Goal: Task Accomplishment & Management: Manage account settings

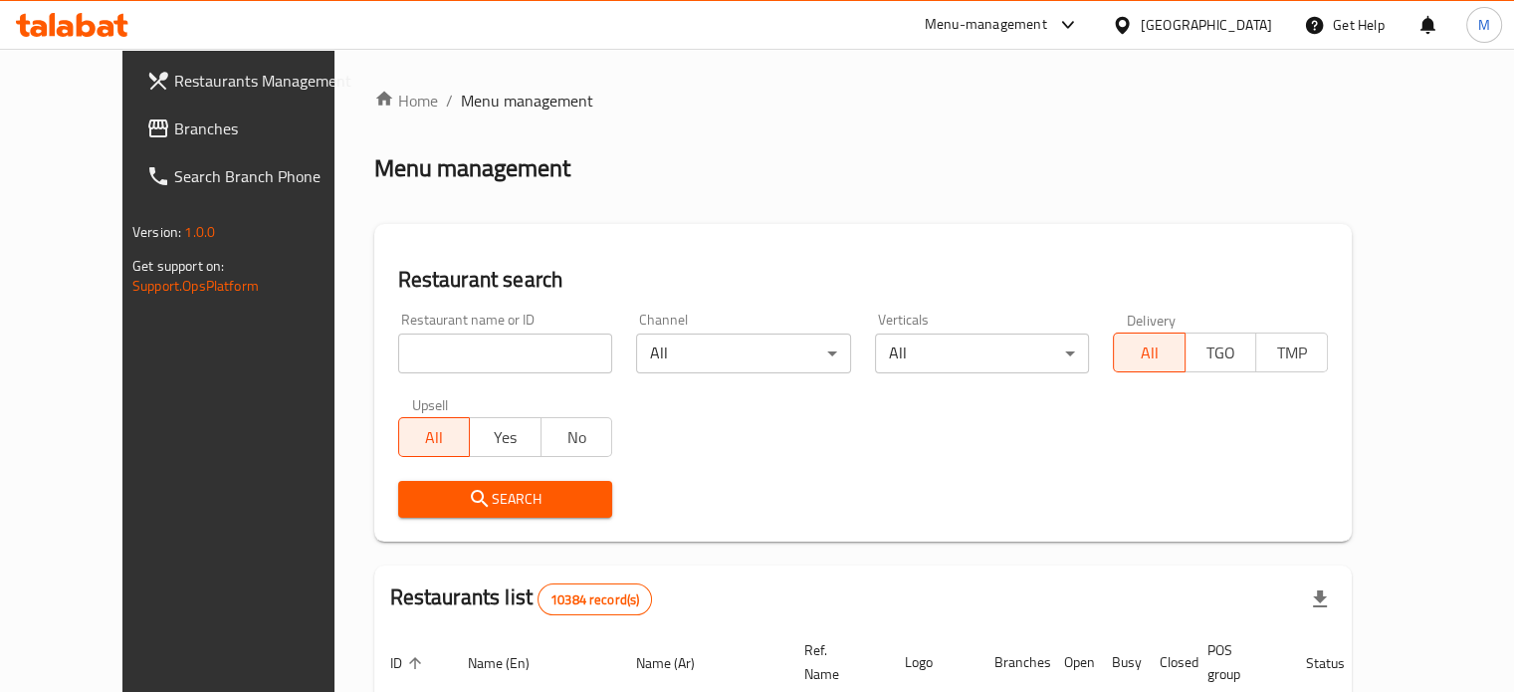
click at [1080, 25] on icon at bounding box center [1068, 25] width 24 height 24
click at [1004, 95] on div "All Plugins" at bounding box center [1024, 88] width 299 height 46
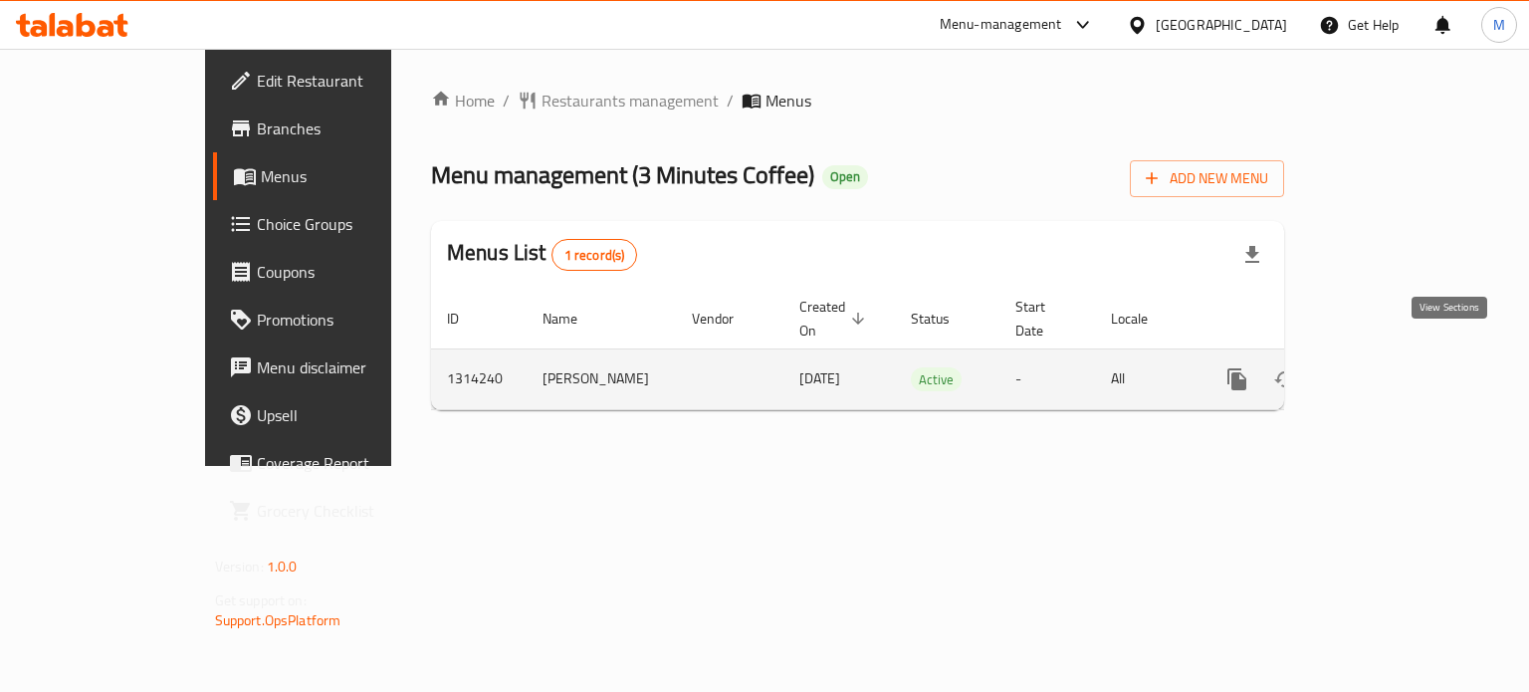
click at [1393, 367] on icon "enhanced table" at bounding box center [1381, 379] width 24 height 24
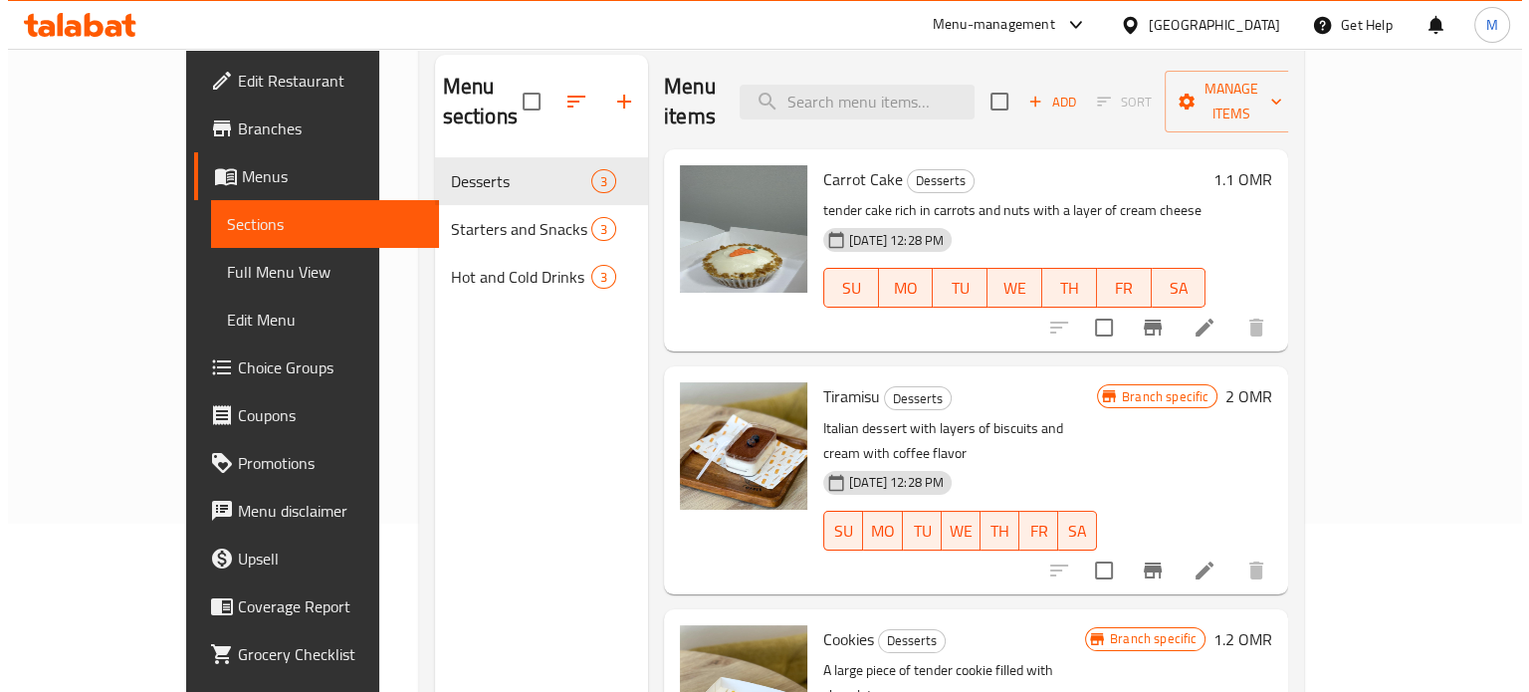
scroll to position [171, 0]
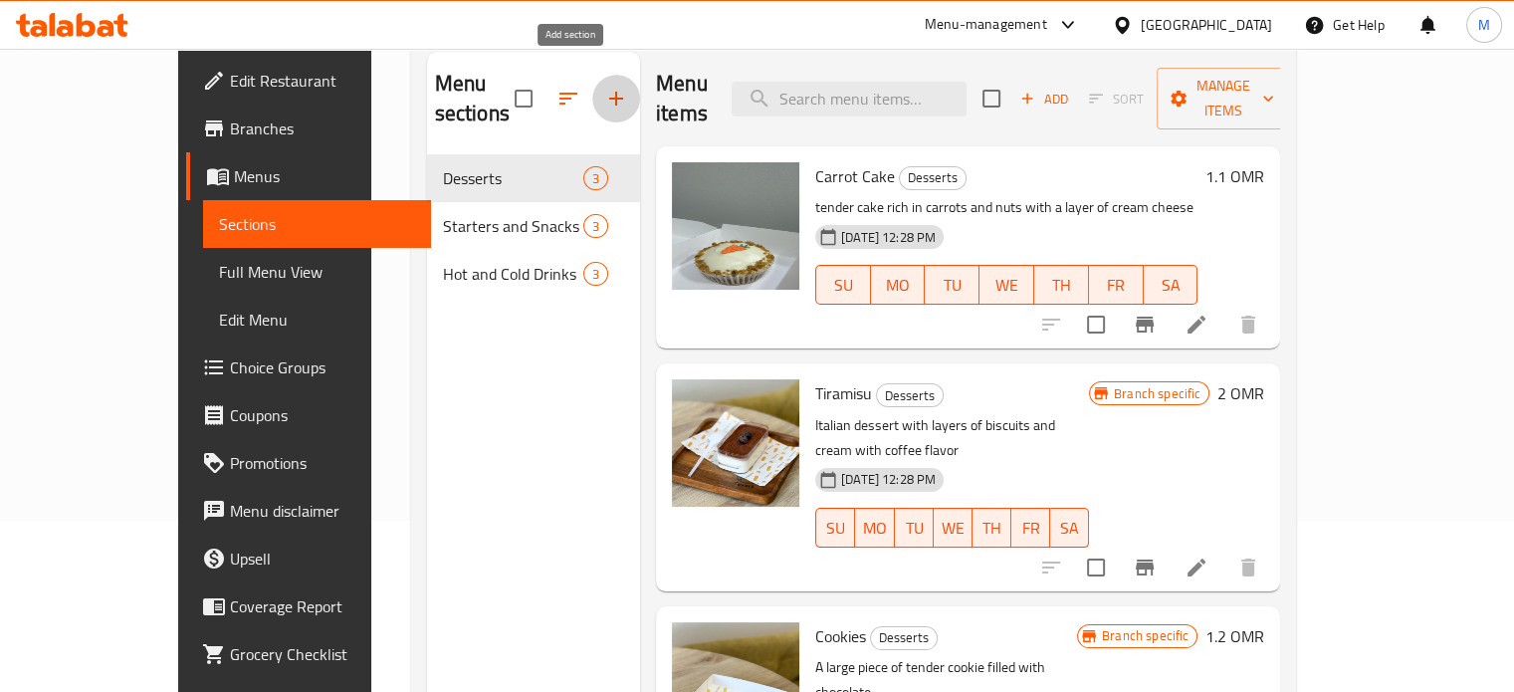
click at [604, 87] on icon "button" at bounding box center [616, 99] width 24 height 24
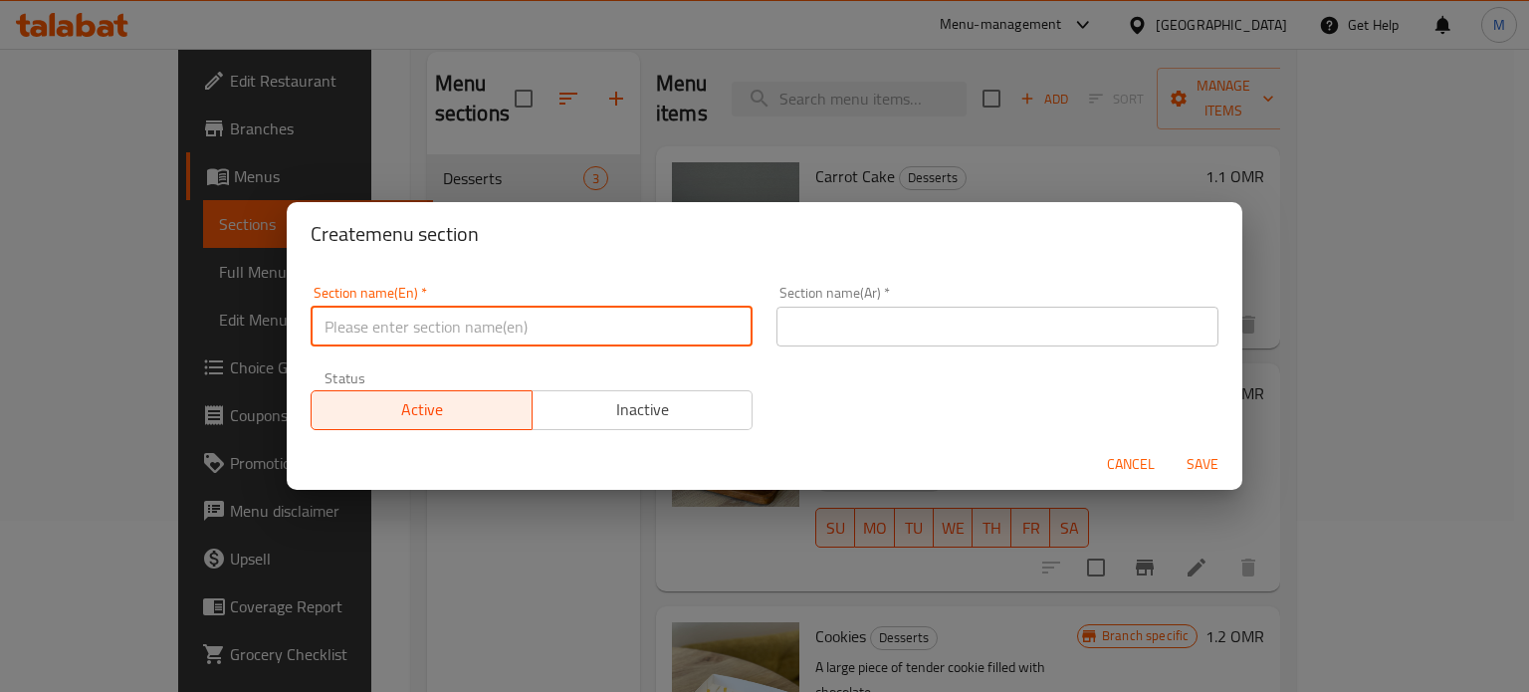
click at [446, 338] on input "text" at bounding box center [532, 327] width 442 height 40
type input "offer"
click at [378, 326] on input "offer" at bounding box center [532, 327] width 442 height 40
paste input ""Offers""
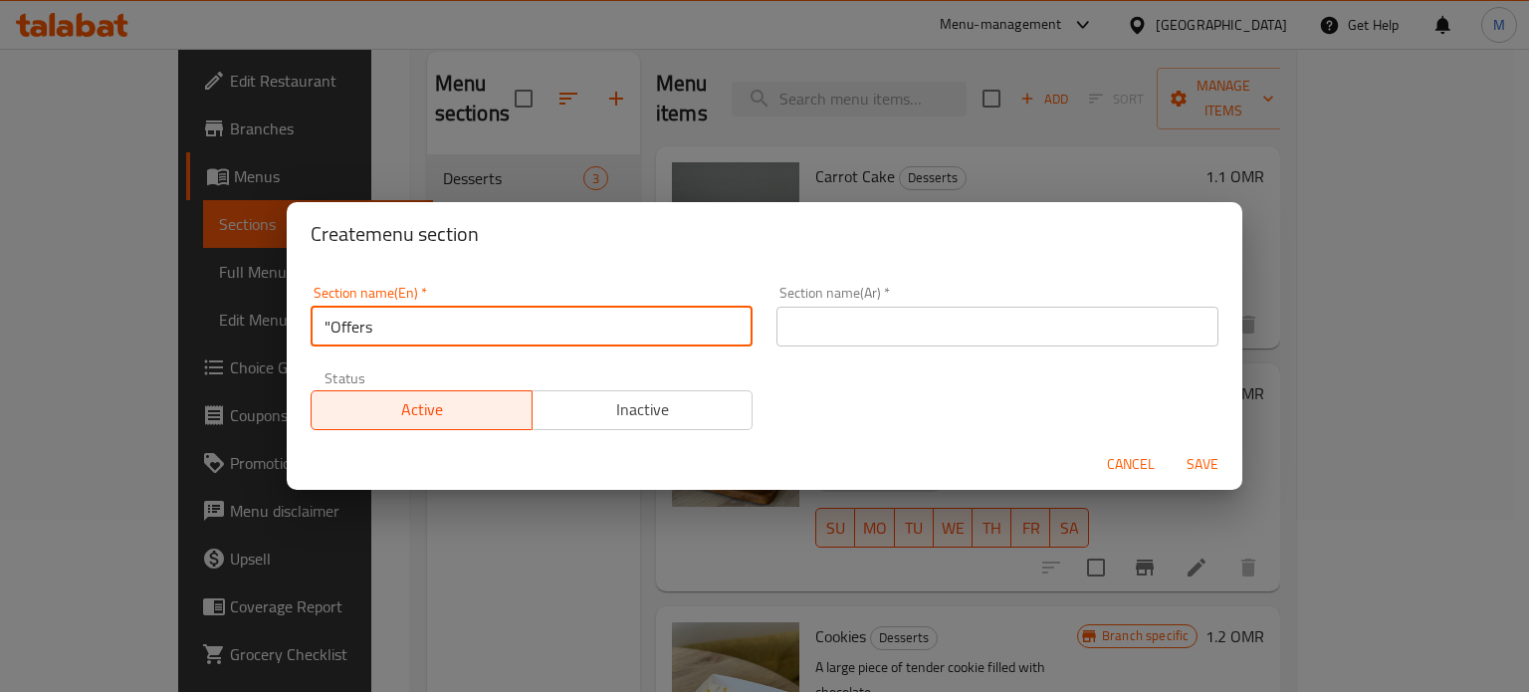
click at [331, 330] on input ""Offers" at bounding box center [532, 327] width 442 height 40
type input "Offers"
click at [1205, 463] on span "Save" at bounding box center [1203, 464] width 48 height 25
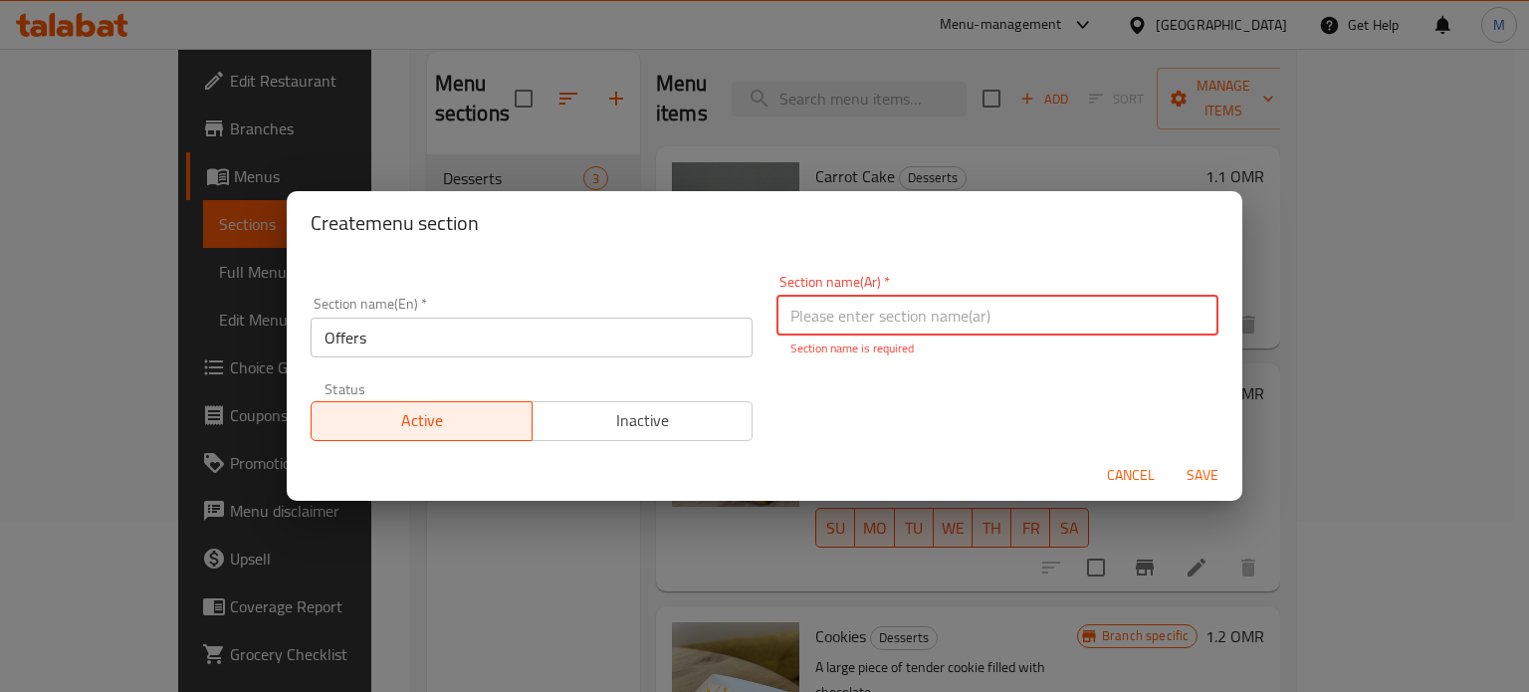
paste input ""Offers""
drag, startPoint x: 856, startPoint y: 322, endPoint x: 766, endPoint y: 328, distance: 90.8
click at [766, 328] on div "Section name(Ar)   * "Offers" Section name(Ar) * Section name must be in Arabic…" at bounding box center [998, 316] width 466 height 107
type input ""Offers""
click at [766, 328] on div "Section name(Ar)   * "Offers" Section name(Ar) * Section name must be in Arabic…" at bounding box center [998, 316] width 466 height 107
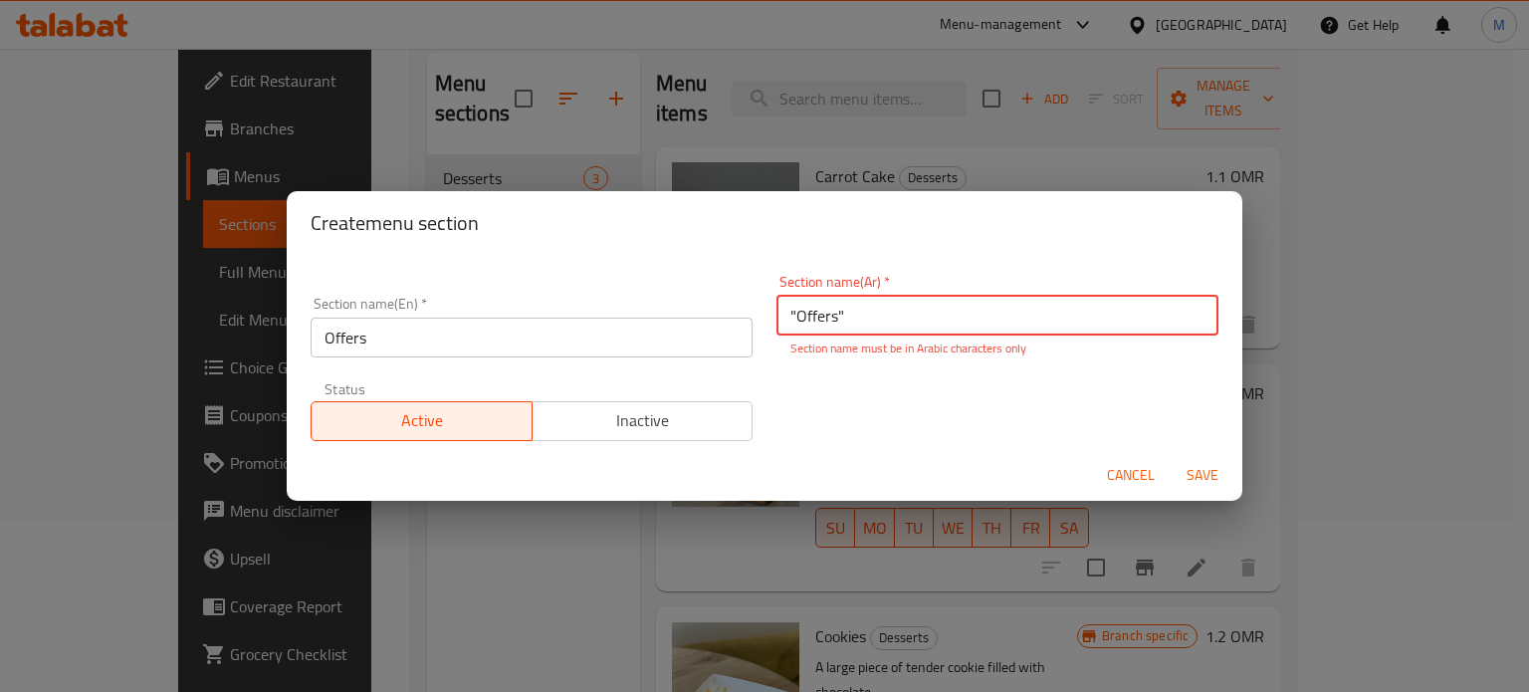
drag, startPoint x: 857, startPoint y: 323, endPoint x: 747, endPoint y: 320, distance: 110.6
click at [747, 320] on div "Section name(En)   * Offers Section name(En) * Section name(Ar)   * "Offers" Se…" at bounding box center [765, 358] width 932 height 190
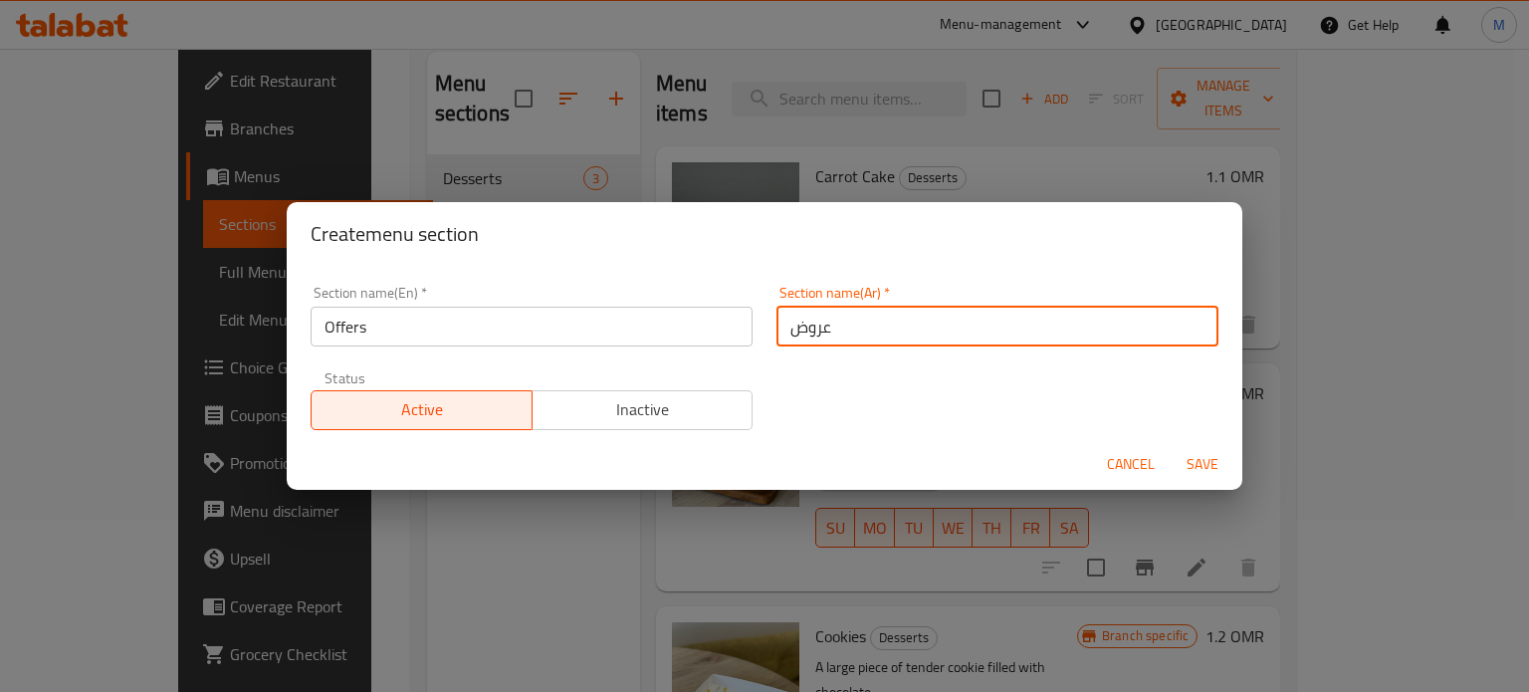
type input "عروض"
click at [1199, 461] on span "Save" at bounding box center [1203, 464] width 48 height 25
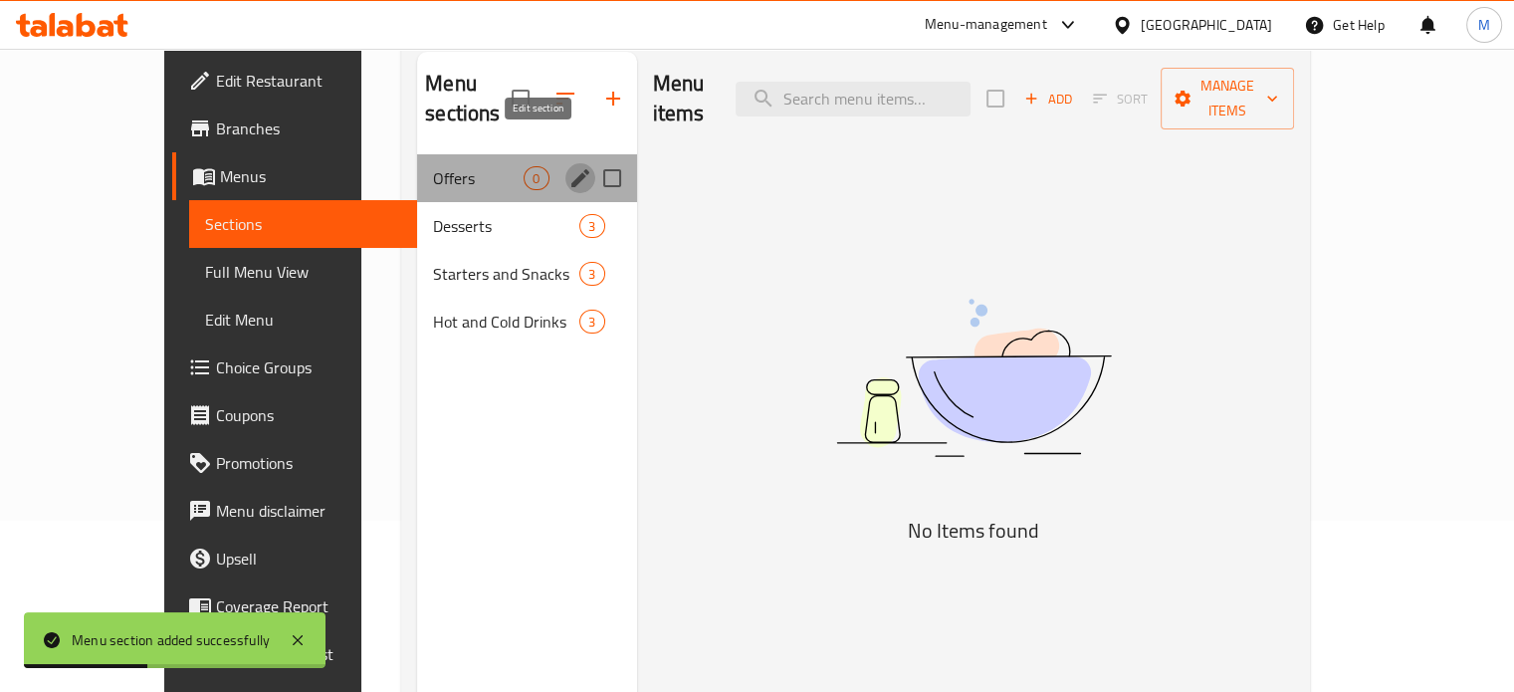
click at [569, 166] on icon "edit" at bounding box center [581, 178] width 24 height 24
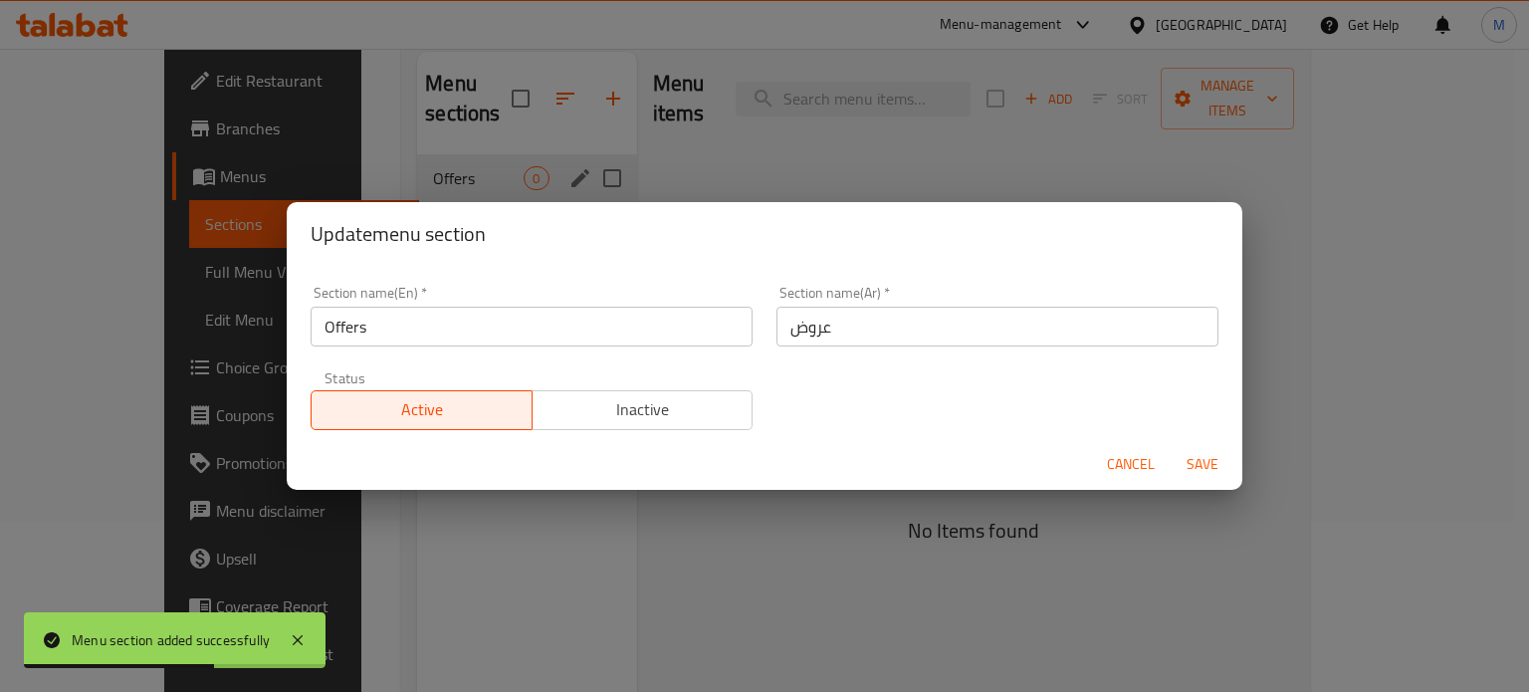
click at [1114, 463] on span "Cancel" at bounding box center [1131, 464] width 48 height 25
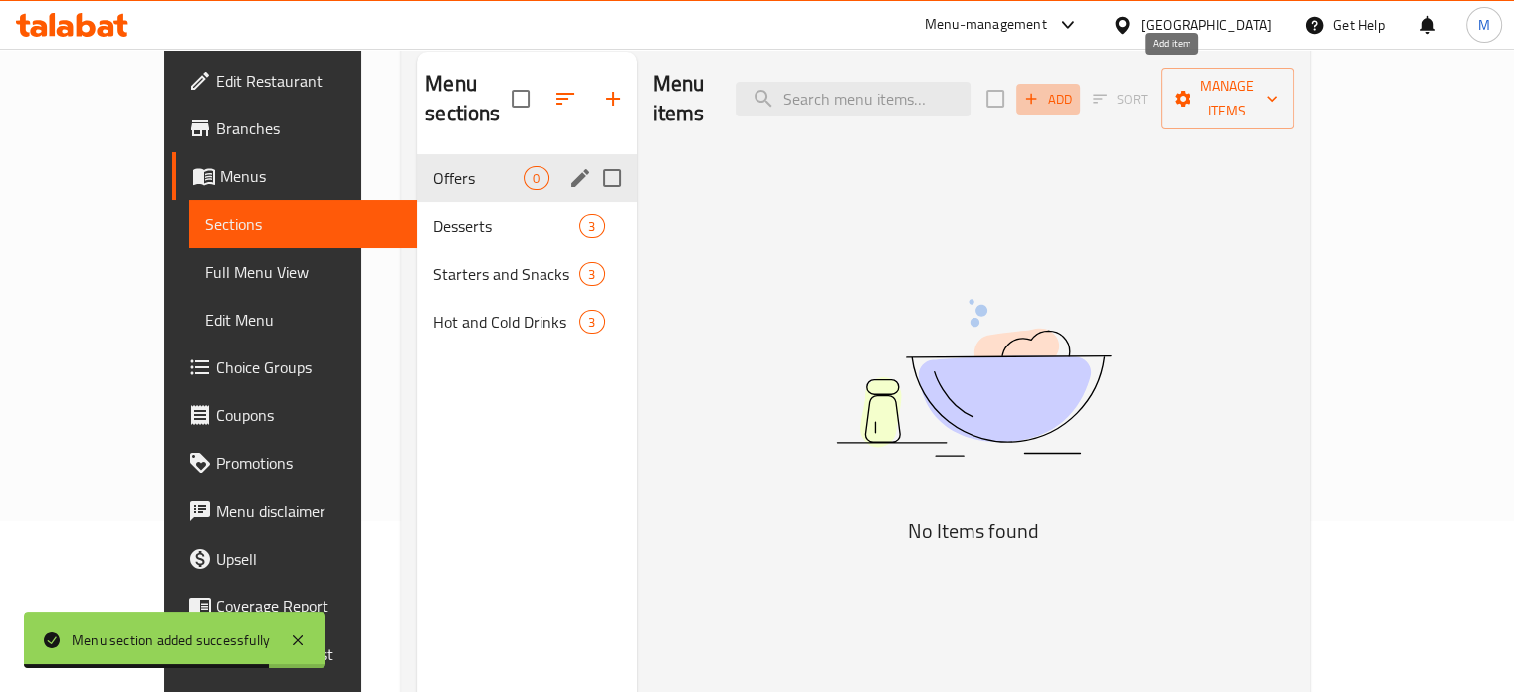
click at [1075, 88] on span "Add" at bounding box center [1049, 99] width 54 height 23
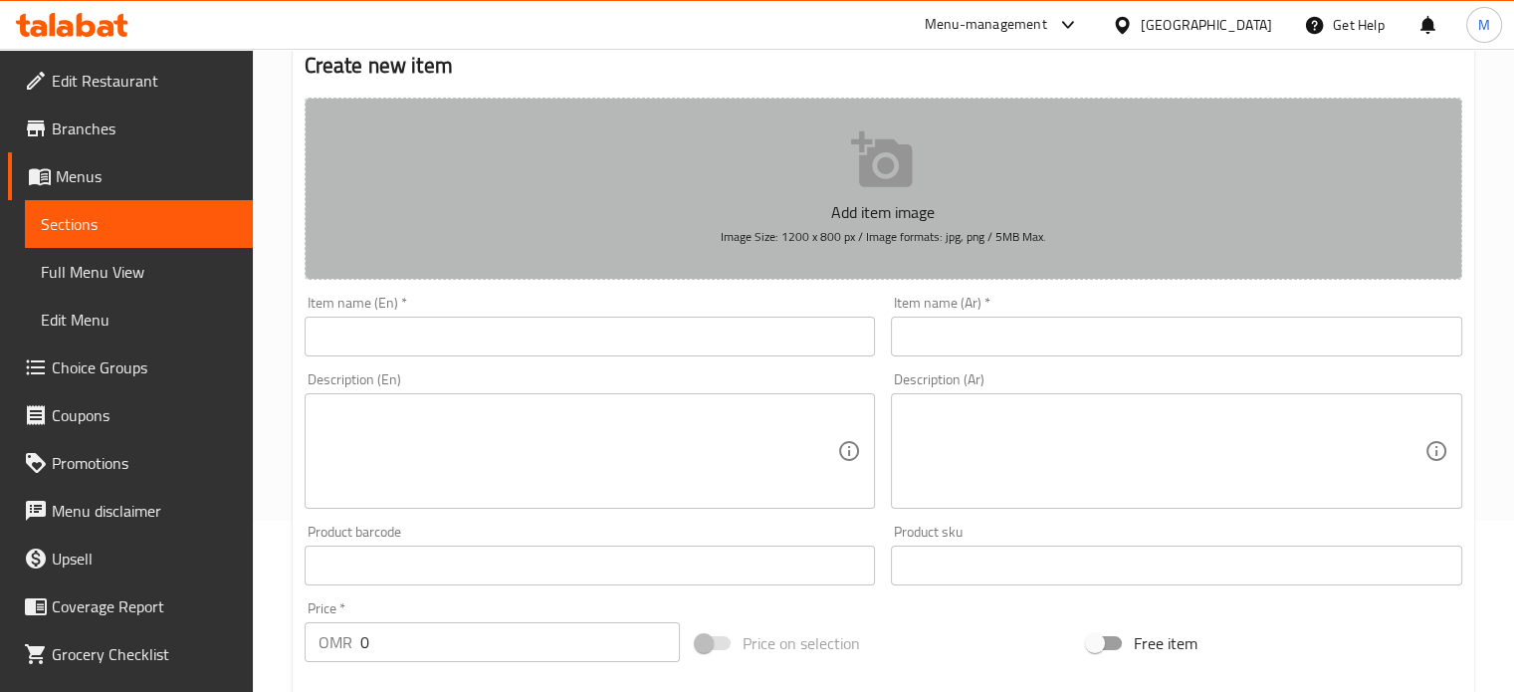
click at [887, 182] on icon "button" at bounding box center [881, 159] width 61 height 56
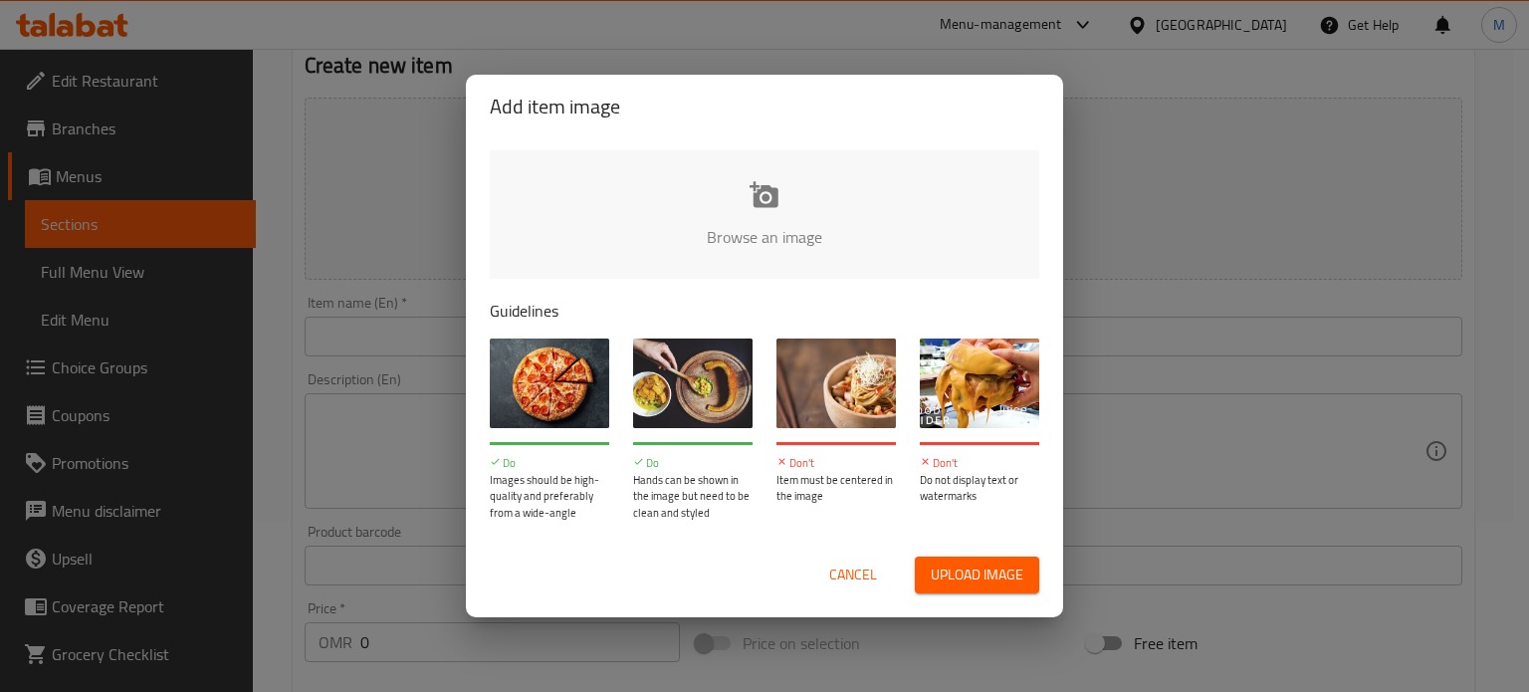
click at [952, 576] on span "Upload image" at bounding box center [977, 575] width 93 height 25
type input "C:\fakepath\7c21dc31-65e2-4d7e-a9a7-559655c7069c.jpg"
click at [856, 570] on span "Cancel" at bounding box center [853, 575] width 48 height 25
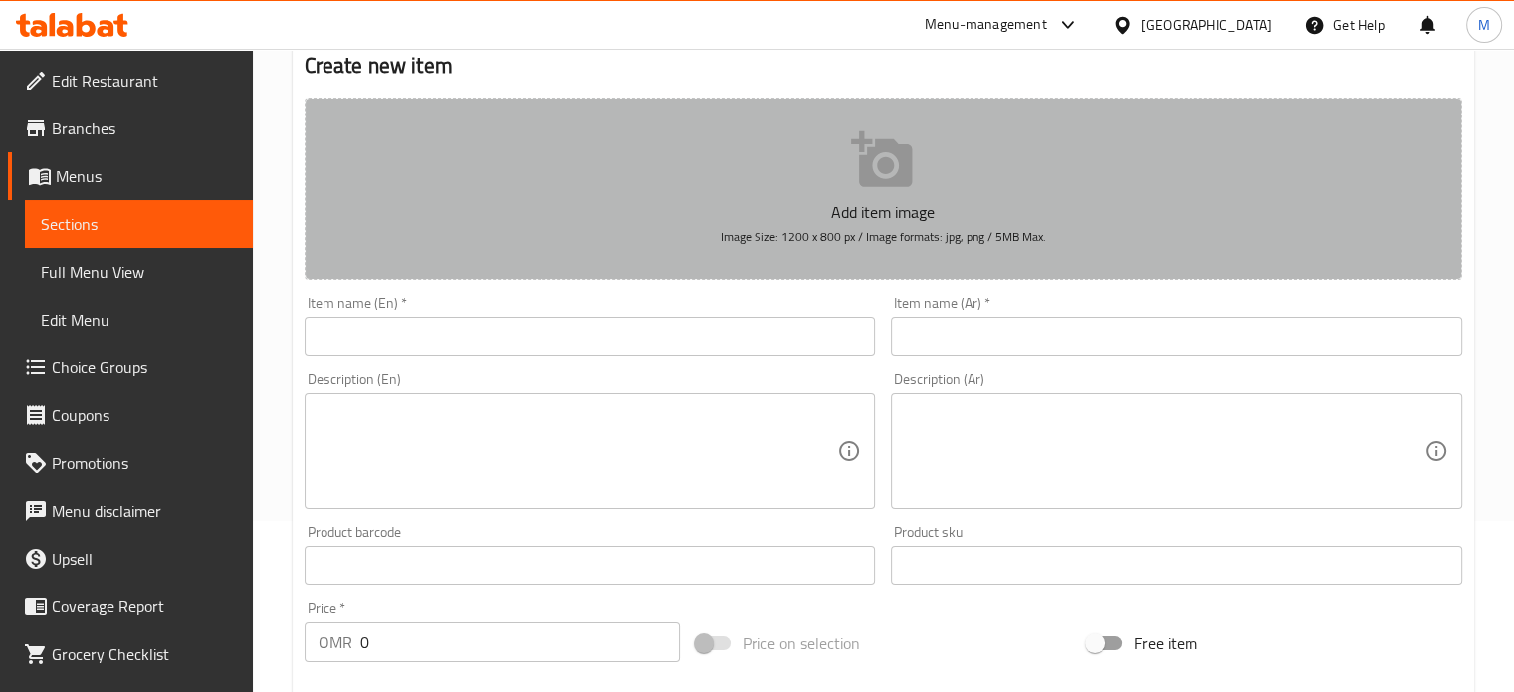
click at [900, 162] on icon "button" at bounding box center [881, 159] width 61 height 56
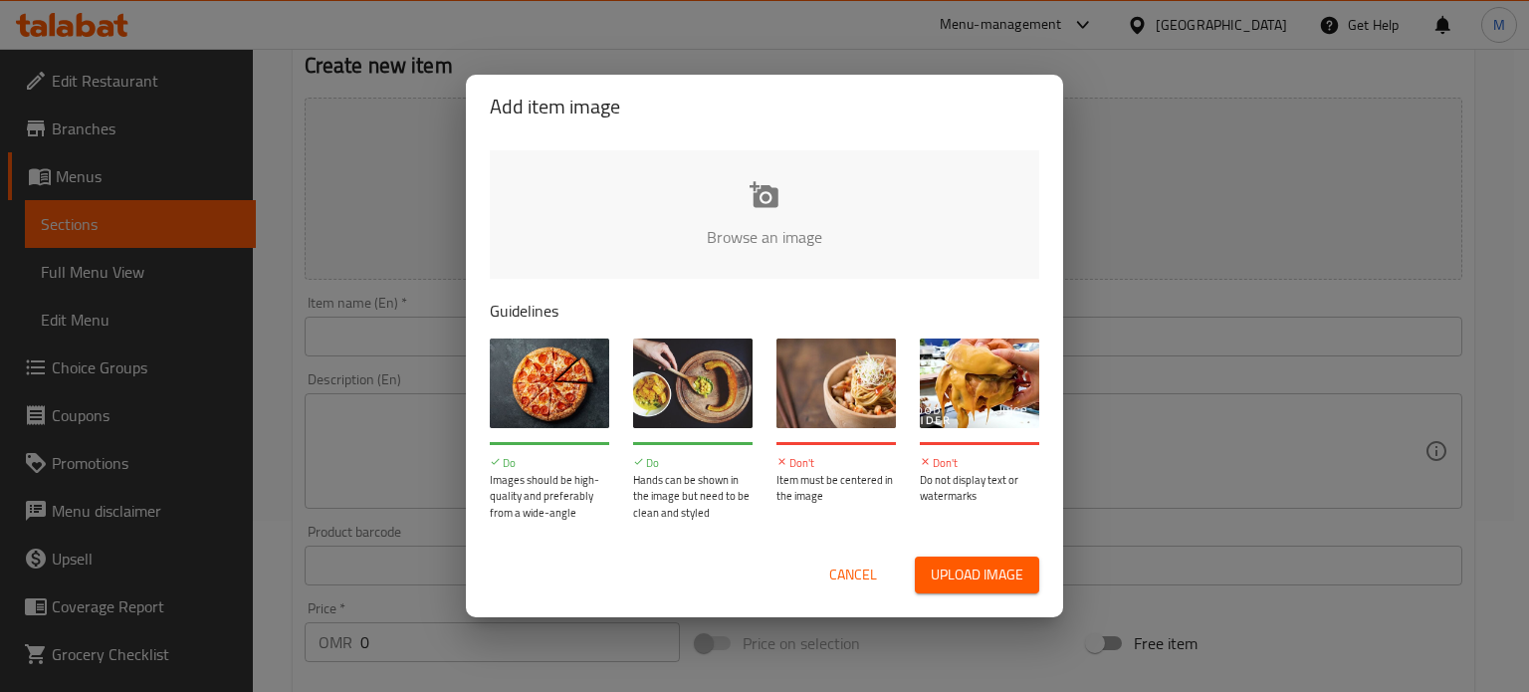
click at [923, 573] on button "Upload image" at bounding box center [977, 575] width 124 height 37
type input "C:\fakepath\7c21dc31-65e2-4d7e-a9a7-559655c7069c.jpg"
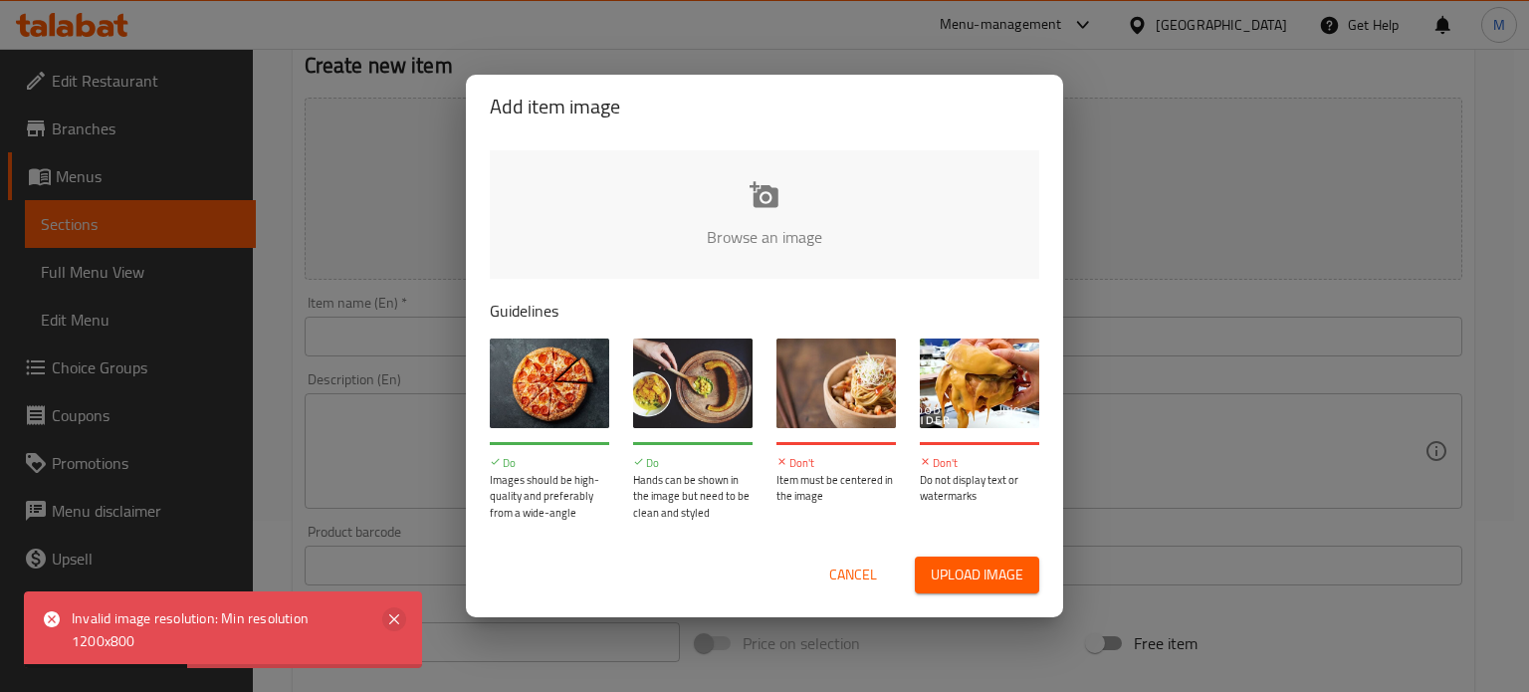
click at [388, 611] on icon at bounding box center [394, 619] width 24 height 24
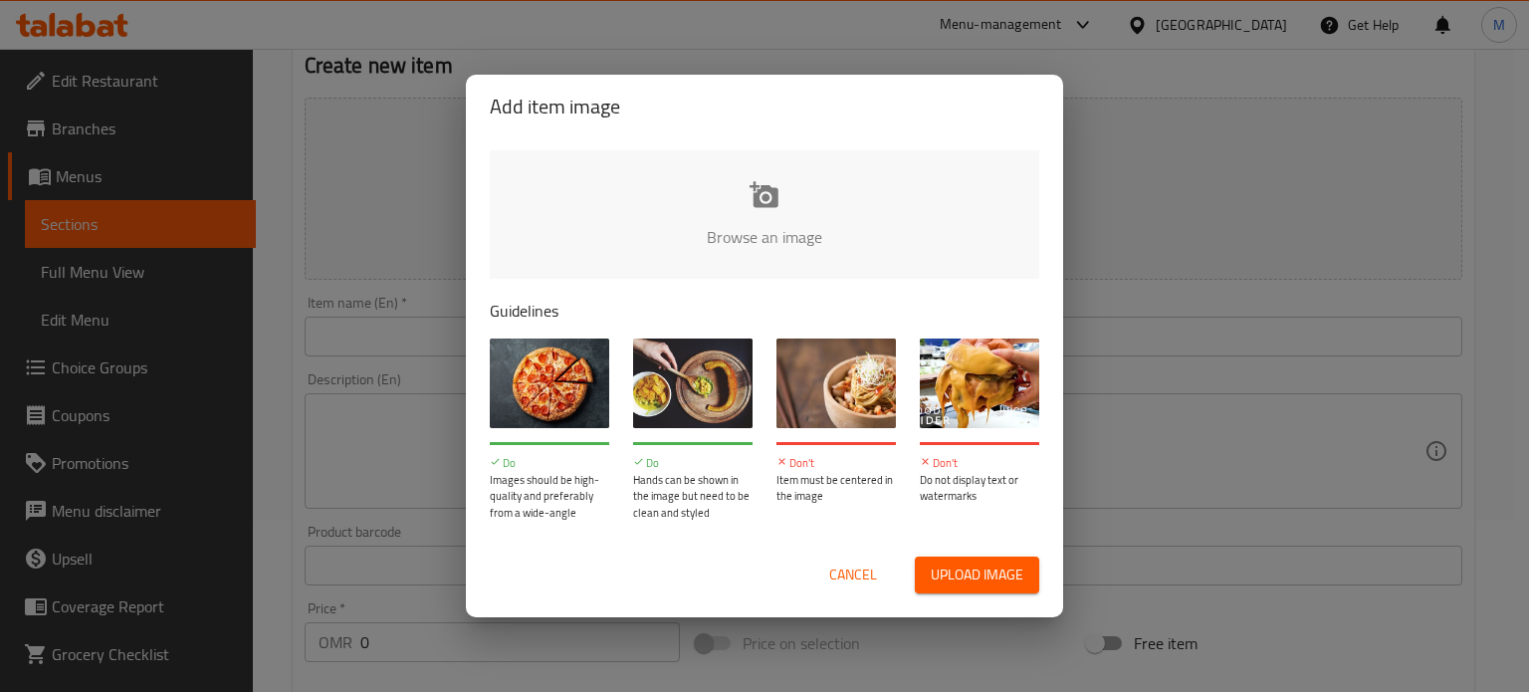
click at [953, 563] on span "Upload image" at bounding box center [977, 575] width 93 height 25
click at [957, 565] on span "Upload image" at bounding box center [977, 575] width 93 height 25
click at [981, 577] on span "Upload image" at bounding box center [977, 575] width 93 height 25
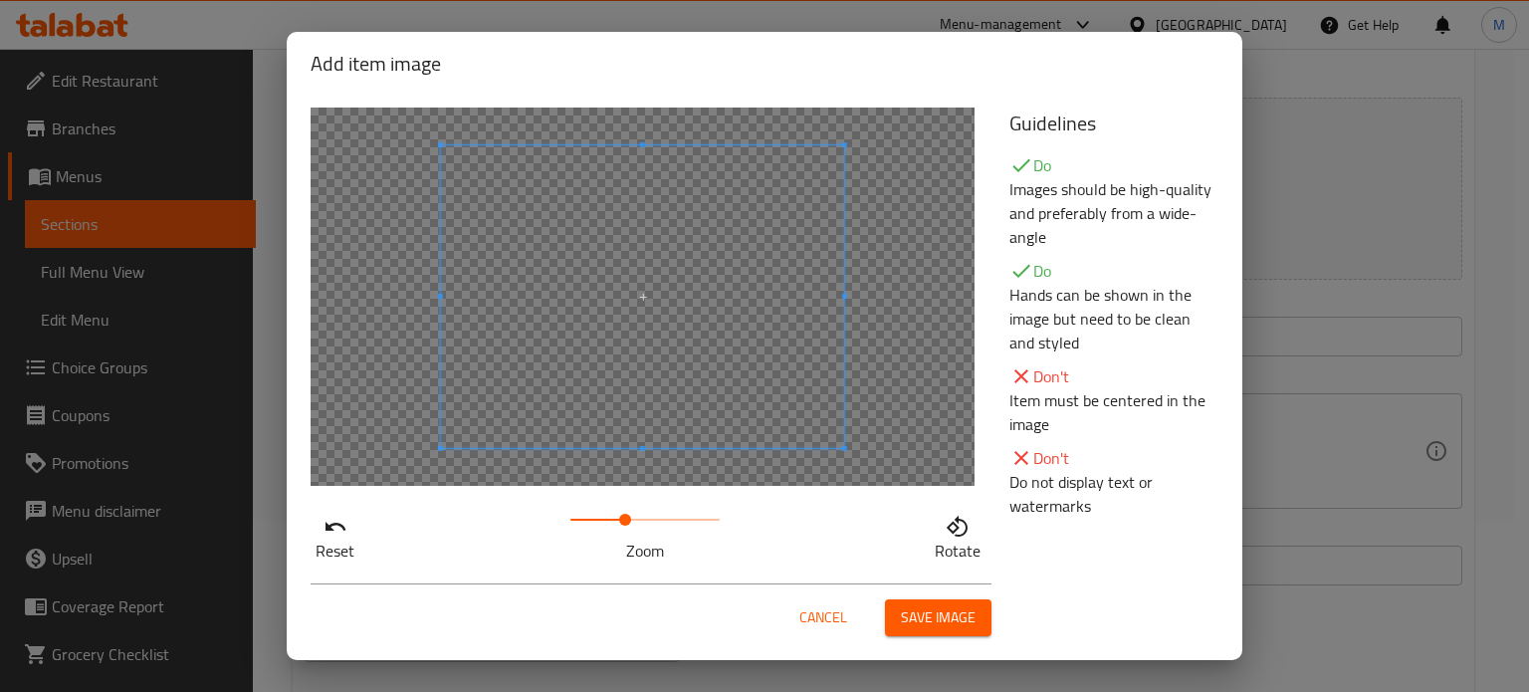
drag, startPoint x: 565, startPoint y: 515, endPoint x: 619, endPoint y: 527, distance: 56.1
click at [619, 526] on span at bounding box center [625, 520] width 12 height 12
click at [580, 398] on span at bounding box center [603, 334] width 403 height 303
drag, startPoint x: 625, startPoint y: 521, endPoint x: 633, endPoint y: 513, distance: 11.3
click at [634, 514] on span at bounding box center [640, 520] width 12 height 12
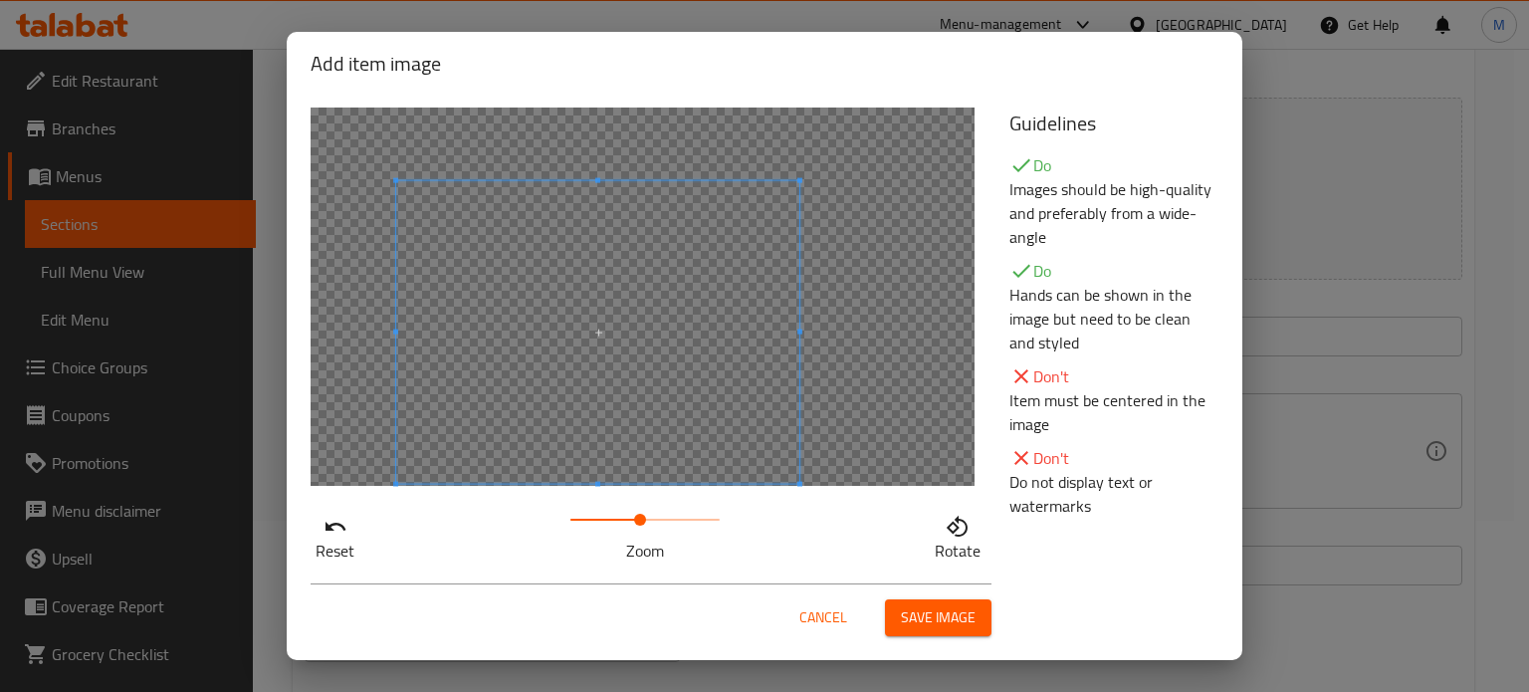
click at [522, 357] on span at bounding box center [597, 332] width 403 height 303
click at [637, 525] on span at bounding box center [642, 520] width 12 height 12
click at [685, 368] on span at bounding box center [599, 334] width 403 height 303
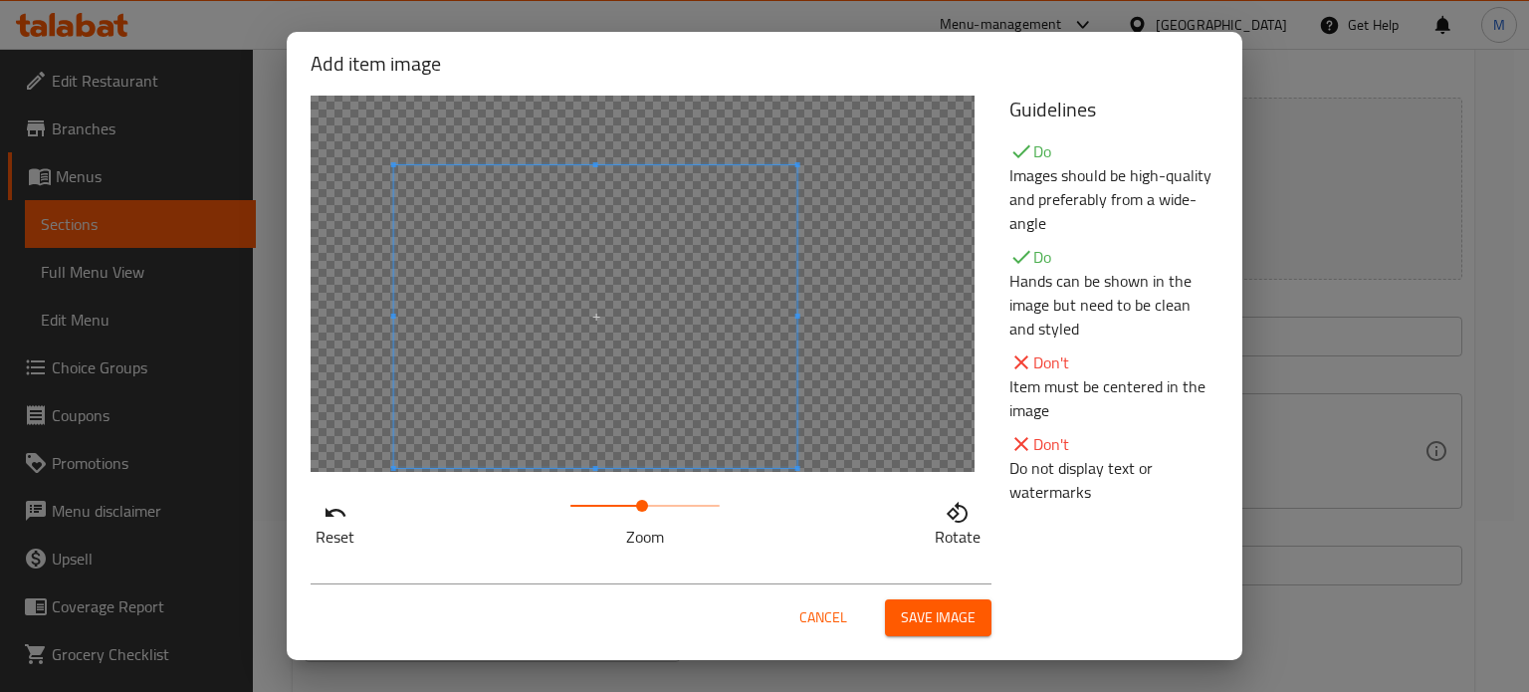
click at [738, 348] on span at bounding box center [595, 316] width 403 height 303
click at [740, 360] on span at bounding box center [597, 320] width 403 height 303
click at [858, 315] on div at bounding box center [643, 283] width 664 height 378
click at [913, 620] on span "Save image" at bounding box center [938, 617] width 75 height 25
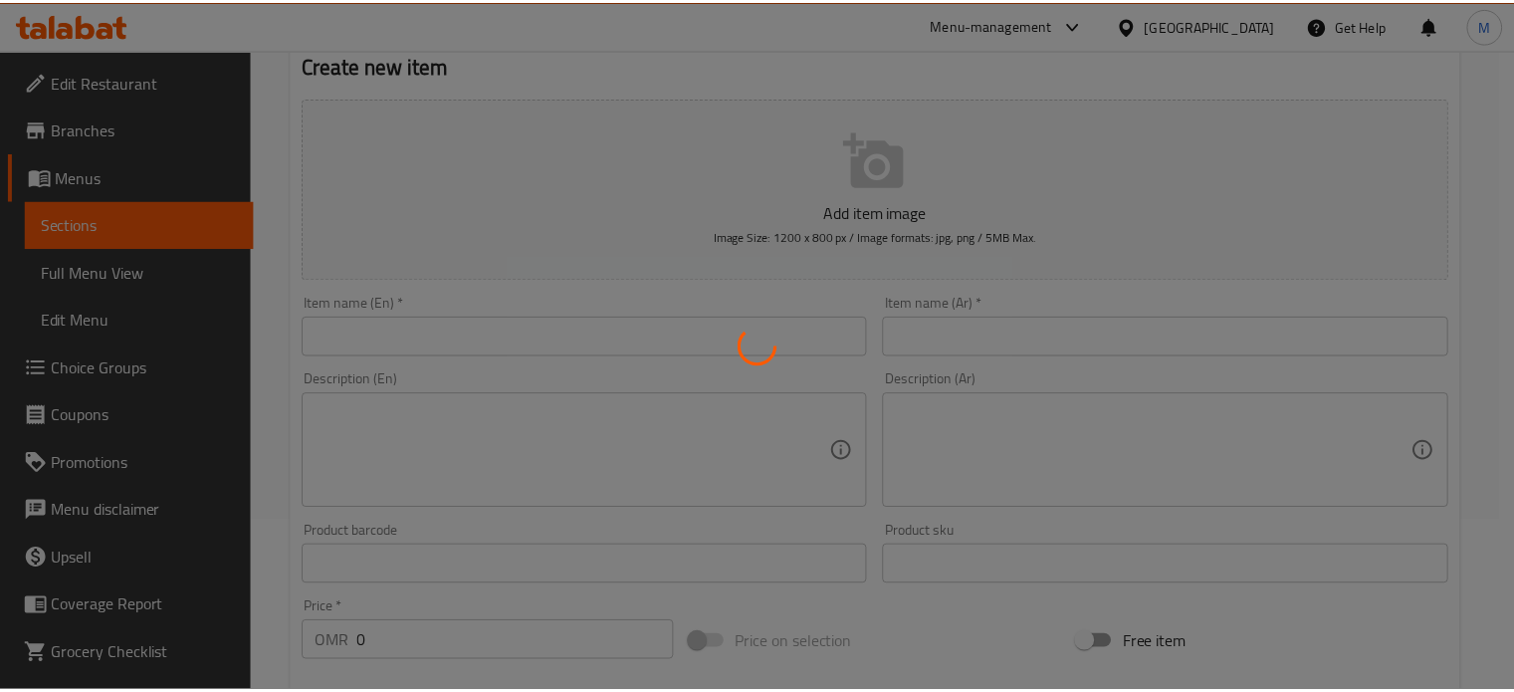
scroll to position [0, 0]
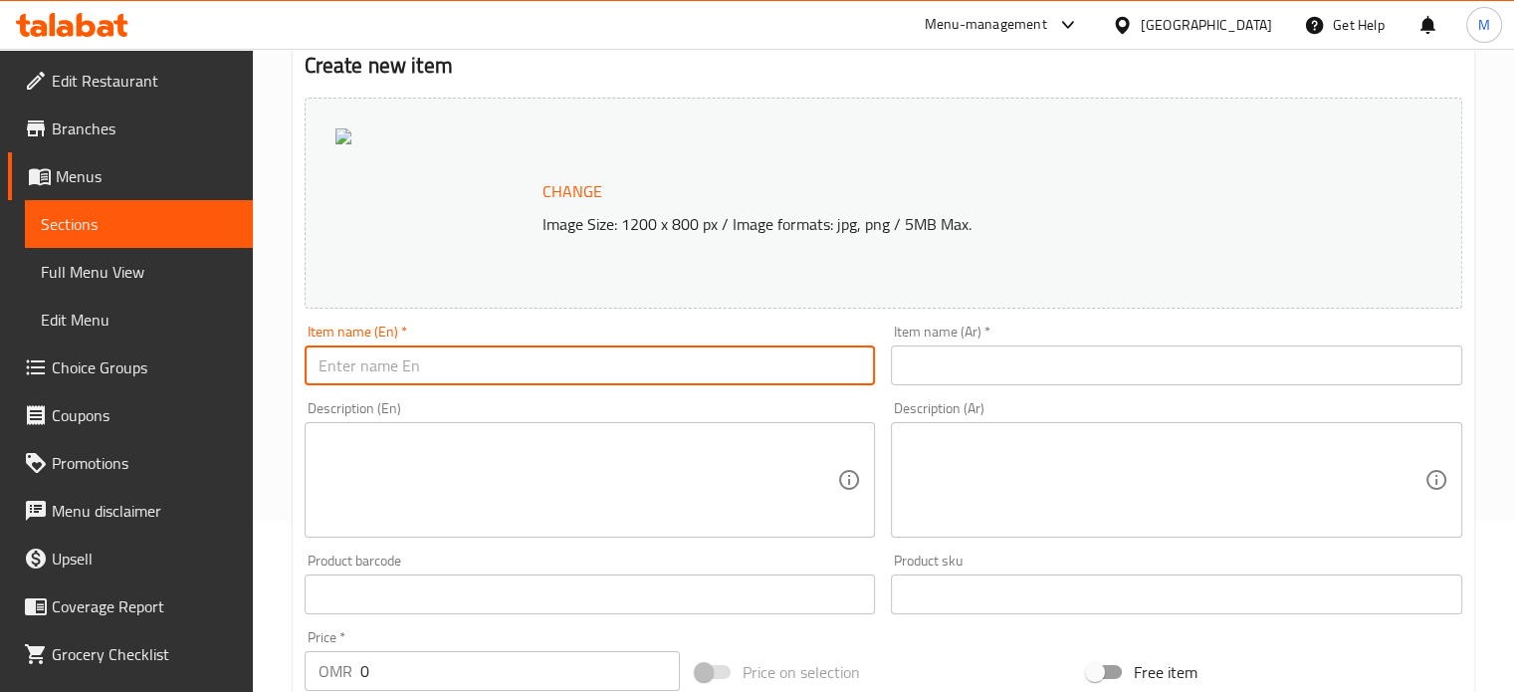
click at [622, 380] on input "text" at bounding box center [591, 366] width 572 height 40
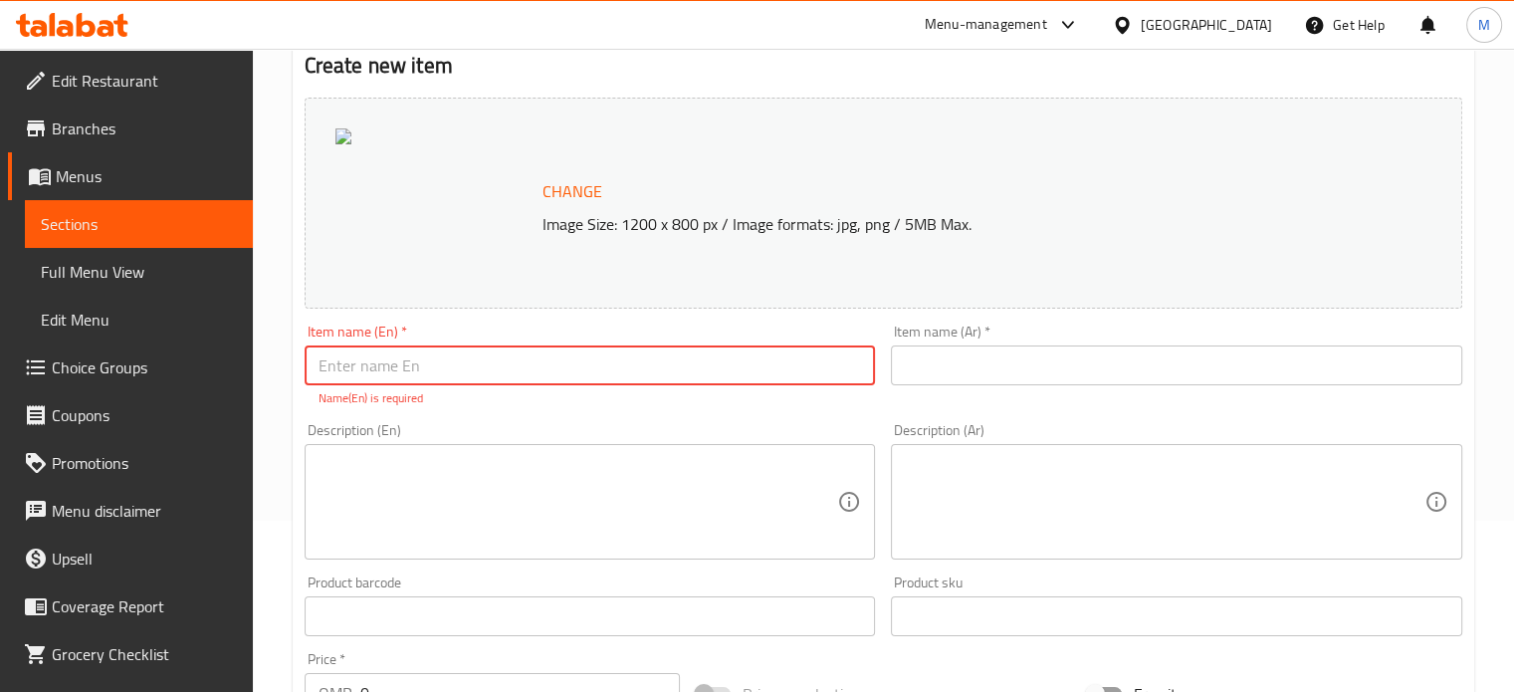
drag, startPoint x: 507, startPoint y: 366, endPoint x: 906, endPoint y: 356, distance: 399.4
click at [906, 356] on input "text" at bounding box center [1177, 366] width 572 height 40
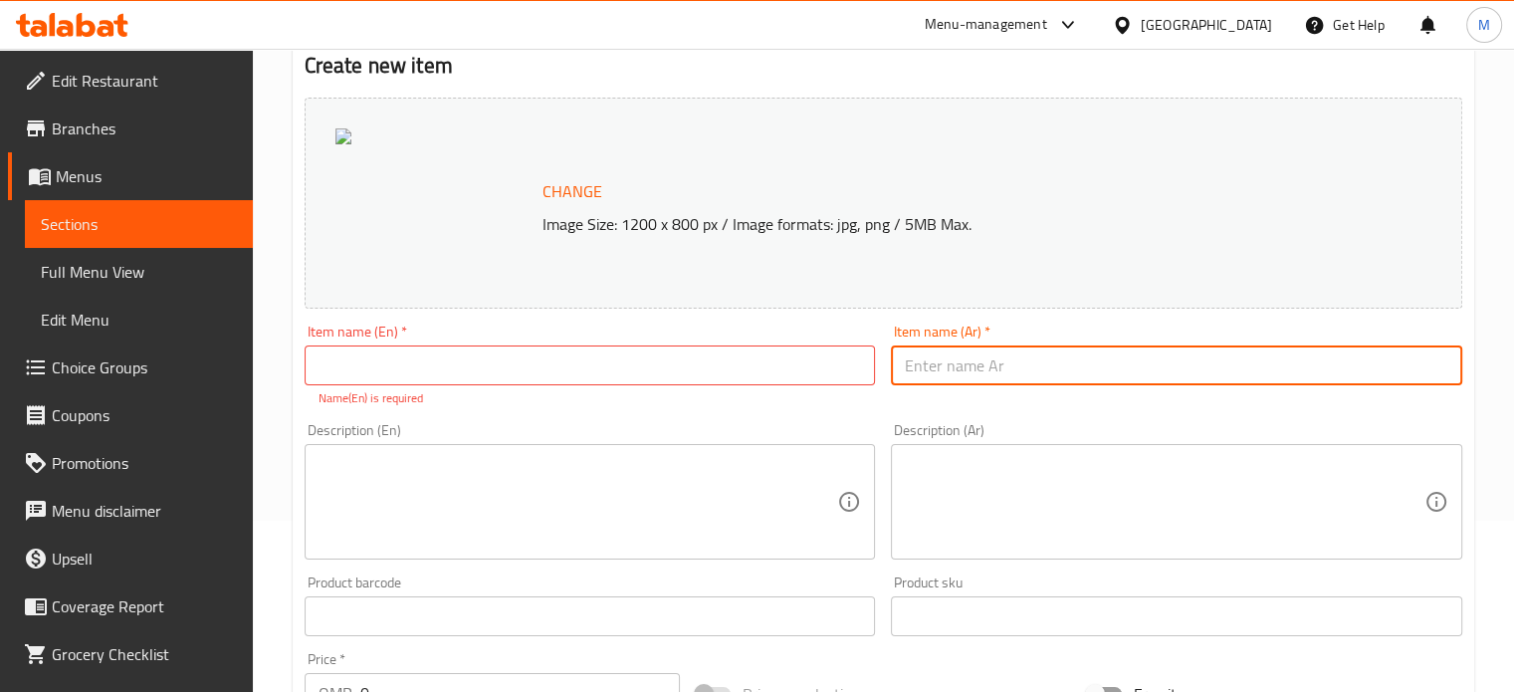
paste input "عرض / سبانش لاتيه مع كيكه الجزر ٢.٢٠"
drag, startPoint x: 1195, startPoint y: 365, endPoint x: 904, endPoint y: 425, distance: 296.8
click at [904, 425] on div "Change Image Size: 1200 x 800 px / Image formats: jpg, png / 5MB Max. Item name…" at bounding box center [884, 544] width 1174 height 909
drag, startPoint x: 1159, startPoint y: 361, endPoint x: 1119, endPoint y: 365, distance: 40.0
click at [1119, 365] on input "عرض / سبانش لاتيه مع كيكه الجزر" at bounding box center [1177, 366] width 572 height 40
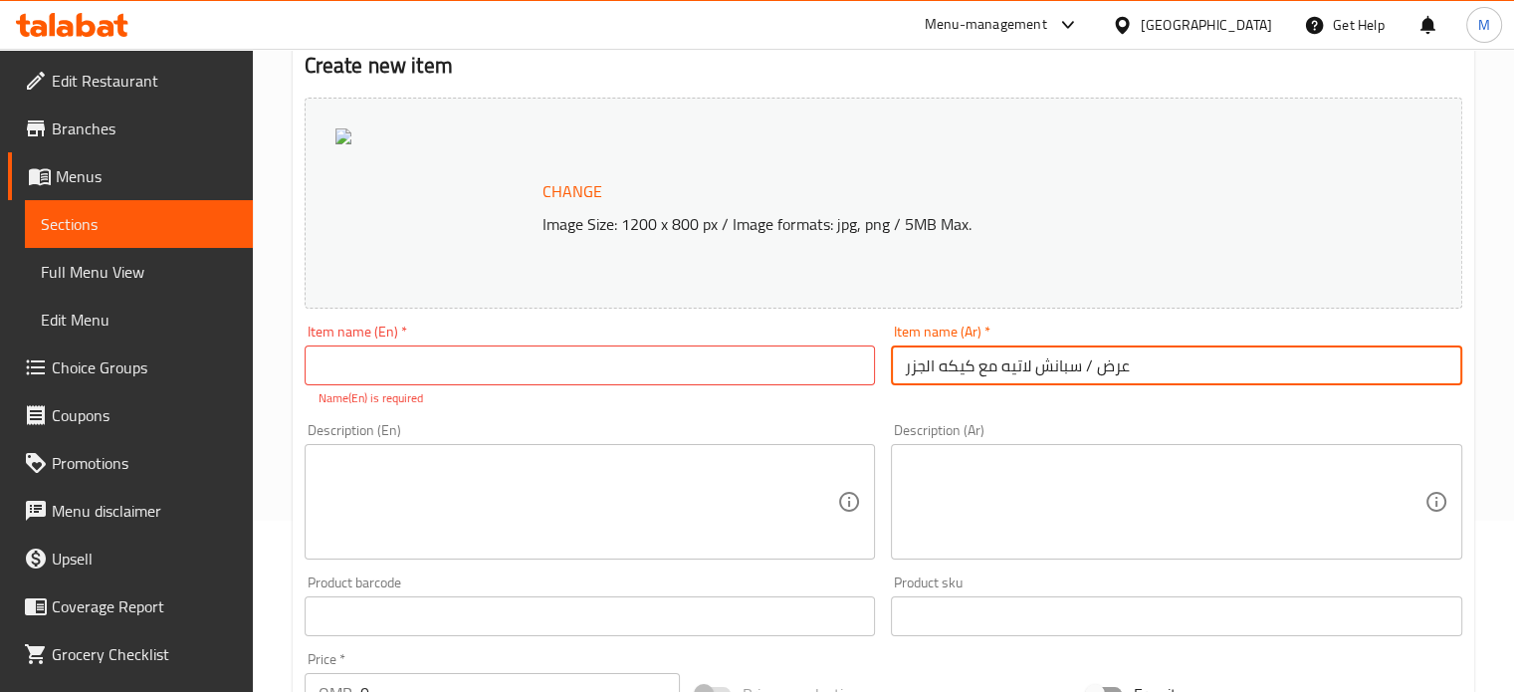
type input "ع"
paste input "عرض / سبانش لاتيه مع كيكه الجزر ٢.٢٠"
drag, startPoint x: 1129, startPoint y: 370, endPoint x: 1159, endPoint y: 369, distance: 29.9
click at [1159, 369] on input "عرض / سبانش لاتيه مع كيكه الجزر ٢.٢٠" at bounding box center [1177, 366] width 572 height 40
click at [936, 371] on input "/ سبانش لاتيه مع كيكه الجزر ٢.٢٠" at bounding box center [1177, 366] width 572 height 40
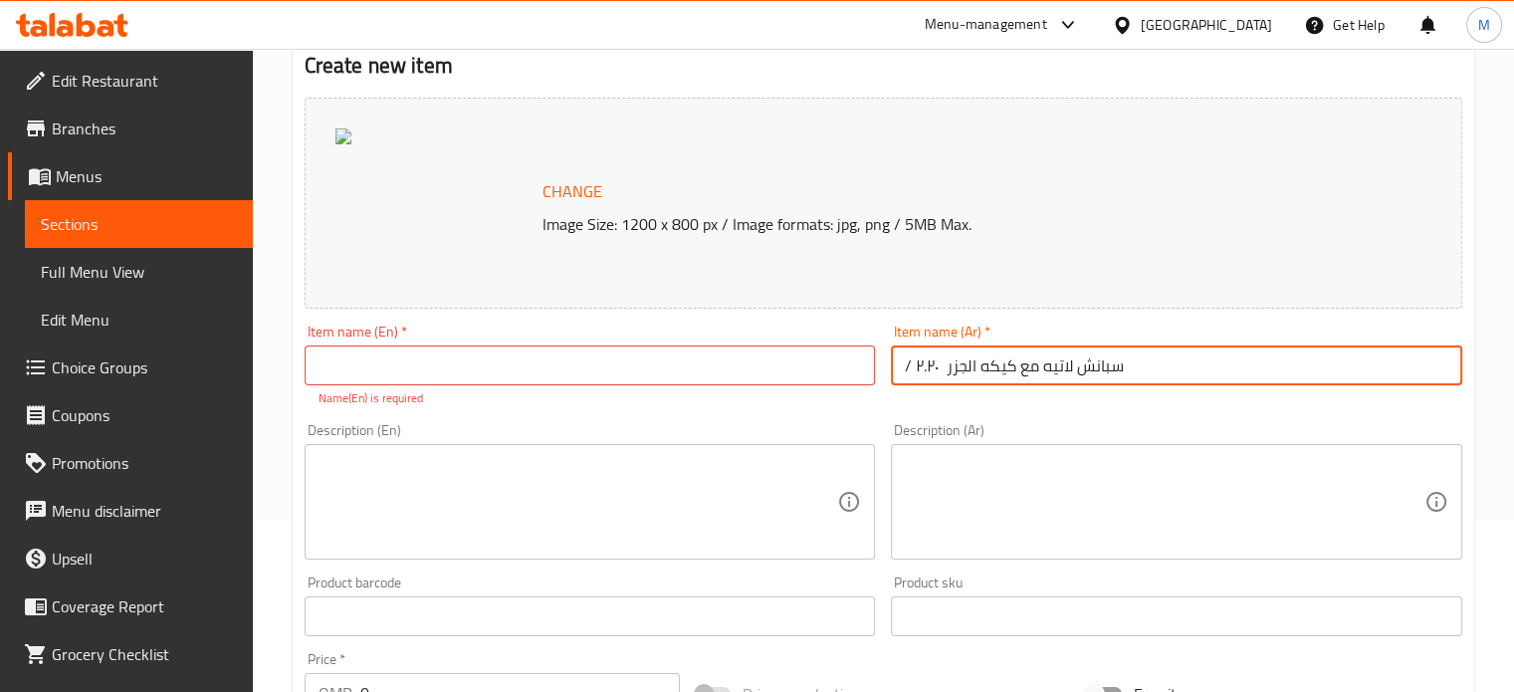
click at [954, 361] on input "/ سبانش لاتيه مع كيكه الجزر ٢.٢٠" at bounding box center [1177, 366] width 572 height 40
drag, startPoint x: 902, startPoint y: 361, endPoint x: 889, endPoint y: 367, distance: 14.3
click at [889, 367] on div "Item name (Ar)   * / سبانش لاتيه مع كيكه الجزر ٢.٢٠ Item name (Ar) *" at bounding box center [1176, 366] width 587 height 99
click at [951, 360] on input "/ سبانش لاتيه مع كيكه الجزر ٢.٢٠" at bounding box center [1177, 366] width 572 height 40
click at [935, 366] on input "/ سبانش لاتيه مع كيكه الجزر ٢.٢٠" at bounding box center [1177, 366] width 572 height 40
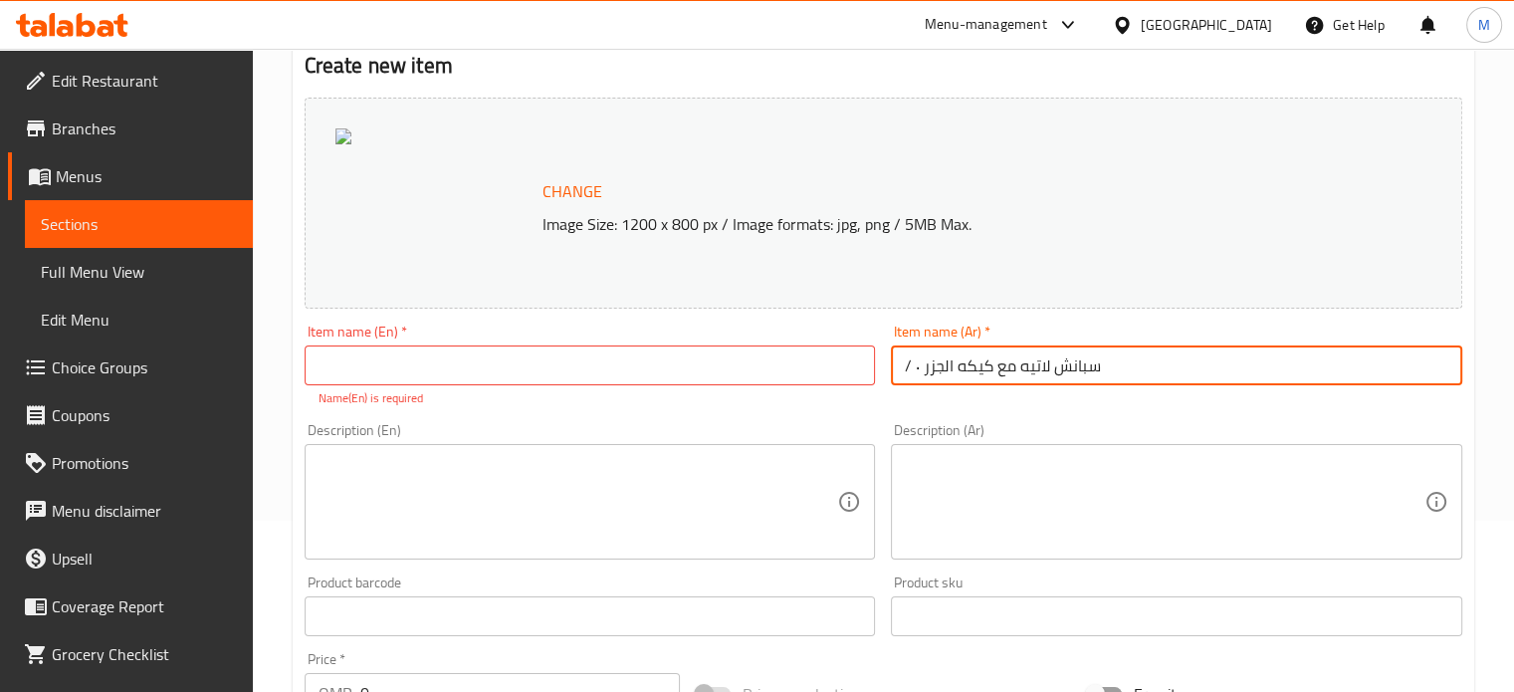
click at [902, 366] on input "/ سبانش لاتيه مع كيكه الجزر ٠" at bounding box center [1177, 366] width 572 height 40
click at [918, 365] on input "/ سبانش لاتيه مع كيكه الجزر ٠" at bounding box center [1177, 366] width 572 height 40
click at [909, 372] on input "/ سبانش لاتيه مع كيكه الجزر ٠" at bounding box center [1177, 366] width 572 height 40
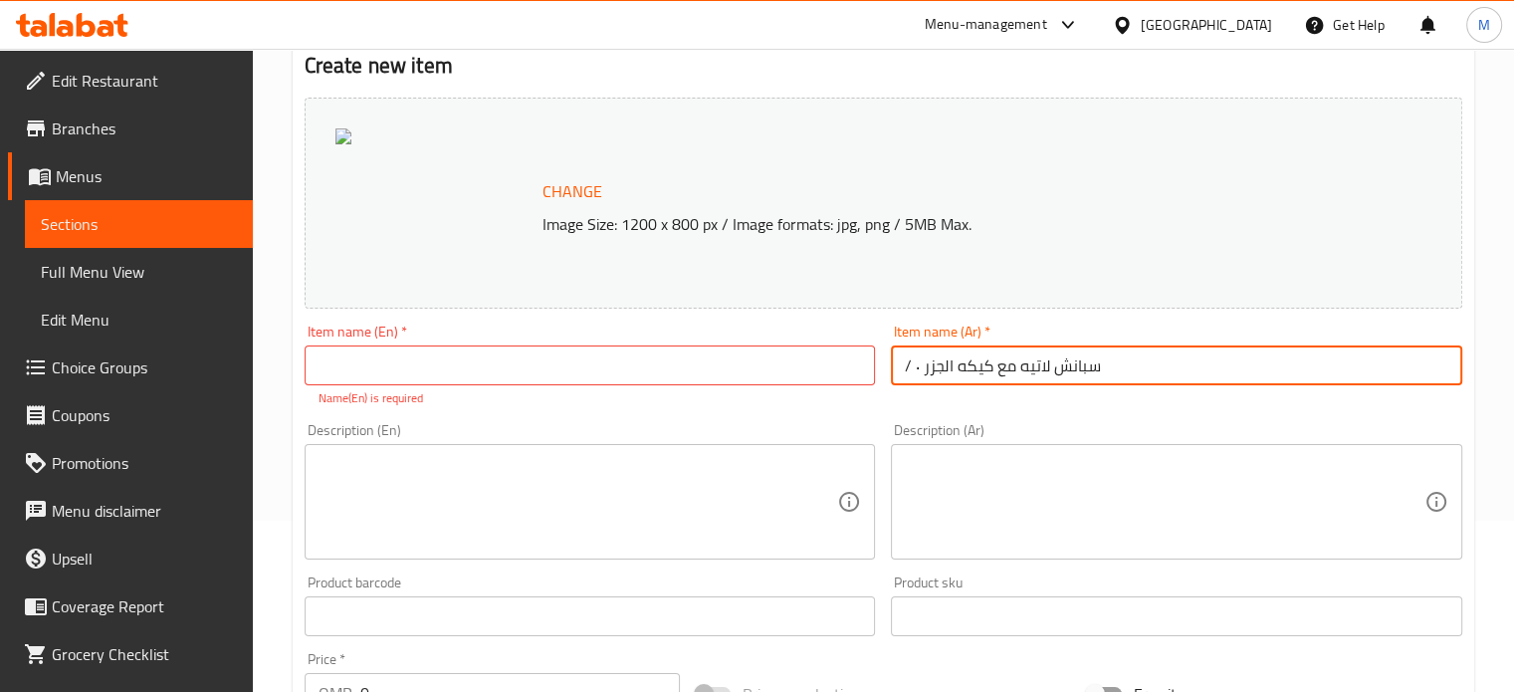
click at [909, 372] on input "/ سبانش لاتيه مع كيكه الجزر ٠" at bounding box center [1177, 366] width 572 height 40
click at [908, 372] on input "/ سبانش لاتيه مع كيكه الجزر ٠" at bounding box center [1177, 366] width 572 height 40
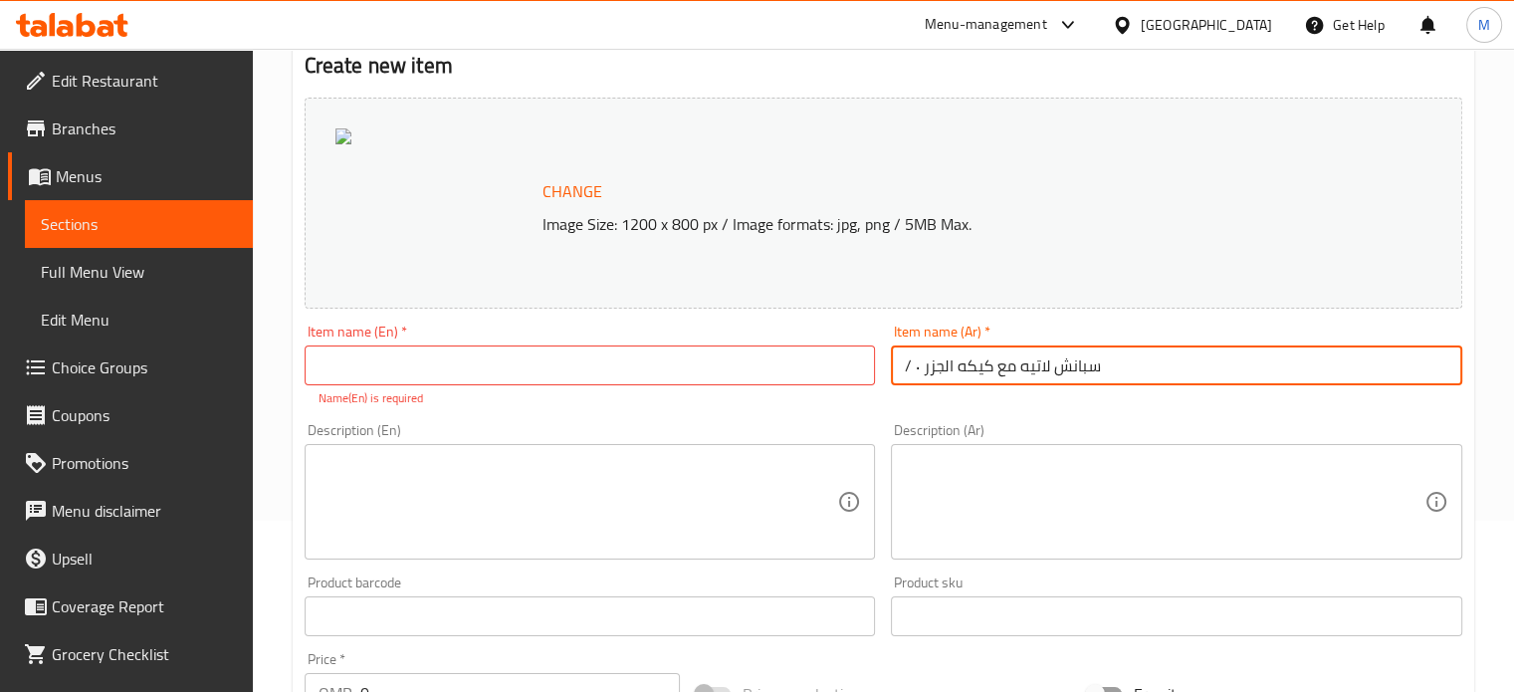
click at [974, 365] on input "/ سبانش لاتيه مع كيكه الجزر ٠" at bounding box center [1177, 366] width 572 height 40
drag, startPoint x: 926, startPoint y: 369, endPoint x: 918, endPoint y: 361, distance: 11.3
click at [918, 361] on input "/ سبانش لاتيه مع كيكه الجزر ٠" at bounding box center [1177, 366] width 572 height 40
type input "/ سبانش لاتيه مع كيكه الجزر ٠"
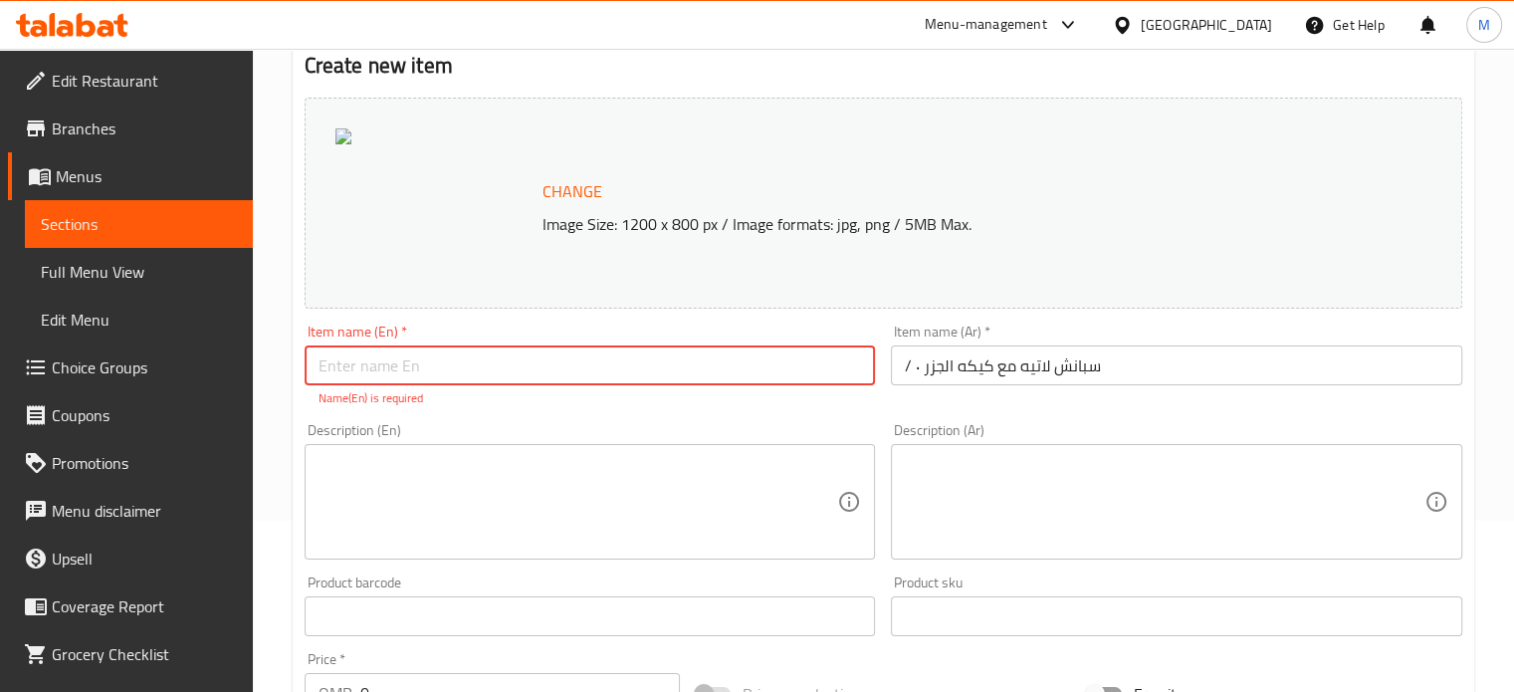
click at [749, 373] on input "text" at bounding box center [591, 366] width 572 height 40
type input "ٍ"
click at [539, 372] on input "Spanish Latte with carrot cake" at bounding box center [591, 366] width 572 height 40
type input "Spanish Latte with carrot cake"
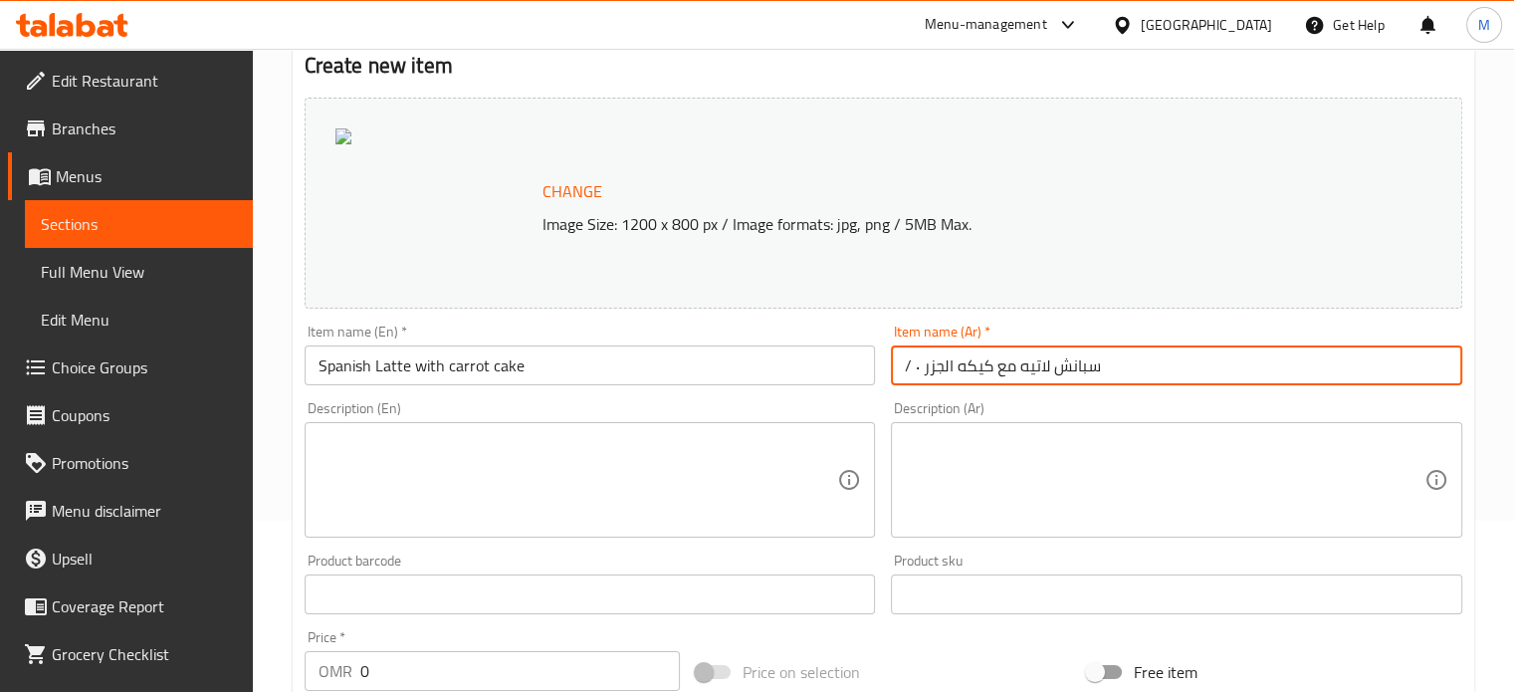
drag, startPoint x: 924, startPoint y: 373, endPoint x: 903, endPoint y: 380, distance: 22.0
click at [903, 380] on input "/ سبانش لاتيه مع كيكه الجزر ٠" at bounding box center [1177, 366] width 572 height 40
click at [902, 381] on input "/ سبانش لاتيه مع كيكه الجزر ٠" at bounding box center [1177, 366] width 572 height 40
click at [920, 372] on input "/ سبانش لاتيه مع كيكه الجزر ٠" at bounding box center [1177, 366] width 572 height 40
click at [919, 370] on input "/ سبانش لاتيه مع كيكه الجزر ٠" at bounding box center [1177, 366] width 572 height 40
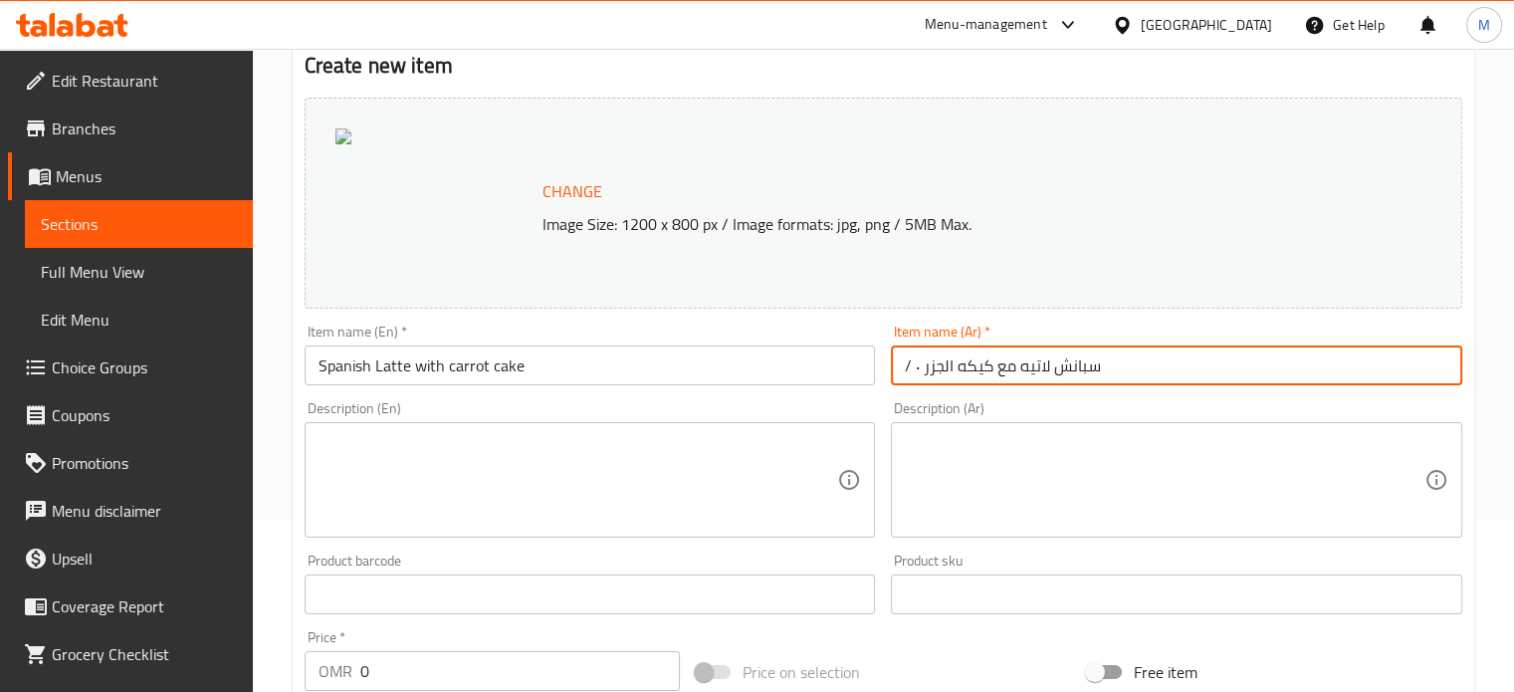
click at [920, 369] on input "/ سبانش لاتيه مع كيكه الجزر ٠" at bounding box center [1177, 366] width 572 height 40
click at [912, 361] on input "/ سبانش لاتيه مع كيكه الجزر" at bounding box center [1177, 366] width 572 height 40
click at [904, 372] on input "/ سبانش لاتيه مع كيكه الجزر" at bounding box center [1177, 366] width 572 height 40
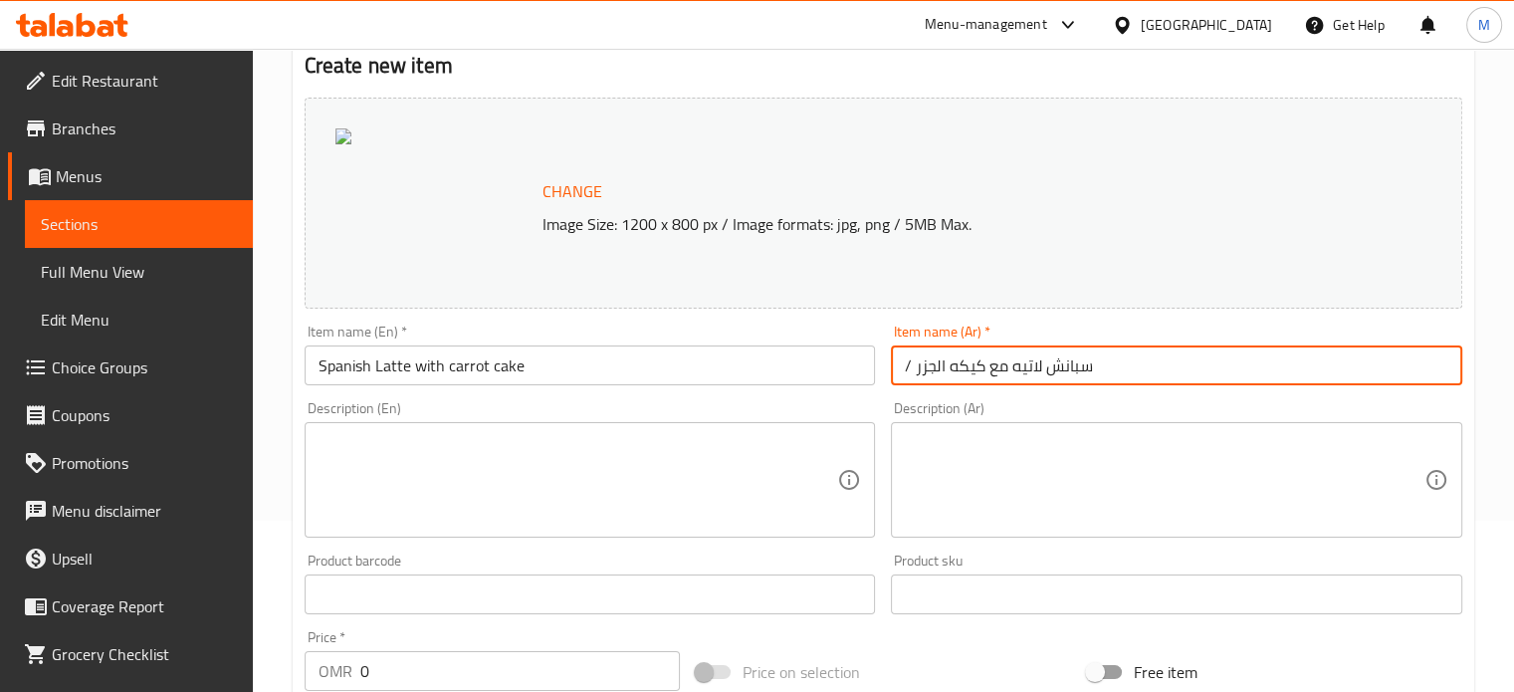
click at [906, 369] on input "/ سبانش لاتيه مع كيكه الجزر" at bounding box center [1177, 366] width 572 height 40
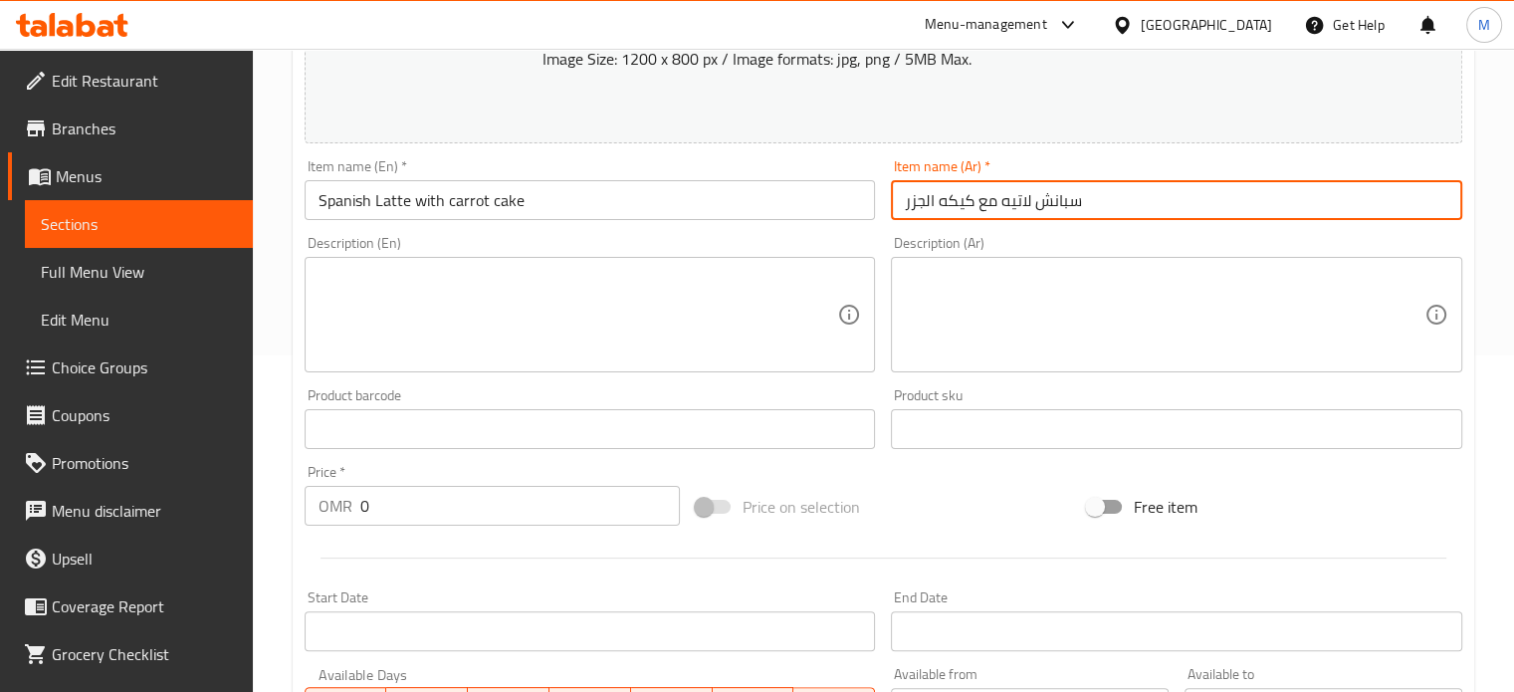
scroll to position [370, 0]
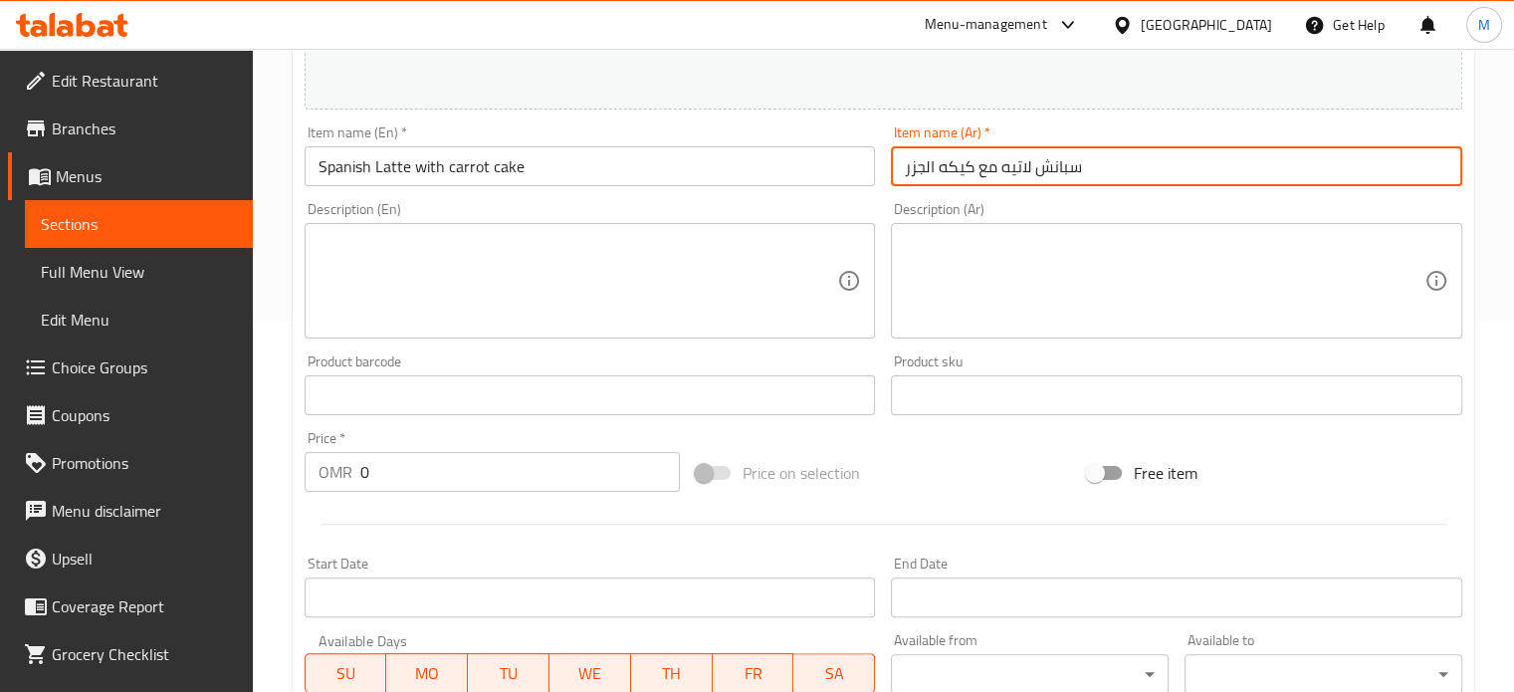
type input "سبانش لاتيه مع كيكه الجزر"
click at [379, 479] on input "0" at bounding box center [520, 472] width 320 height 40
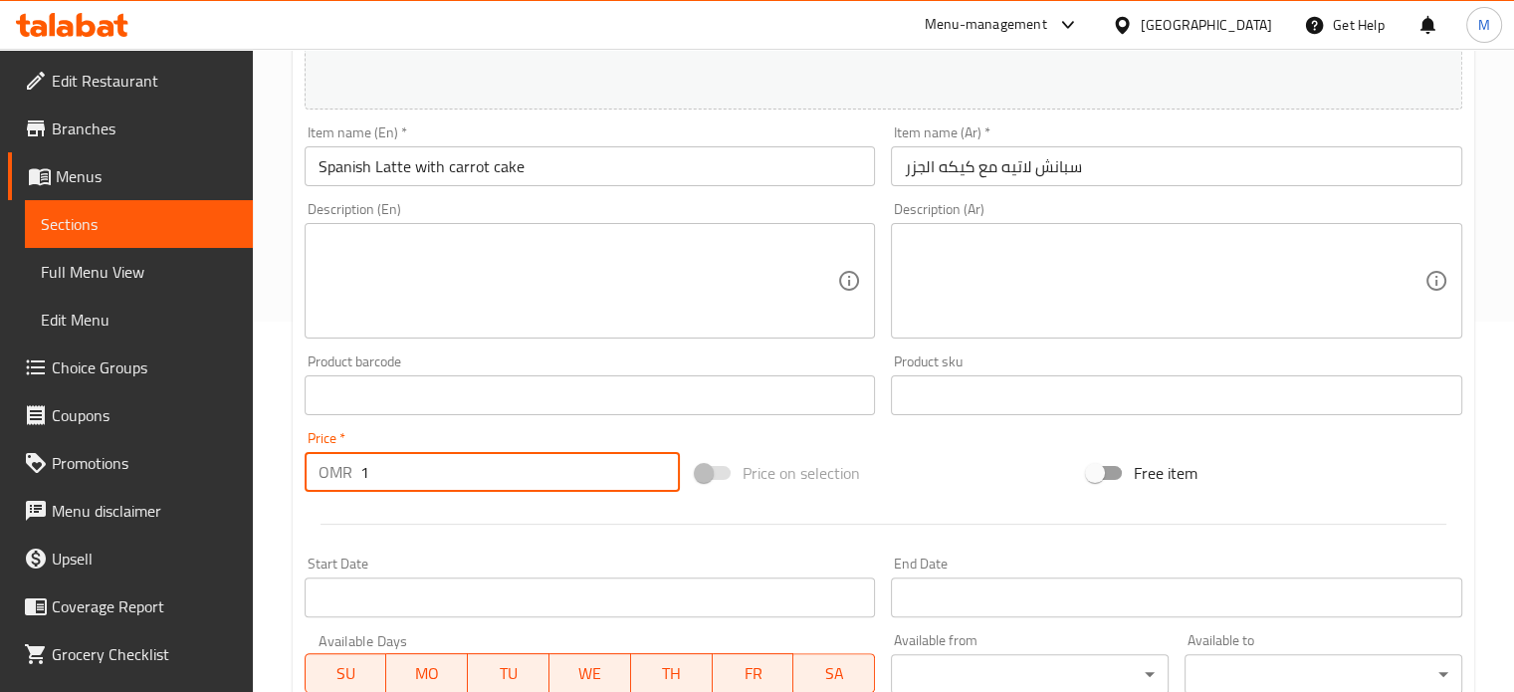
click at [655, 465] on input "1" at bounding box center [520, 472] width 320 height 40
click at [656, 465] on input "2" at bounding box center [520, 472] width 320 height 40
click at [657, 461] on input "3" at bounding box center [520, 472] width 320 height 40
click at [658, 485] on input "2" at bounding box center [520, 472] width 320 height 40
type input "2.200"
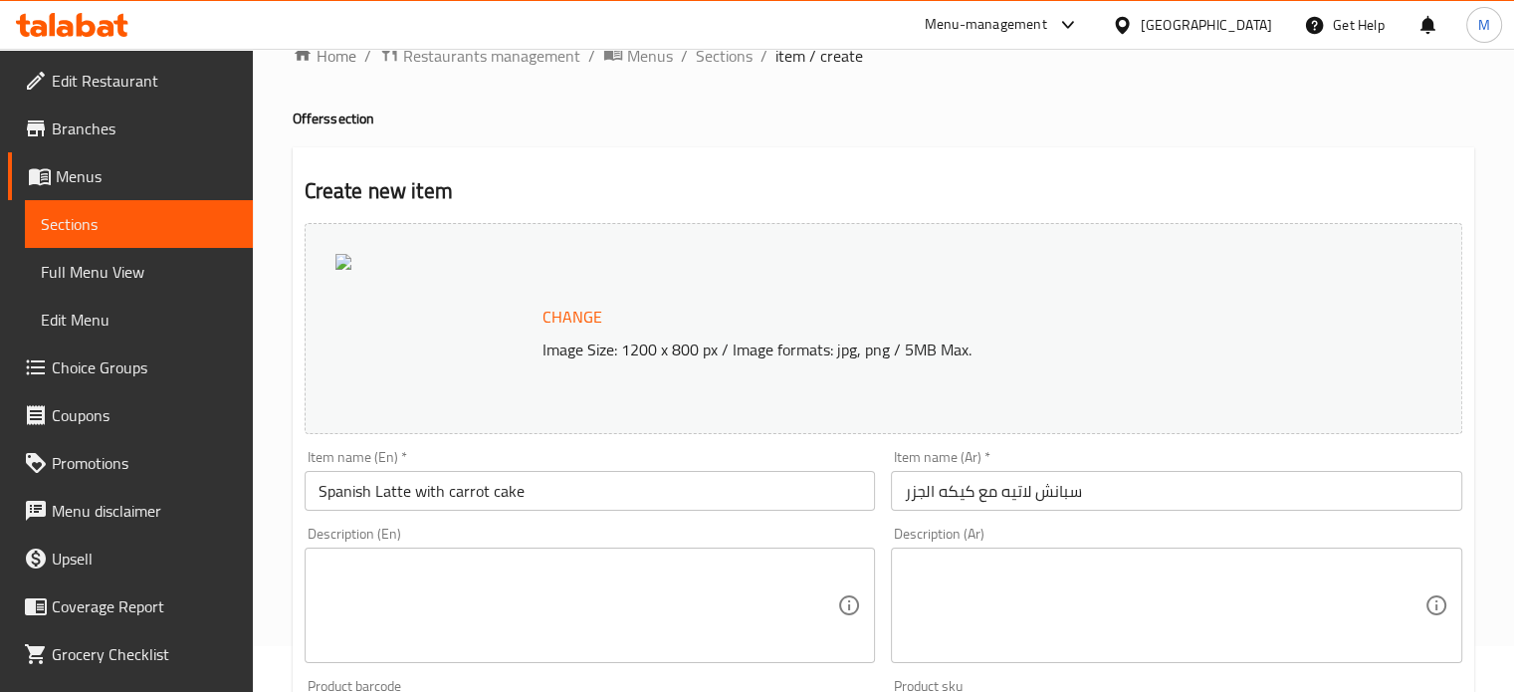
scroll to position [45, 0]
click at [573, 326] on span "Change" at bounding box center [573, 318] width 60 height 29
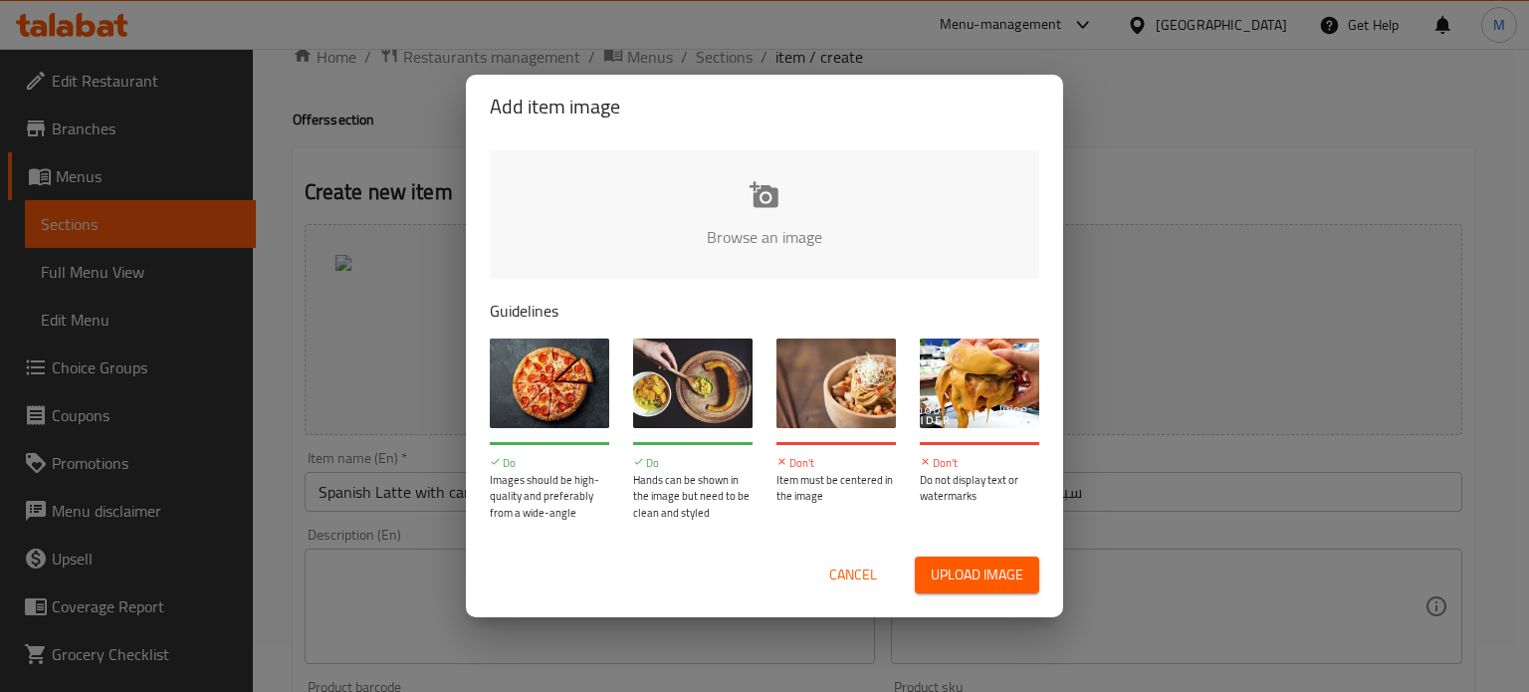
click at [968, 589] on button "Upload image" at bounding box center [977, 575] width 124 height 37
type input "C:\fakepath\7c21dc31-65e2-4d7e-a9a7-559655c7069c.jpg"
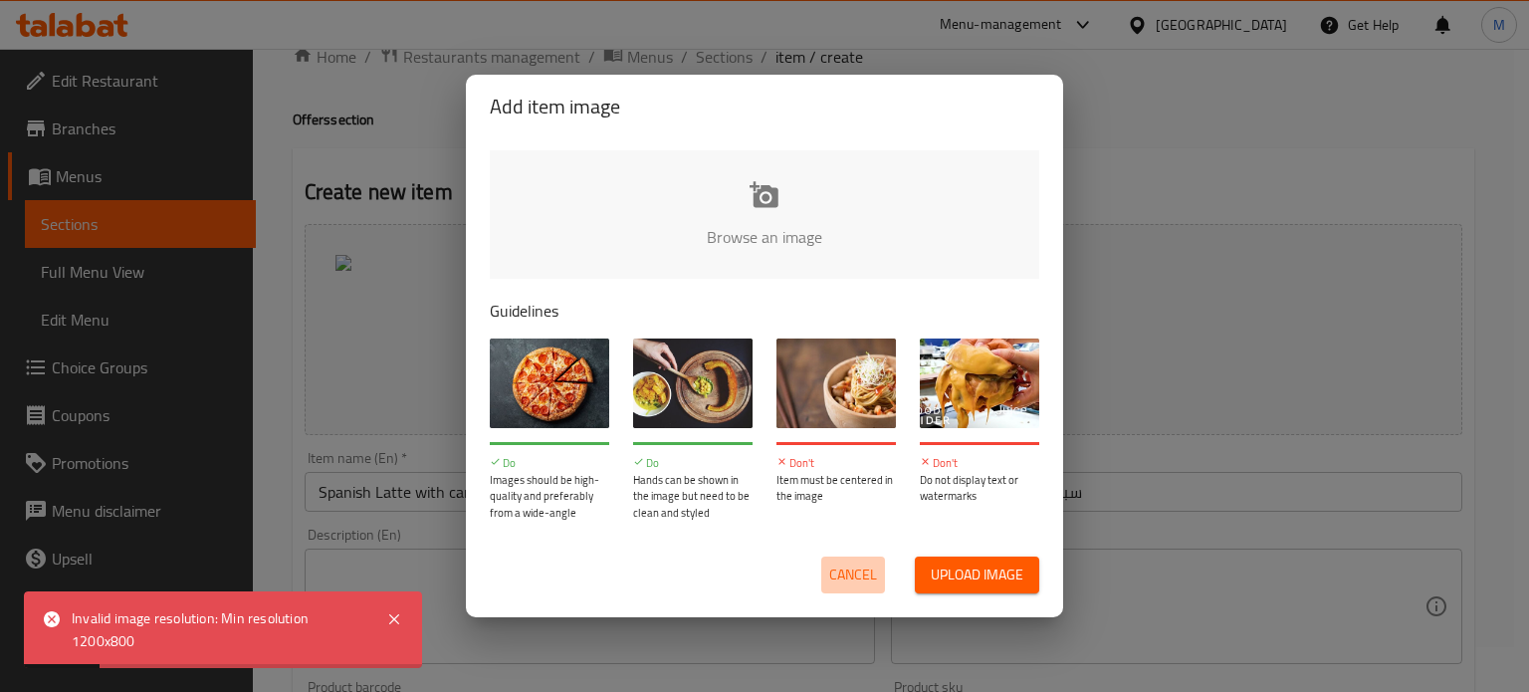
click at [851, 581] on span "Cancel" at bounding box center [853, 575] width 48 height 25
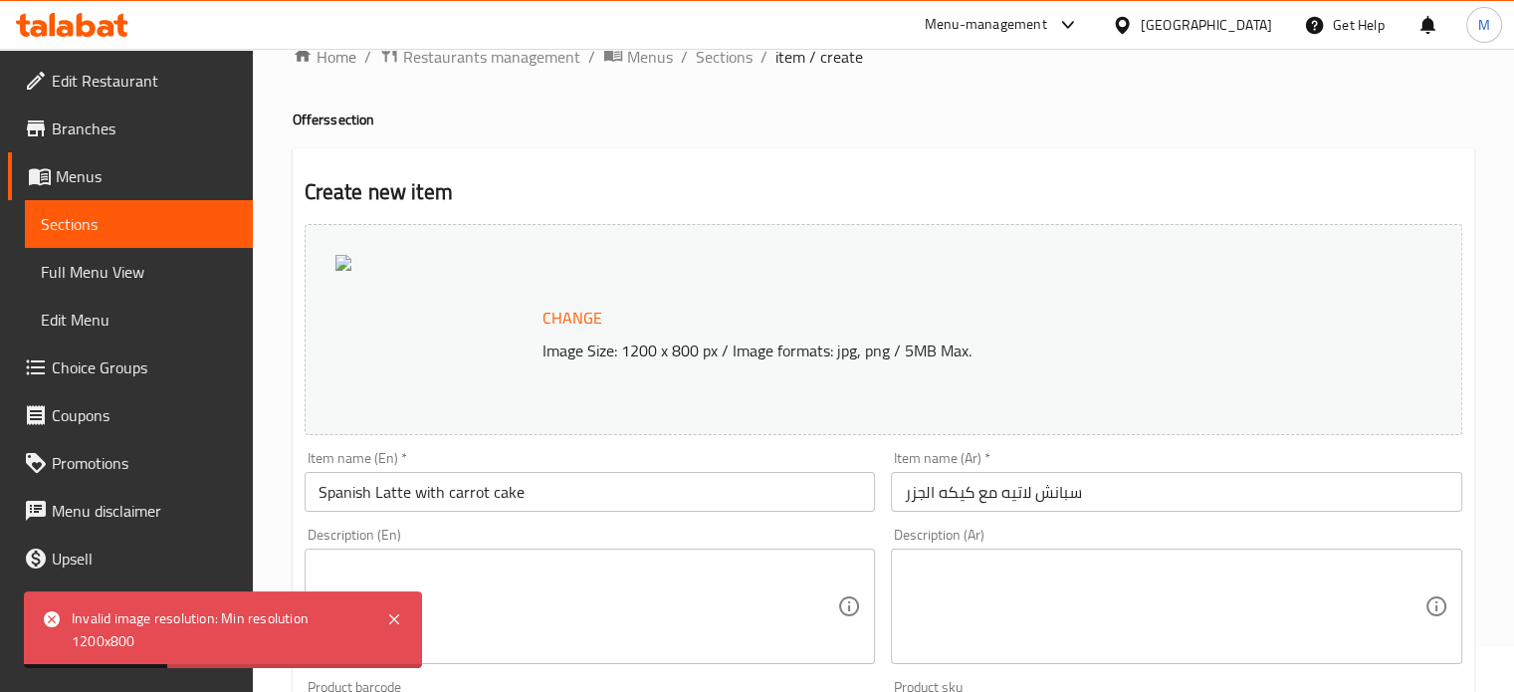
click at [570, 306] on span "Change" at bounding box center [573, 318] width 60 height 29
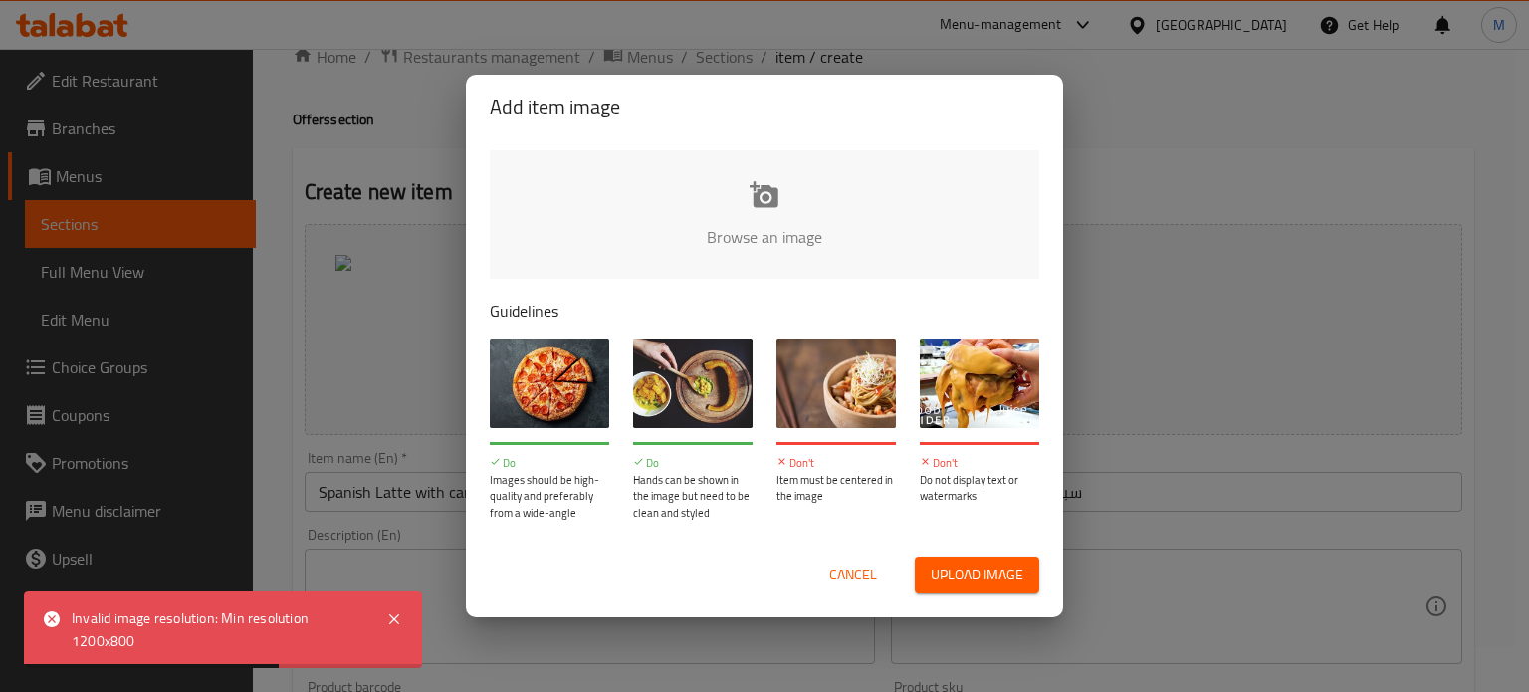
click at [1243, 280] on div "Add item image Browse an image Guidelines Do Images should be high-quality and …" at bounding box center [764, 346] width 1529 height 692
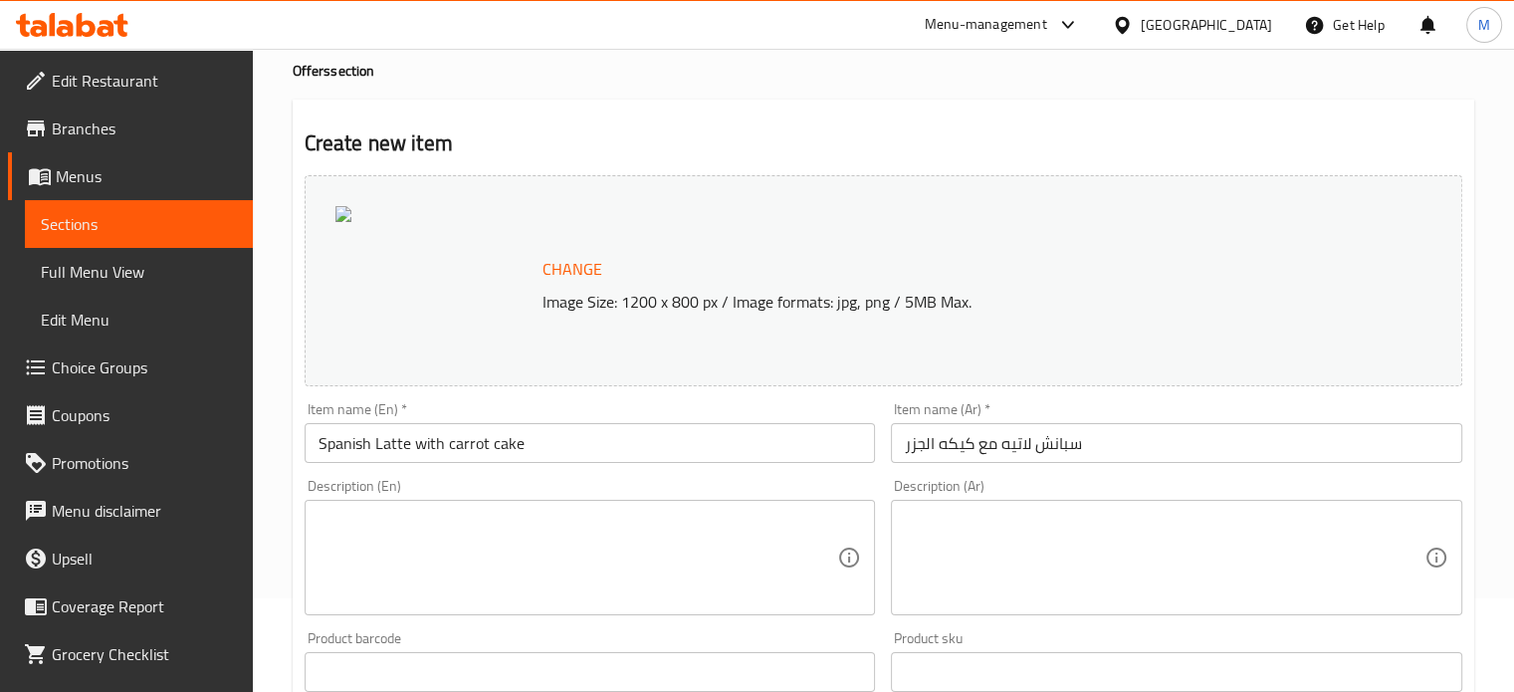
scroll to position [78, 0]
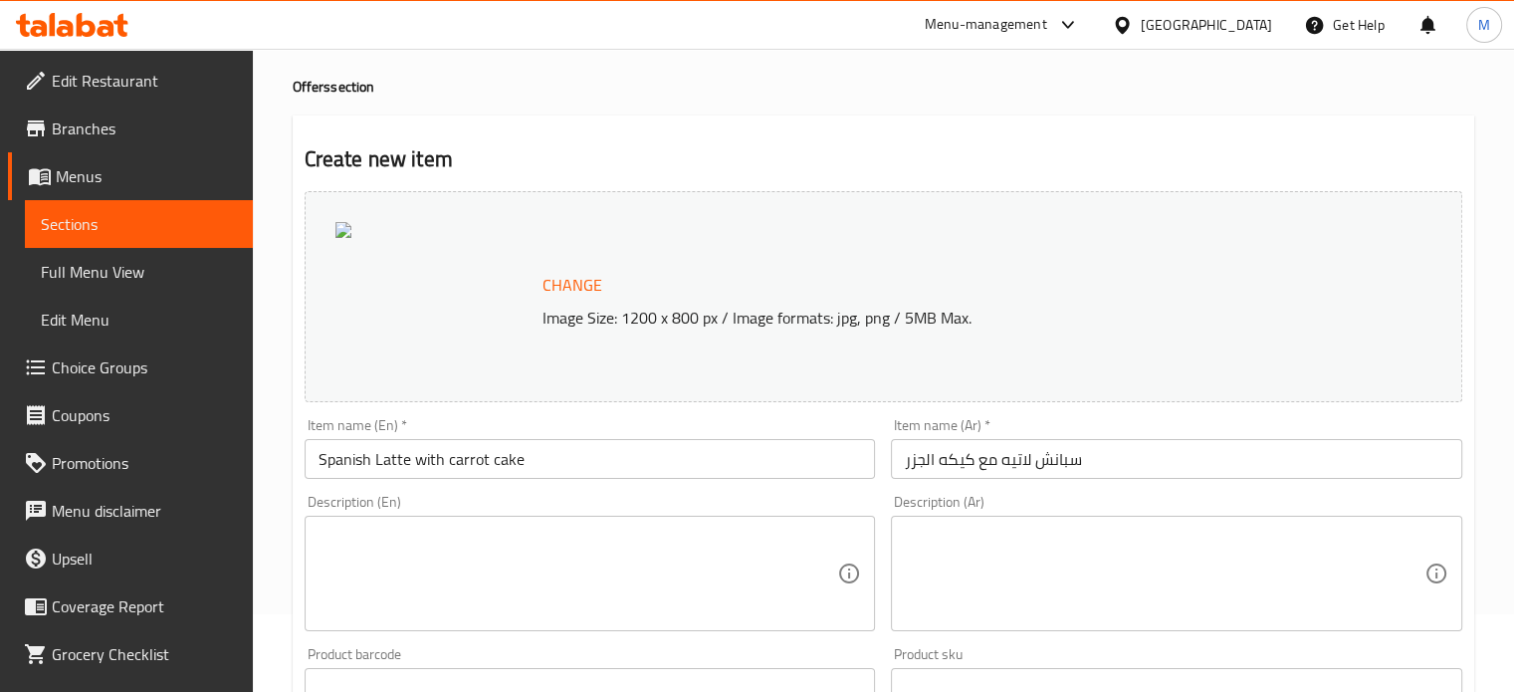
click at [557, 282] on span "Change" at bounding box center [573, 285] width 60 height 29
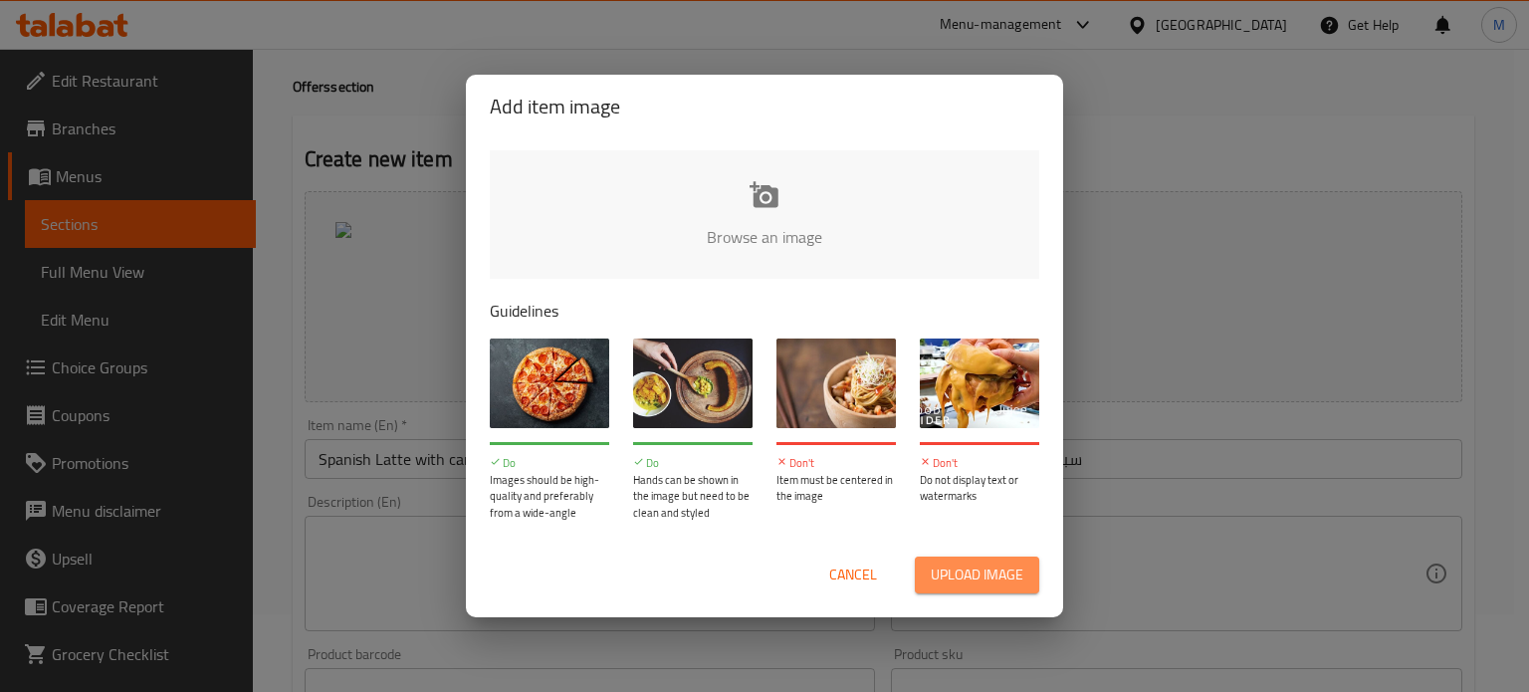
click at [968, 584] on span "Upload image" at bounding box center [977, 575] width 93 height 25
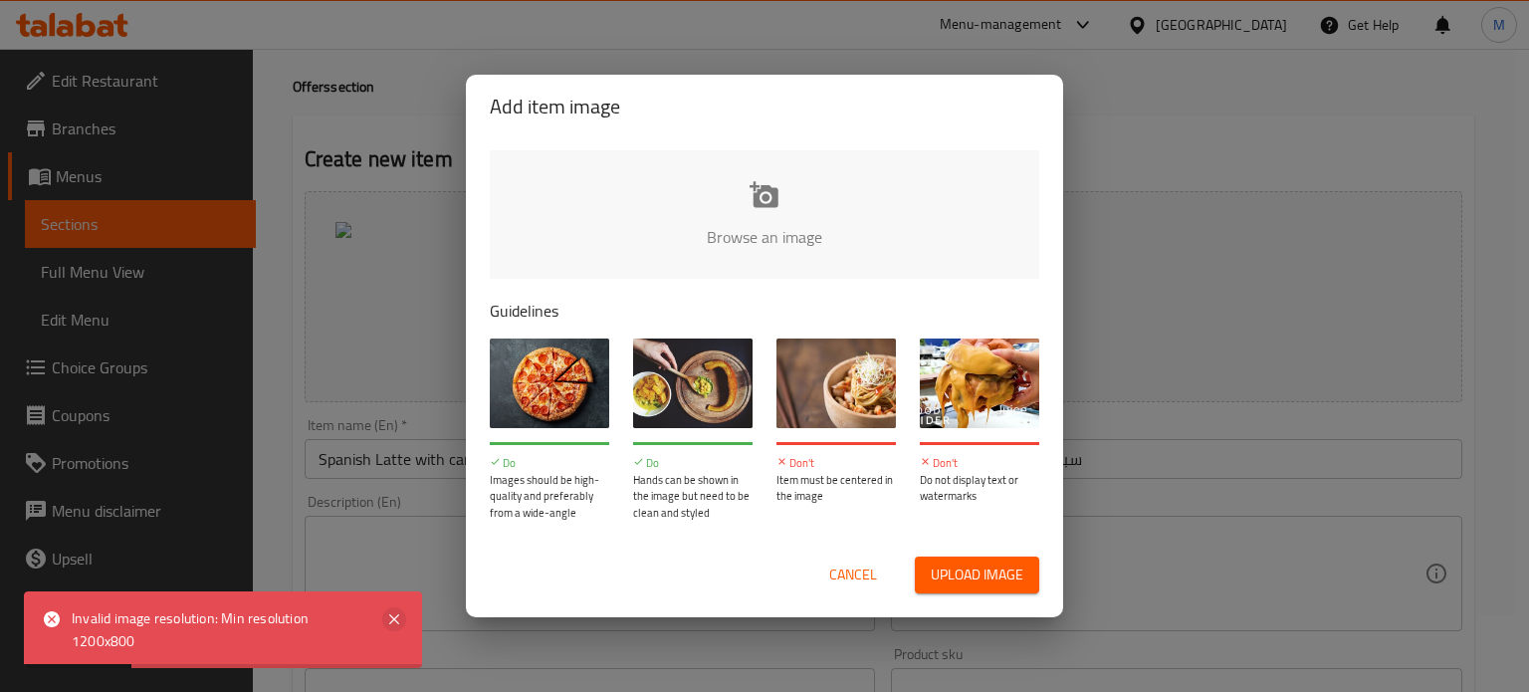
click at [394, 625] on icon at bounding box center [394, 619] width 24 height 24
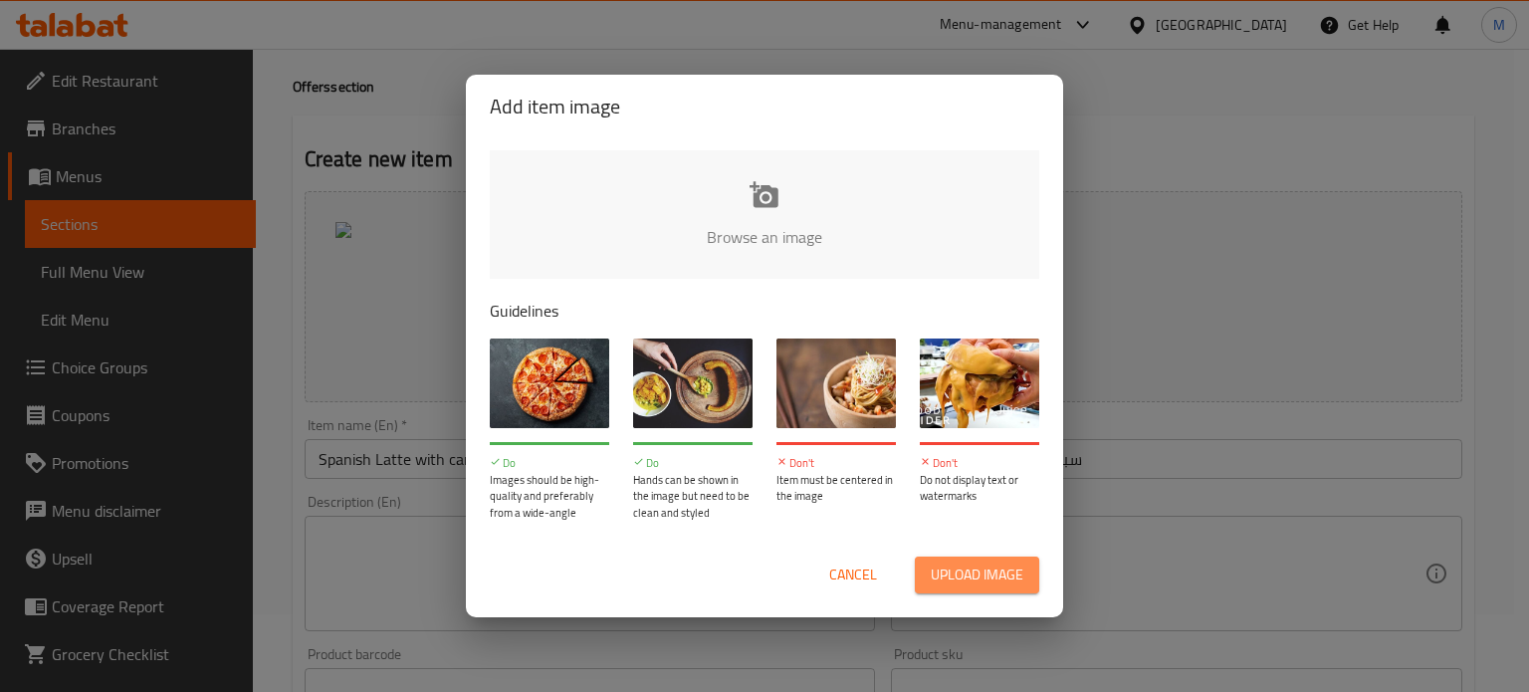
click at [979, 585] on span "Upload image" at bounding box center [977, 575] width 93 height 25
type input "C:\fakepath\7c21dc31-65e2-4d7e-a9a7-559655c7069c.jpg"
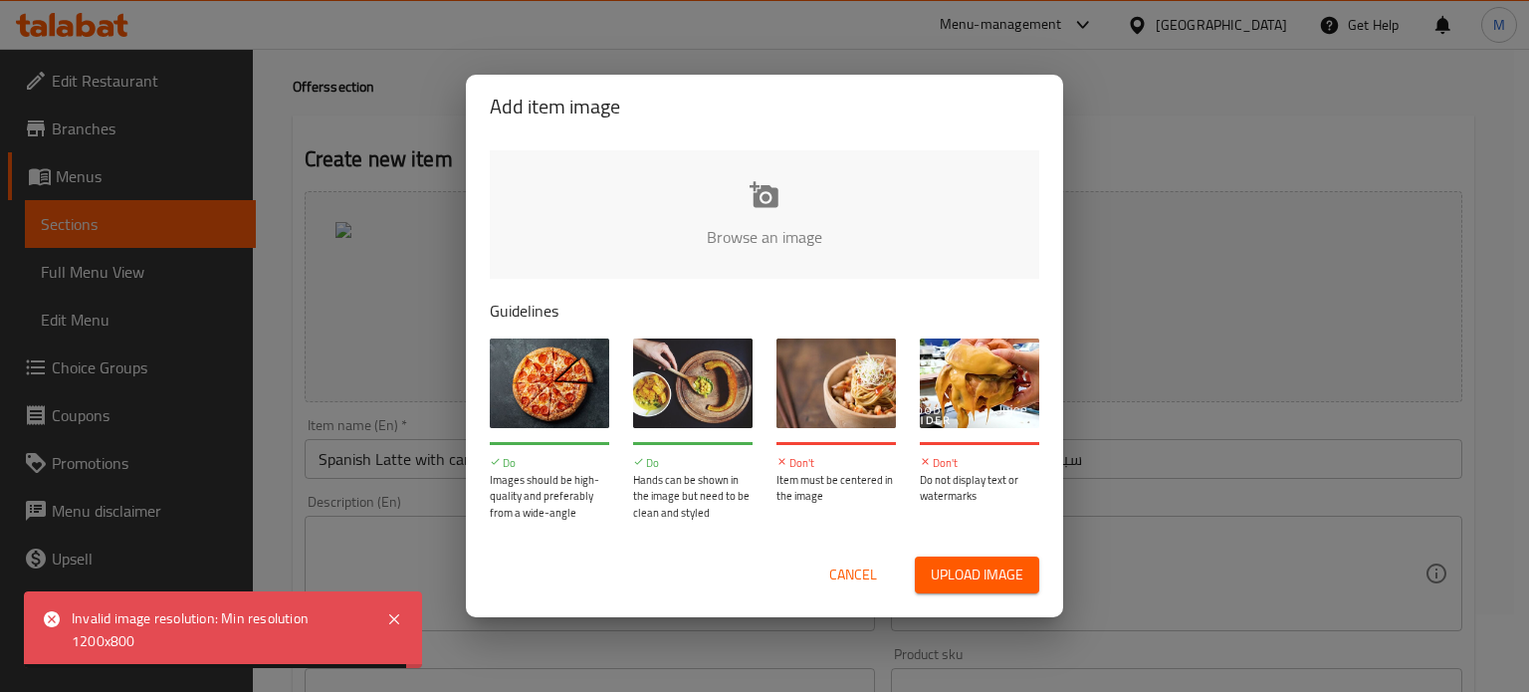
click at [848, 574] on span "Cancel" at bounding box center [853, 575] width 48 height 25
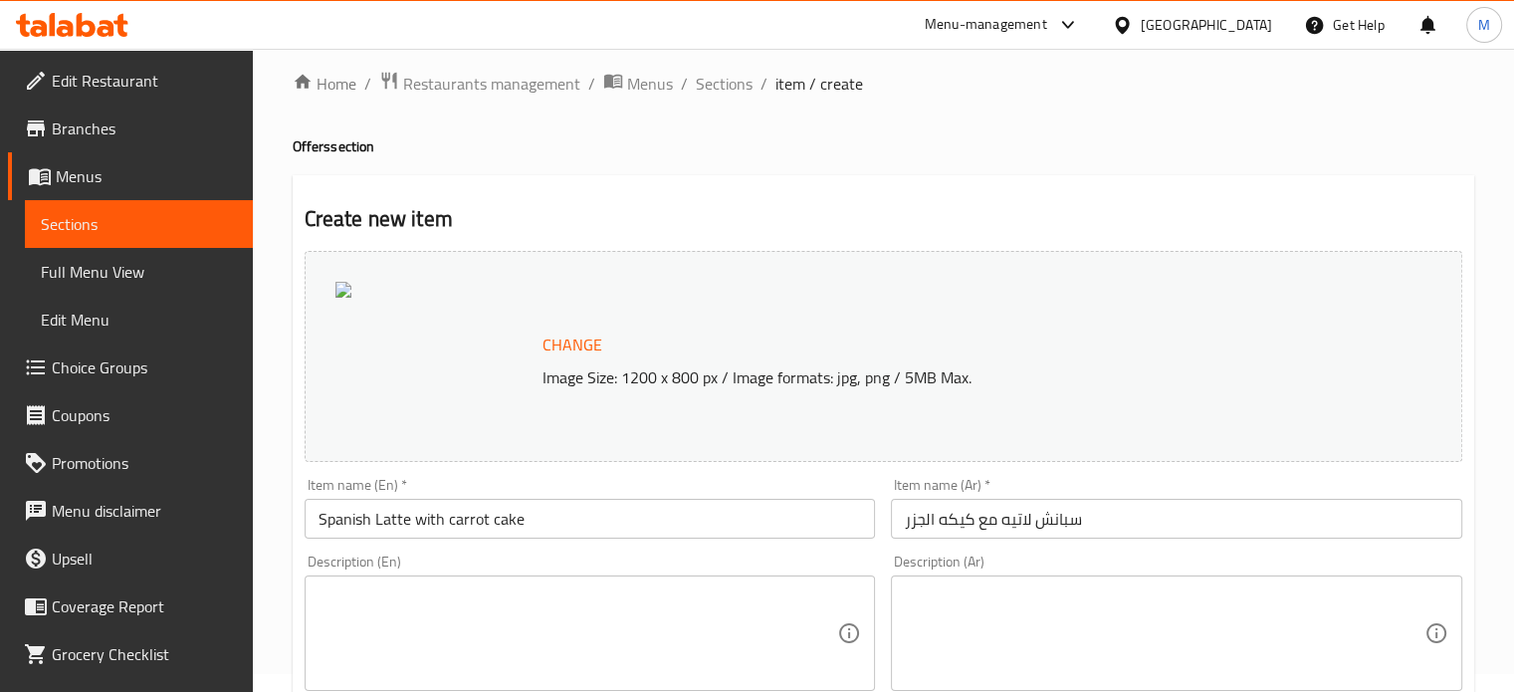
scroll to position [0, 0]
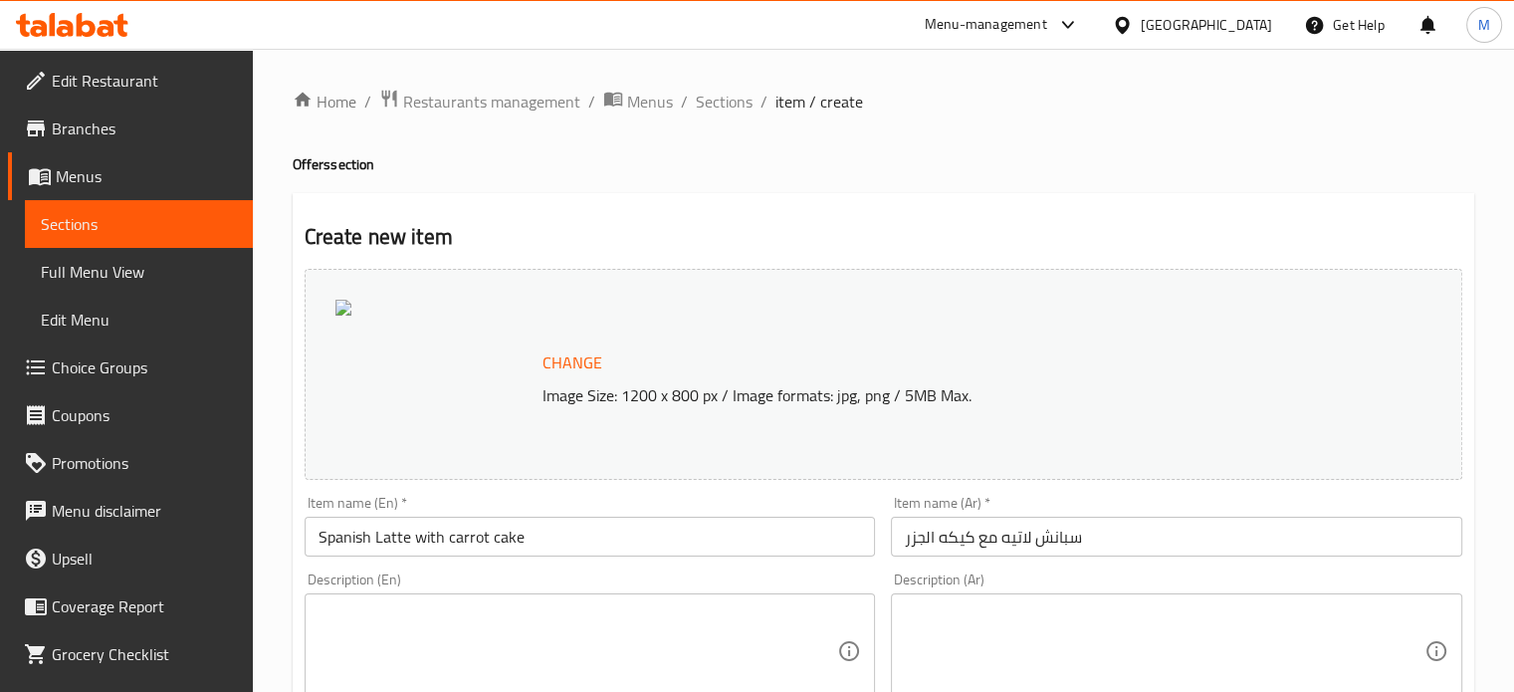
click at [570, 367] on span "Change" at bounding box center [573, 362] width 60 height 29
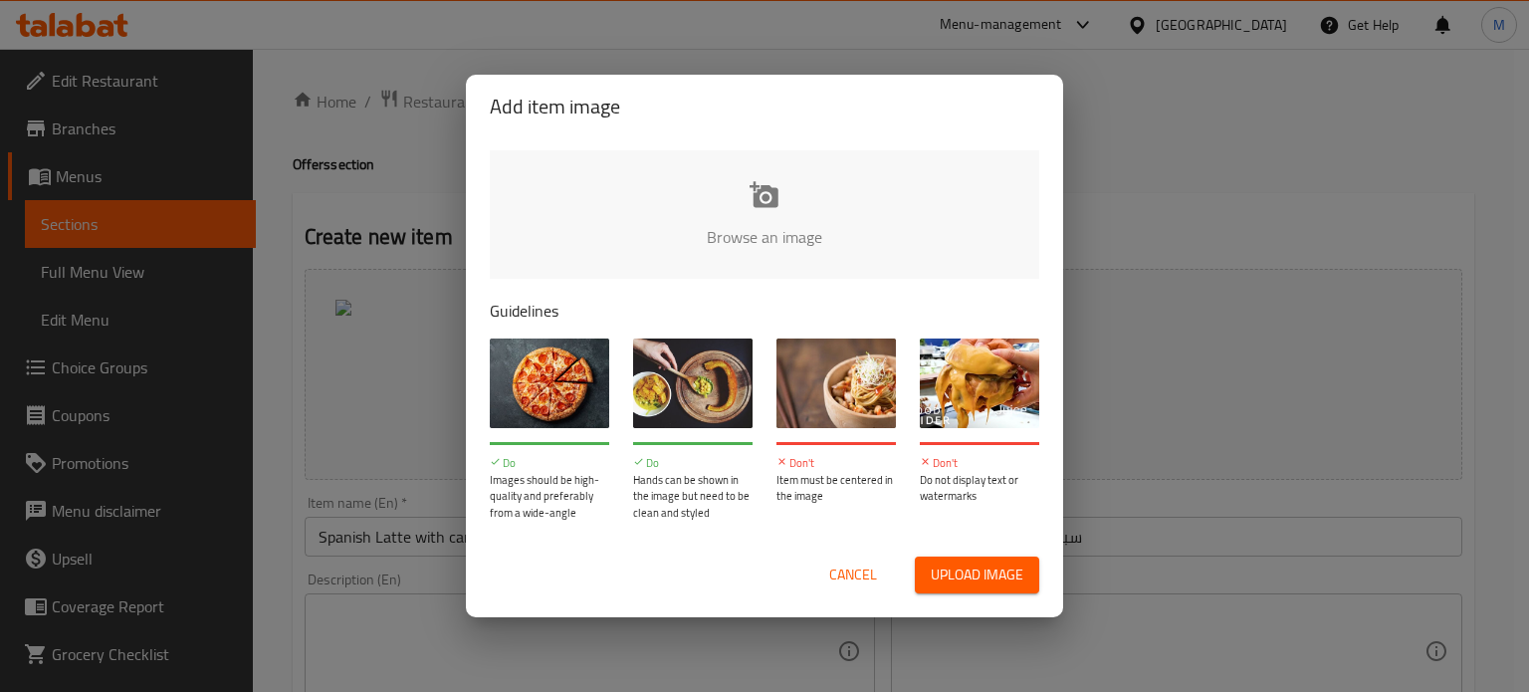
click at [789, 199] on input "file" at bounding box center [1438, 243] width 1896 height 186
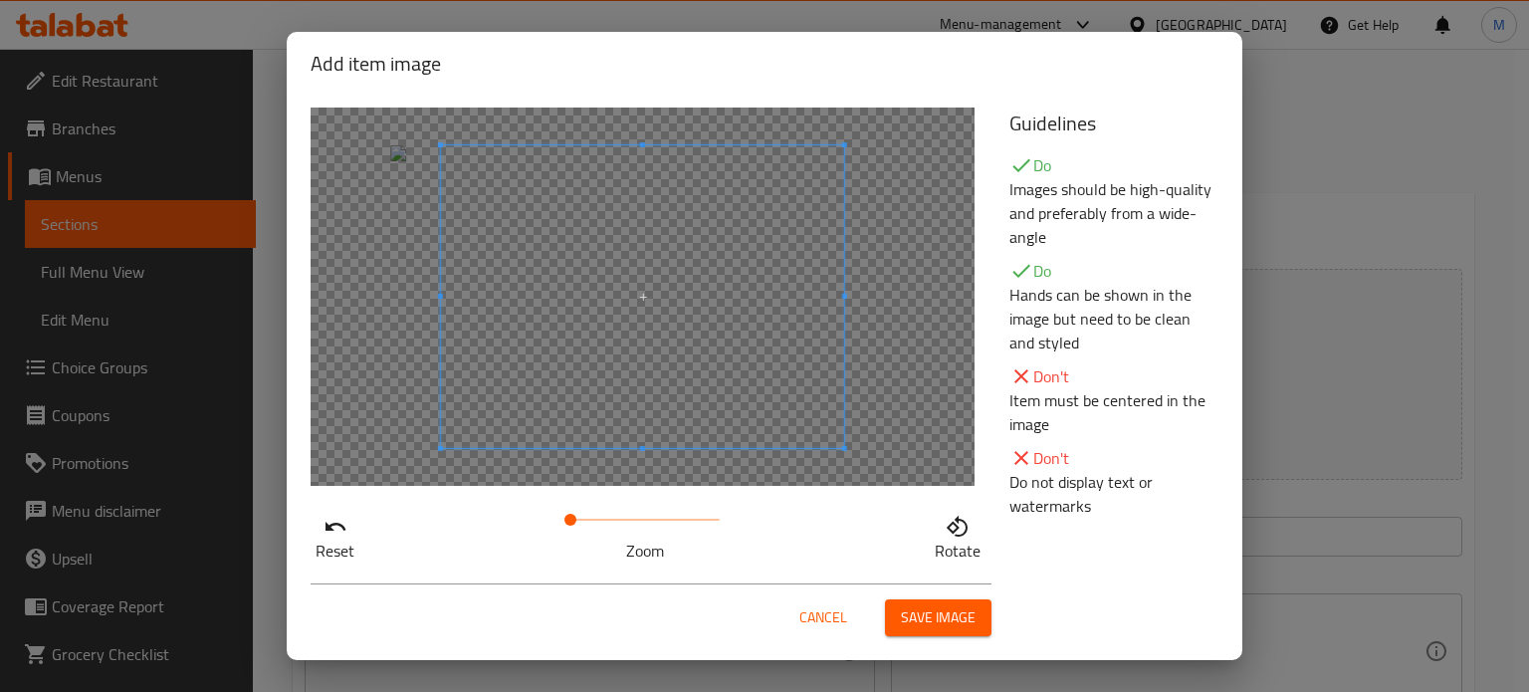
click at [650, 340] on span at bounding box center [642, 296] width 403 height 303
drag, startPoint x: 573, startPoint y: 516, endPoint x: 588, endPoint y: 518, distance: 16.1
click at [588, 518] on span at bounding box center [594, 520] width 12 height 12
click at [549, 403] on span at bounding box center [617, 334] width 403 height 303
click at [838, 271] on div at bounding box center [643, 297] width 664 height 378
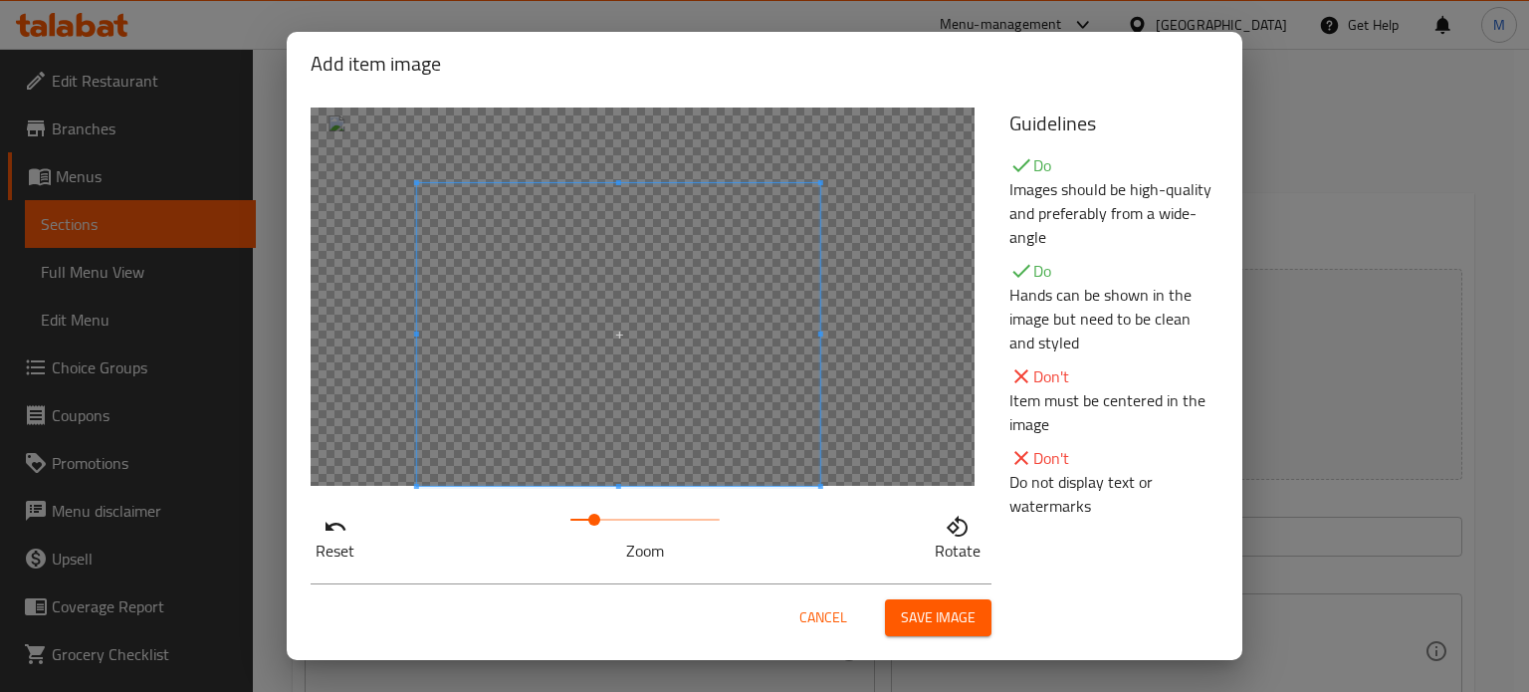
click at [838, 271] on div at bounding box center [643, 297] width 664 height 378
click at [837, 242] on div at bounding box center [643, 297] width 664 height 378
drag, startPoint x: 585, startPoint y: 516, endPoint x: 613, endPoint y: 516, distance: 27.9
click at [613, 516] on span at bounding box center [618, 520] width 12 height 12
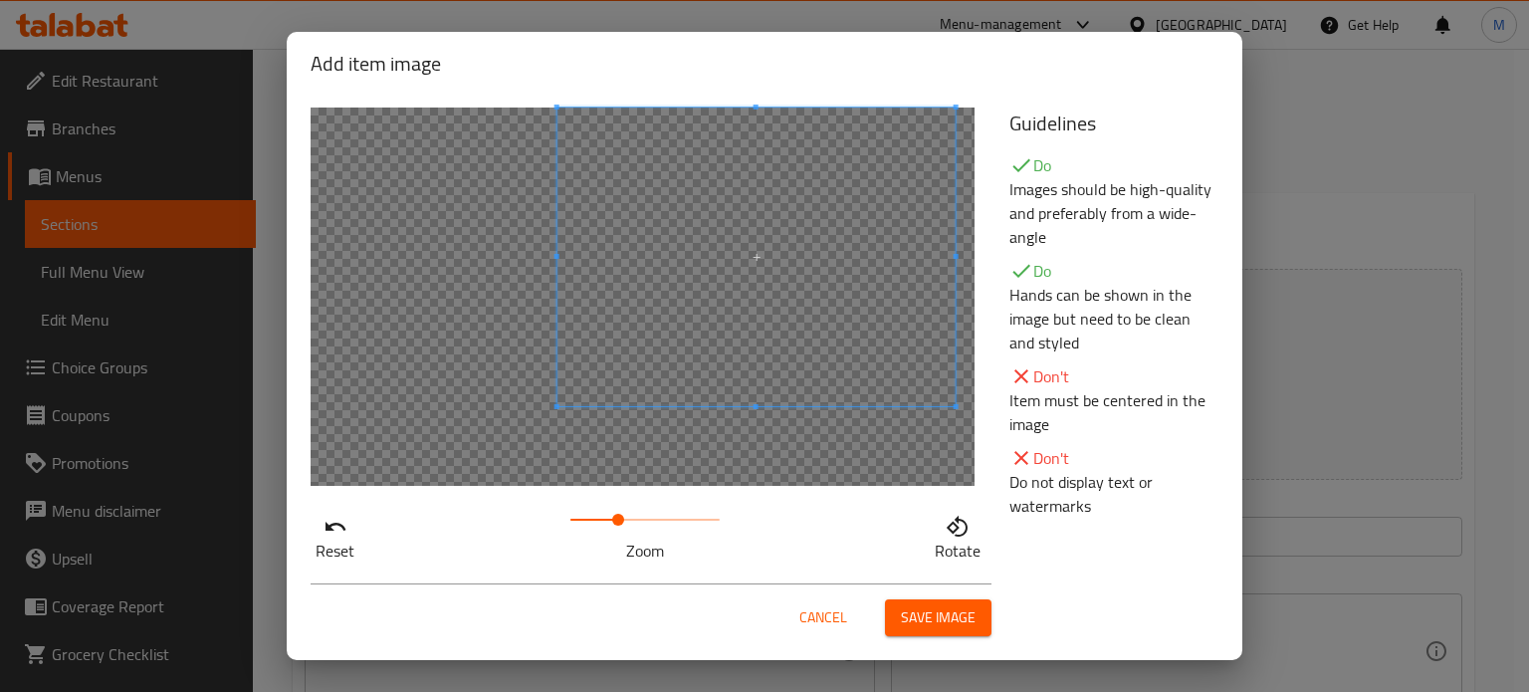
click at [667, 438] on div at bounding box center [643, 297] width 664 height 378
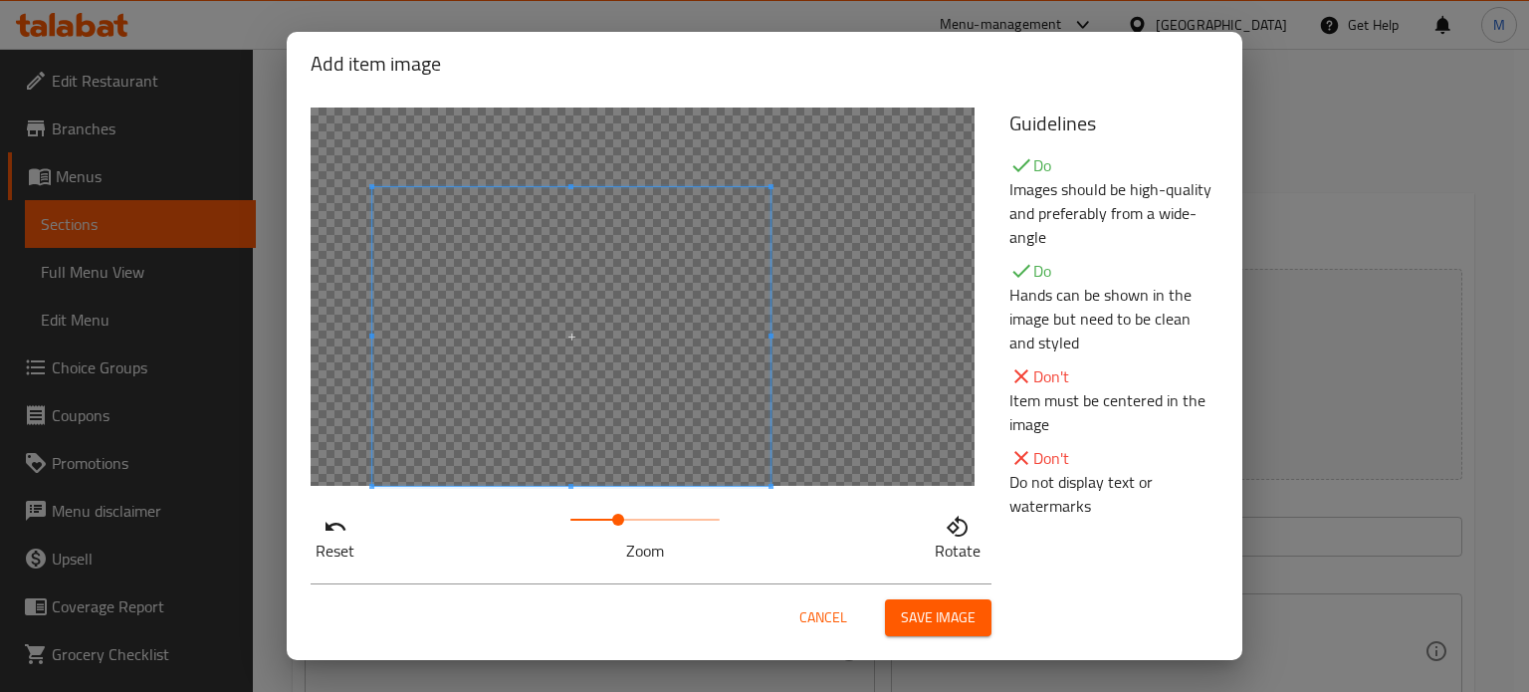
click at [624, 388] on span at bounding box center [571, 336] width 398 height 299
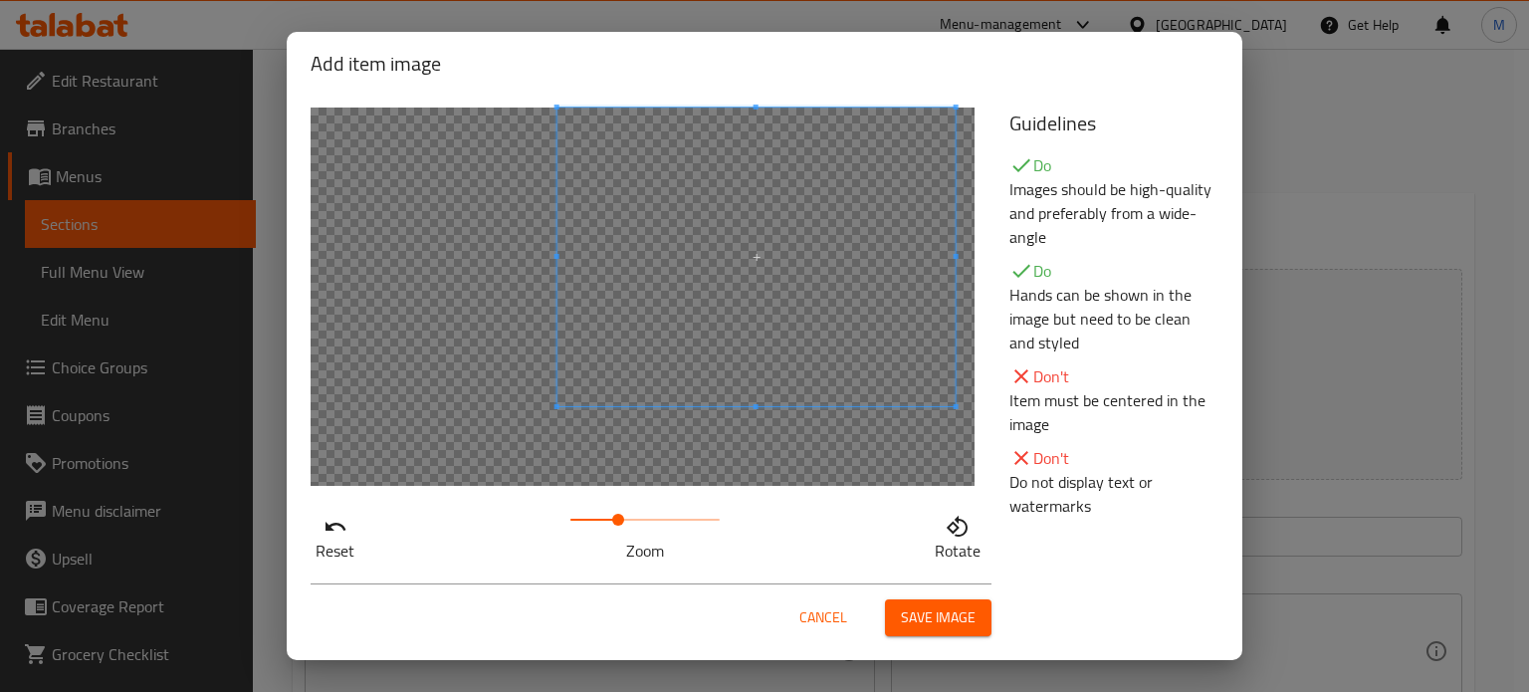
click at [634, 473] on div at bounding box center [643, 297] width 664 height 378
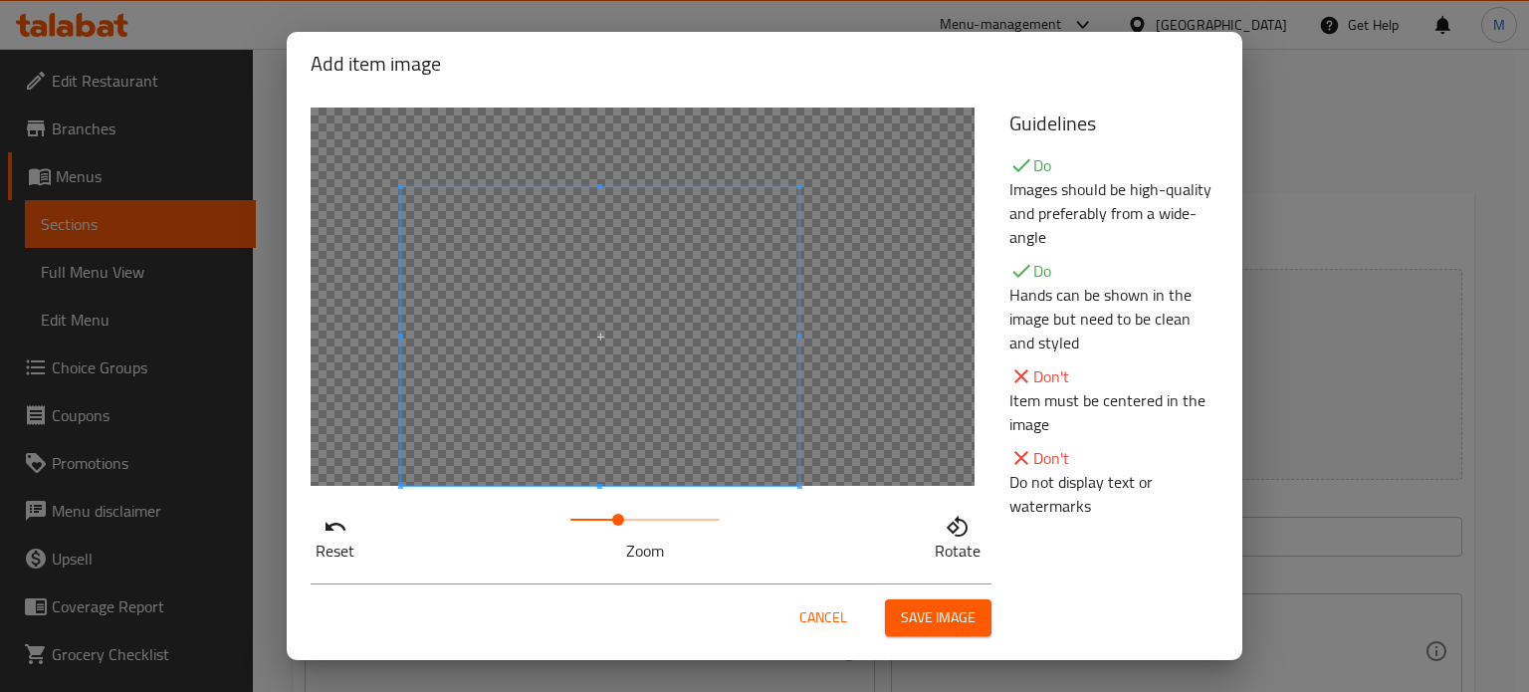
click at [669, 390] on span at bounding box center [600, 336] width 398 height 299
drag, startPoint x: 613, startPoint y: 521, endPoint x: 637, endPoint y: 524, distance: 24.1
click at [637, 524] on span at bounding box center [642, 520] width 12 height 12
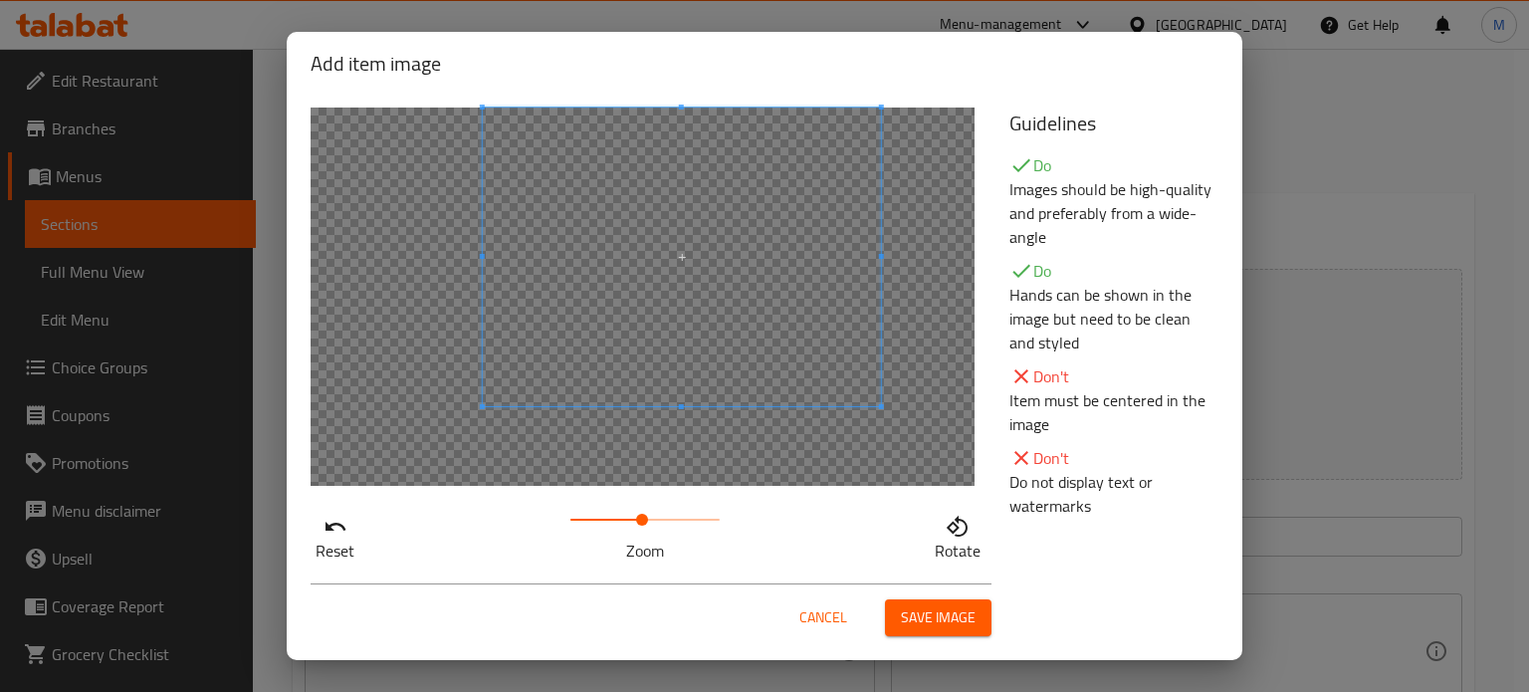
click at [713, 525] on div "Reset Zoom Rotate" at bounding box center [648, 335] width 699 height 479
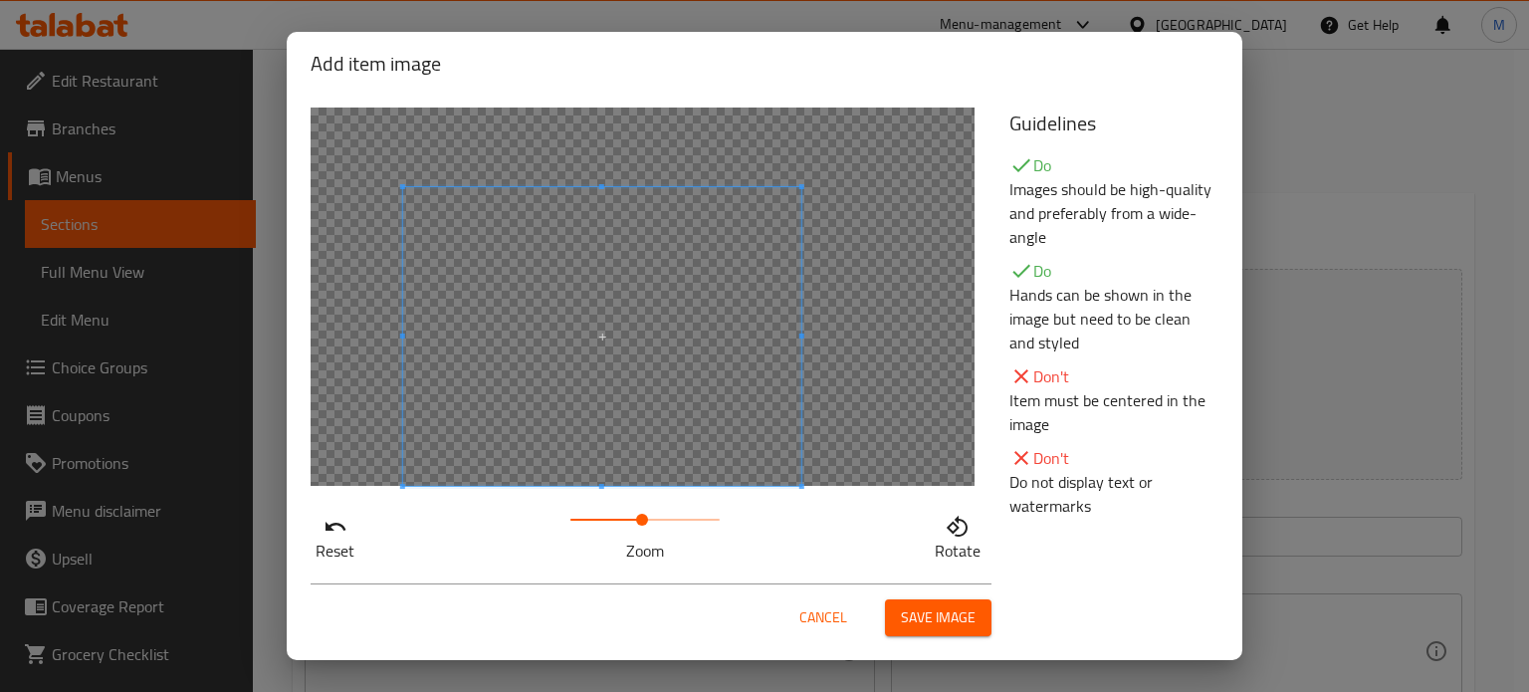
click at [597, 576] on div "Add item image Reset Zoom Rotate Guidelines Do Images should be high-quality an…" at bounding box center [765, 346] width 956 height 628
click at [944, 612] on span "Save image" at bounding box center [938, 617] width 75 height 25
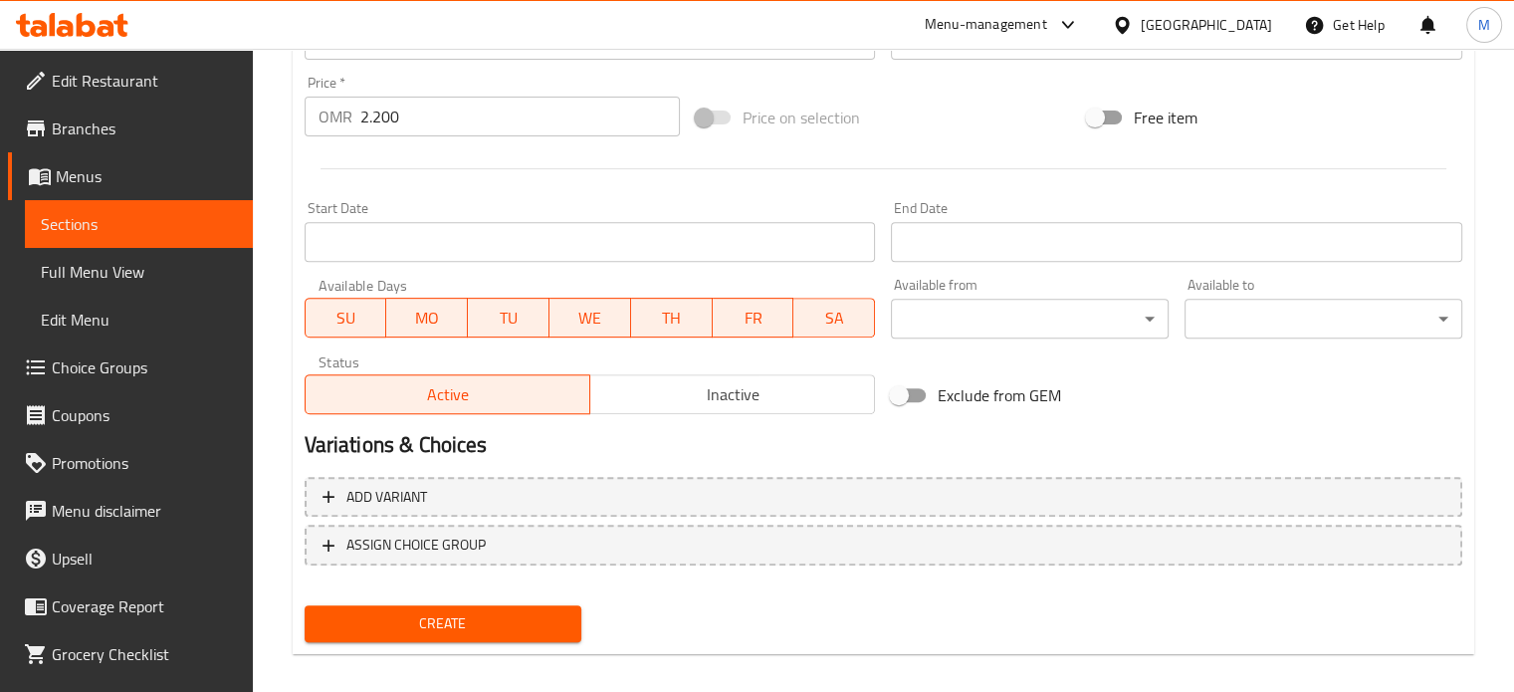
scroll to position [742, 0]
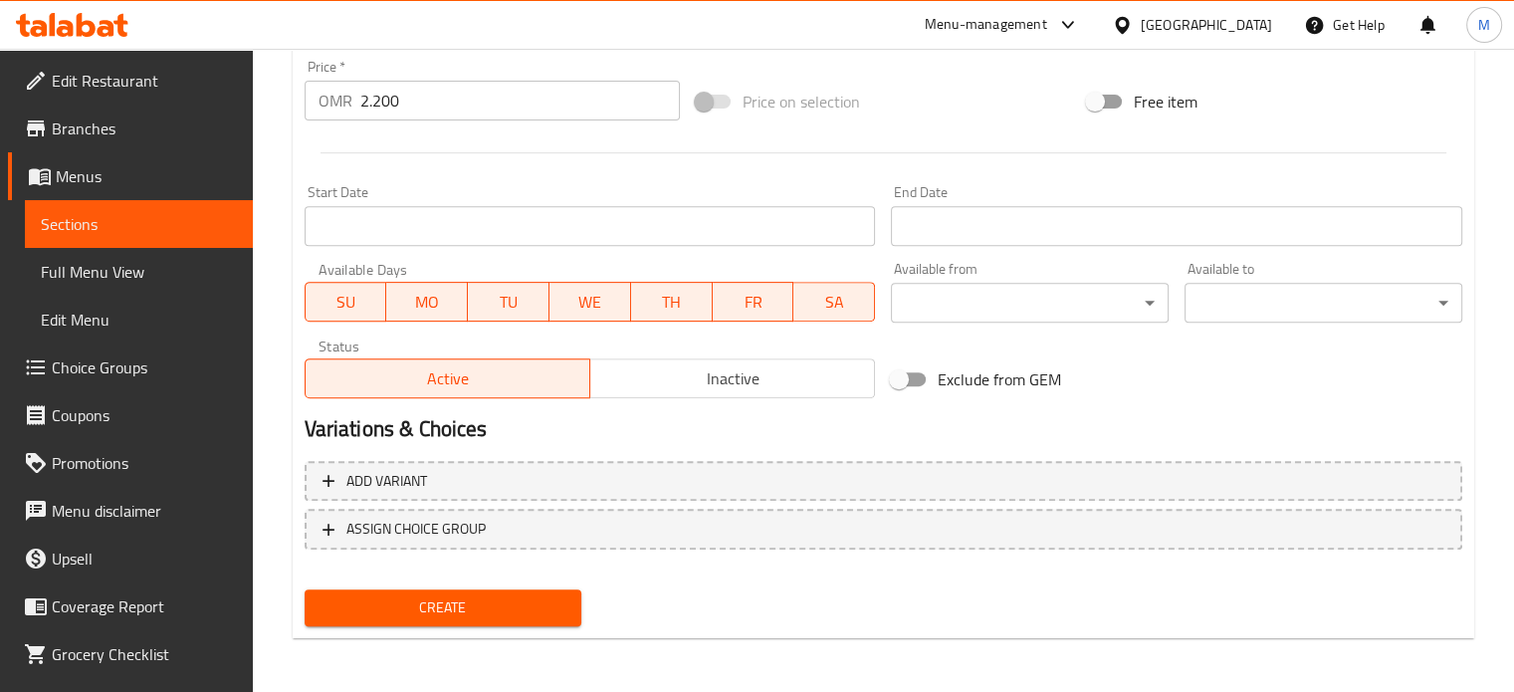
click at [565, 601] on span "Create" at bounding box center [444, 607] width 246 height 25
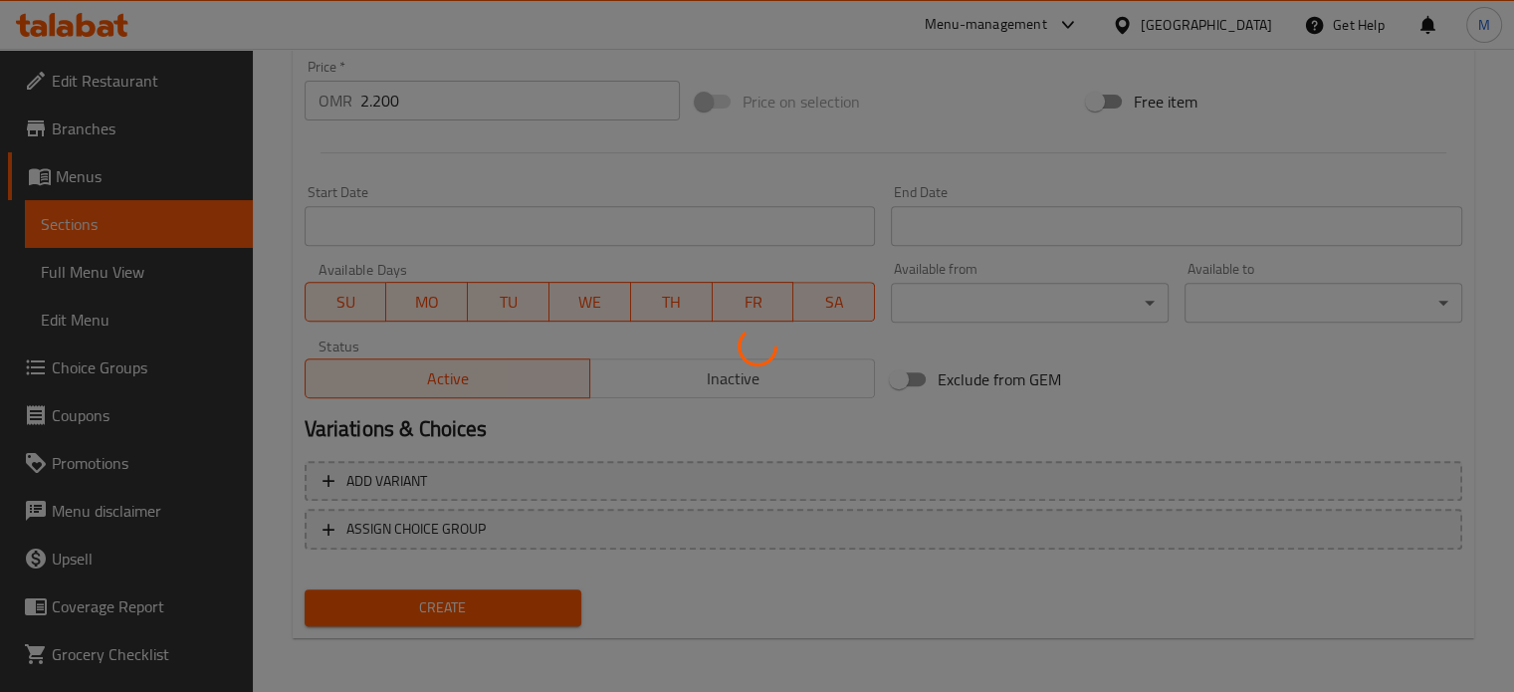
type input "0"
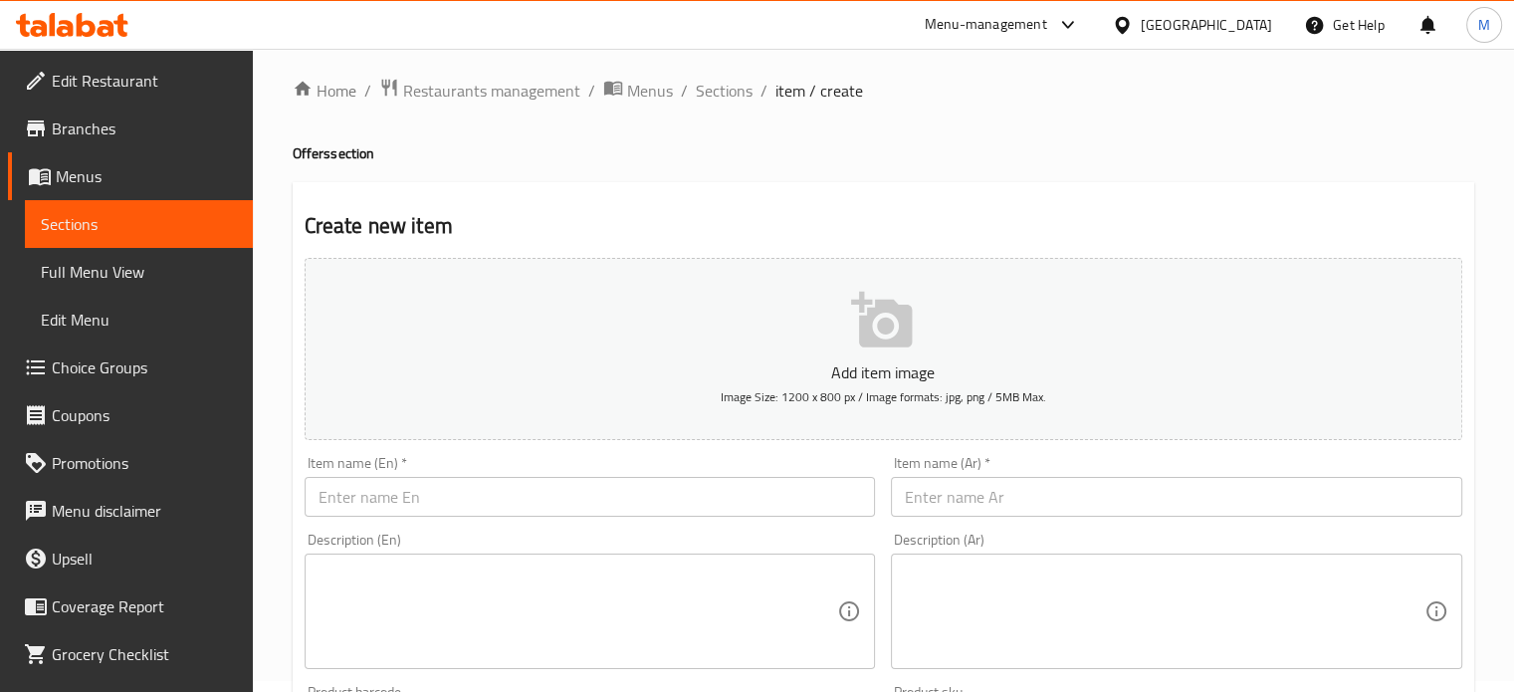
scroll to position [0, 0]
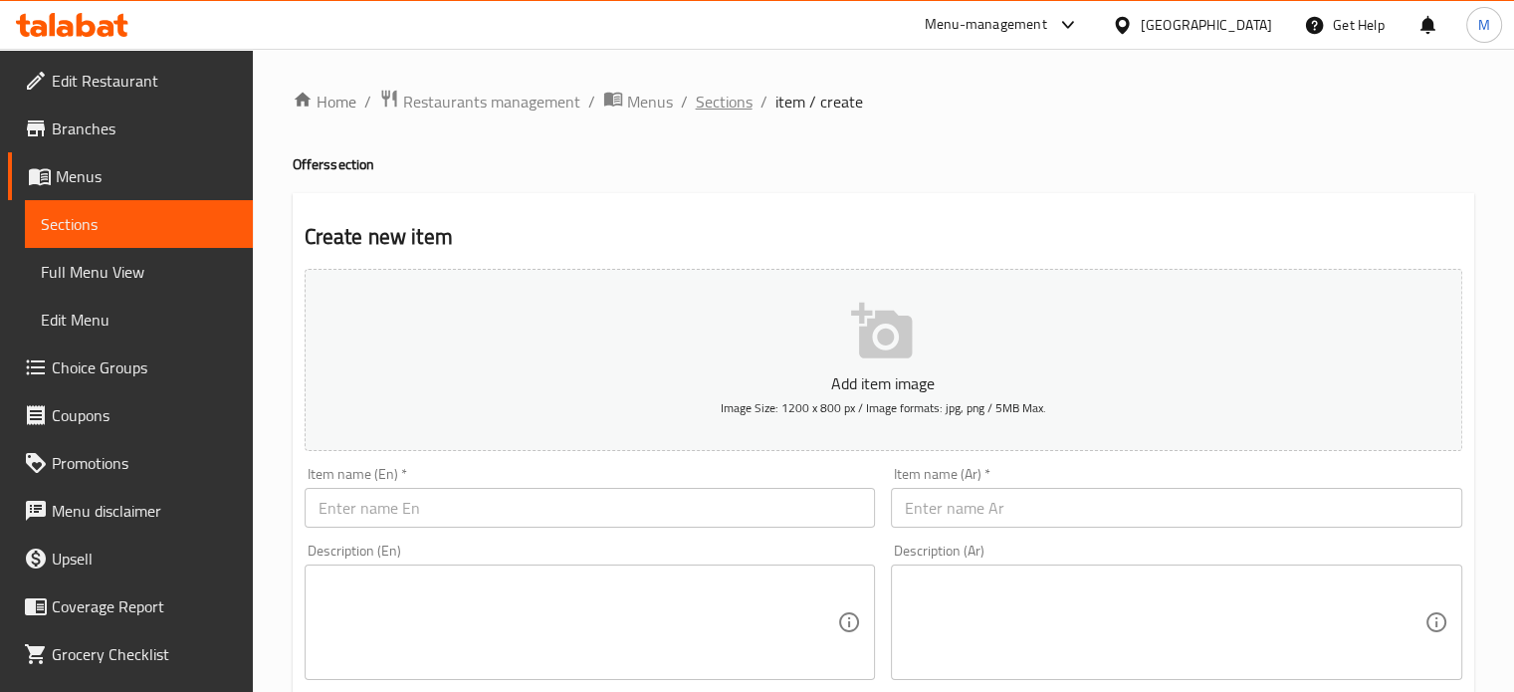
click at [731, 105] on span "Sections" at bounding box center [724, 102] width 57 height 24
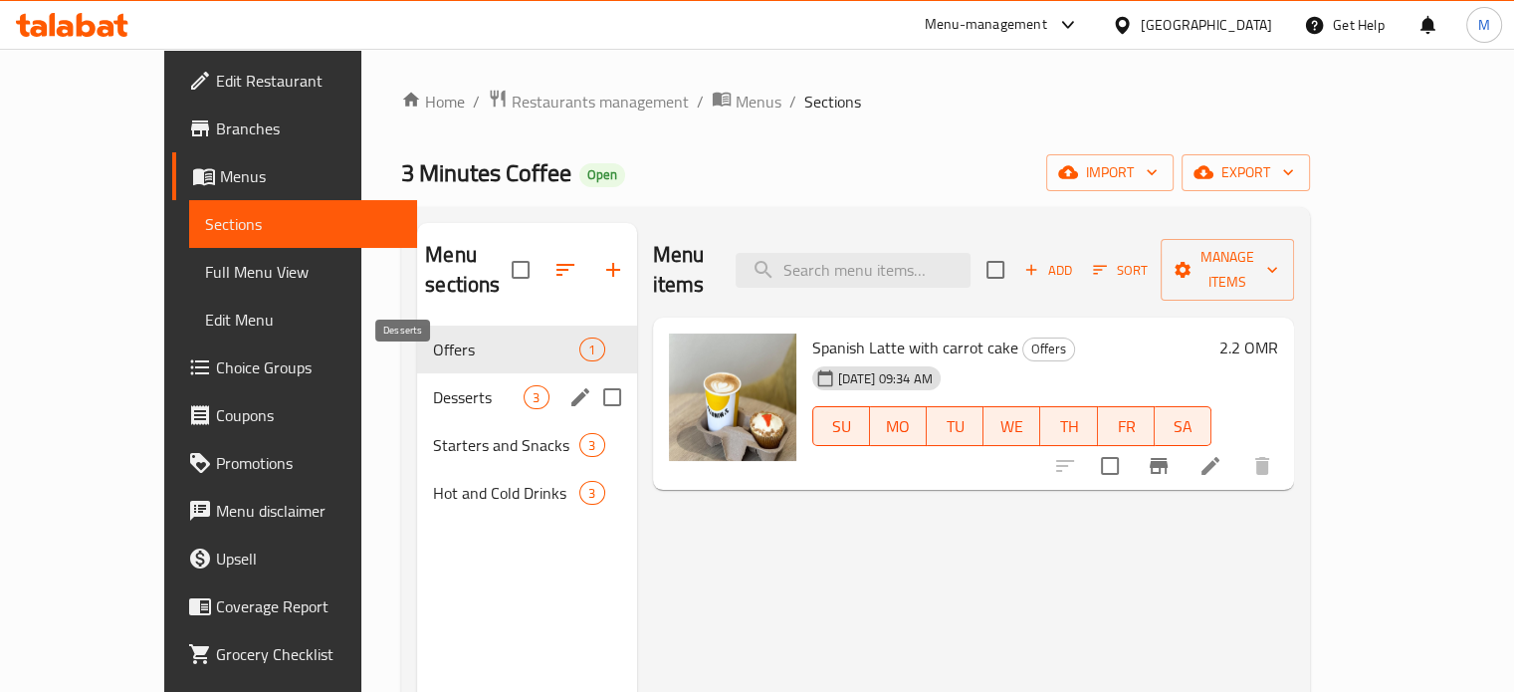
click at [433, 385] on span "Desserts" at bounding box center [478, 397] width 91 height 24
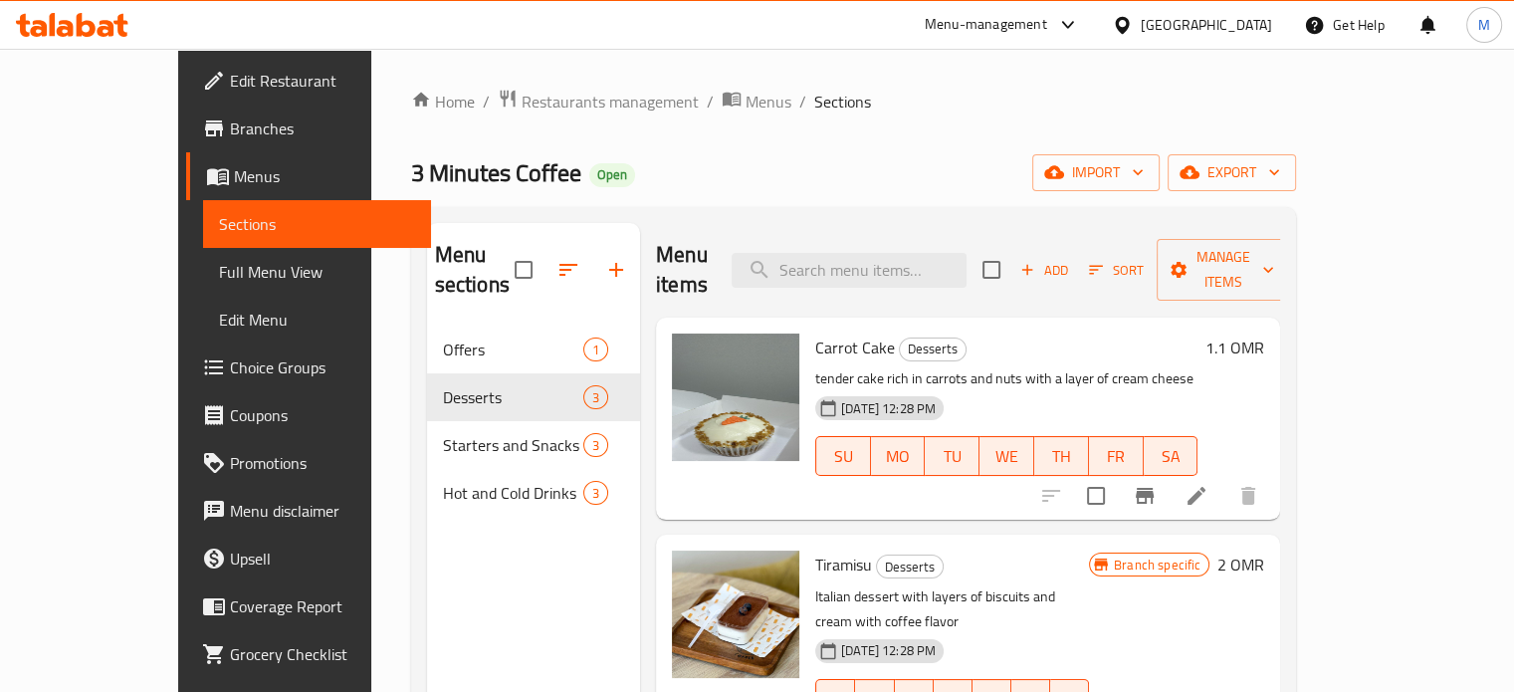
click at [1037, 261] on icon "button" at bounding box center [1028, 270] width 18 height 18
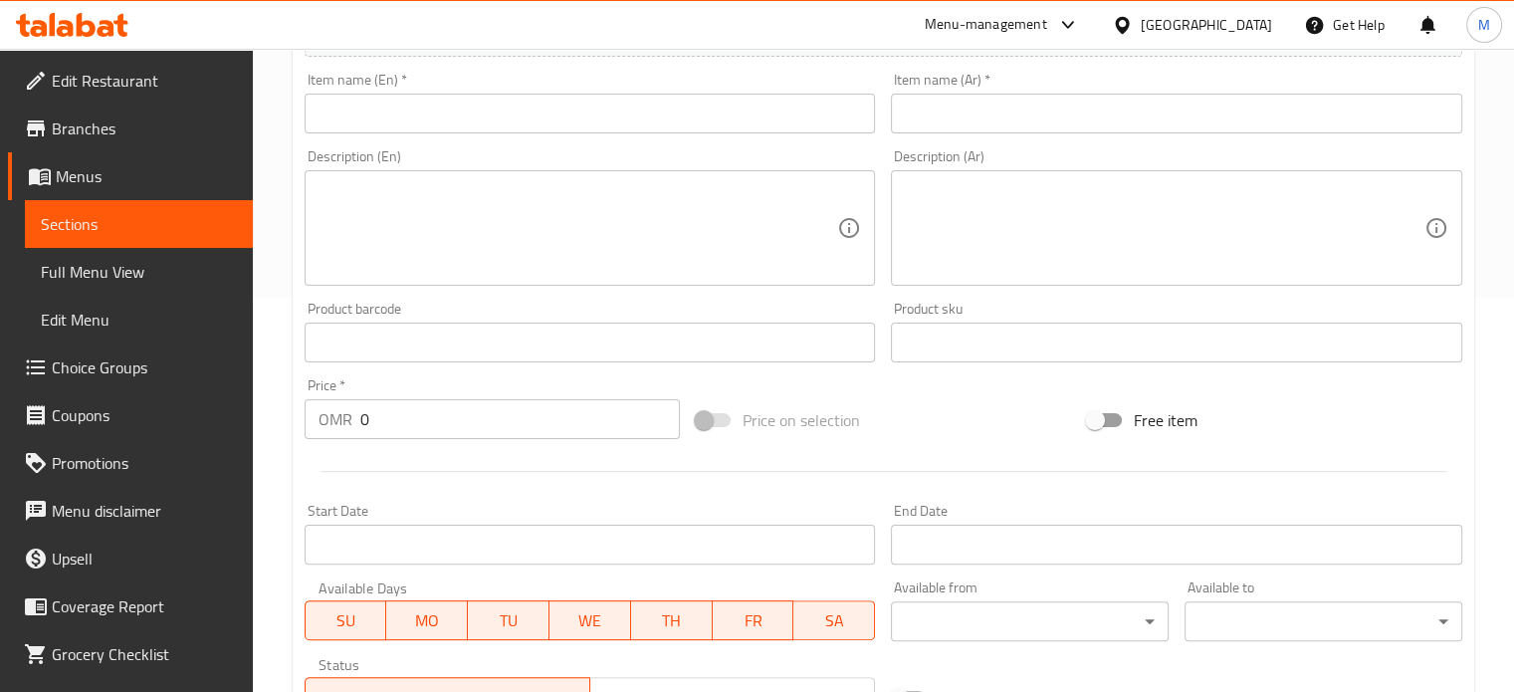
scroll to position [398, 0]
click at [555, 118] on input "text" at bounding box center [591, 110] width 572 height 40
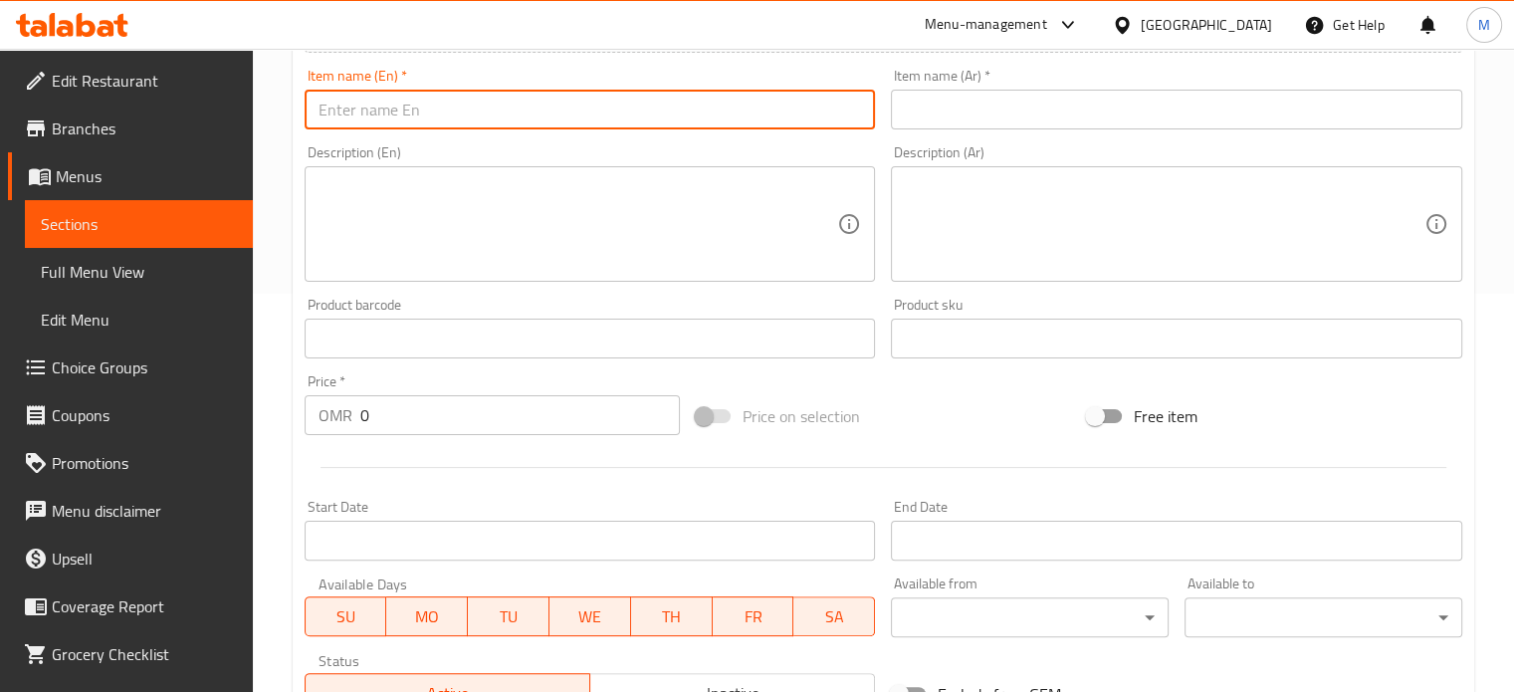
click at [404, 425] on input "0" at bounding box center [520, 415] width 320 height 40
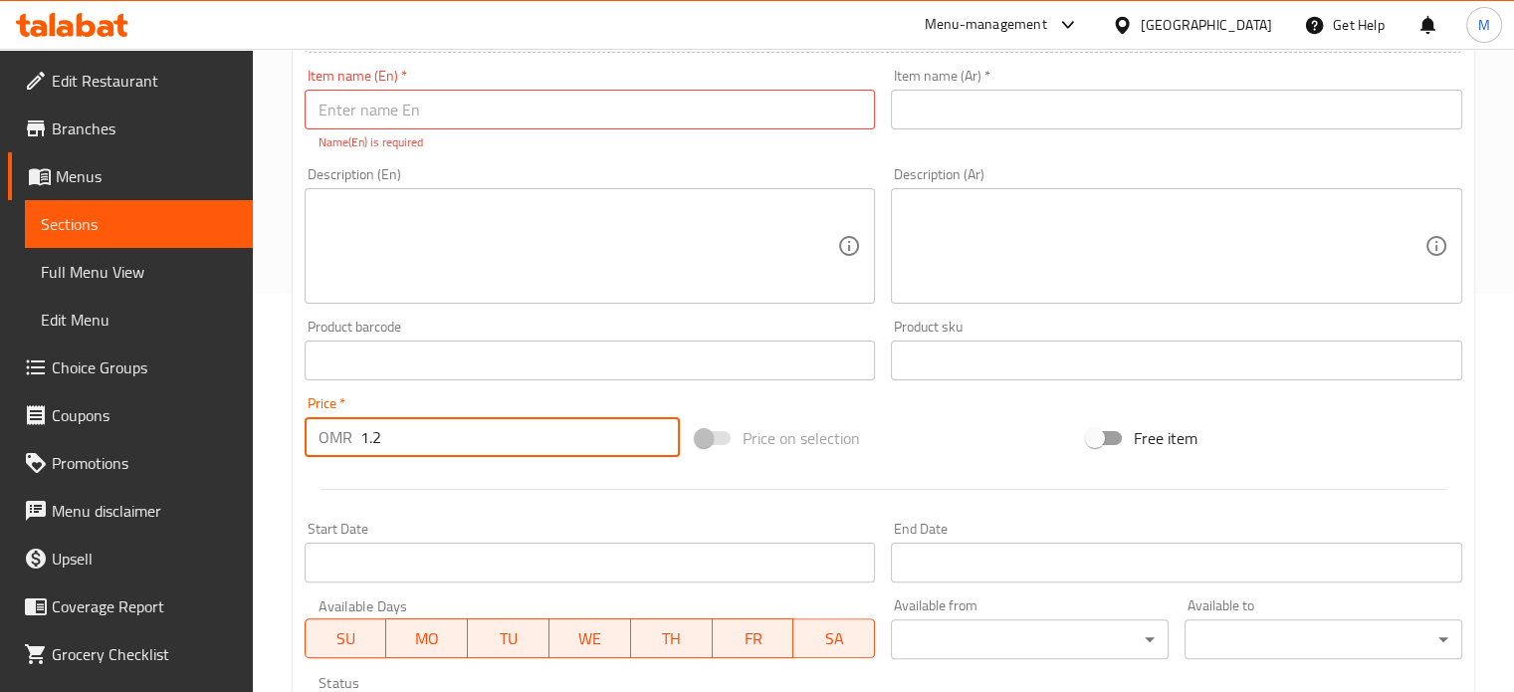
type input "1.2"
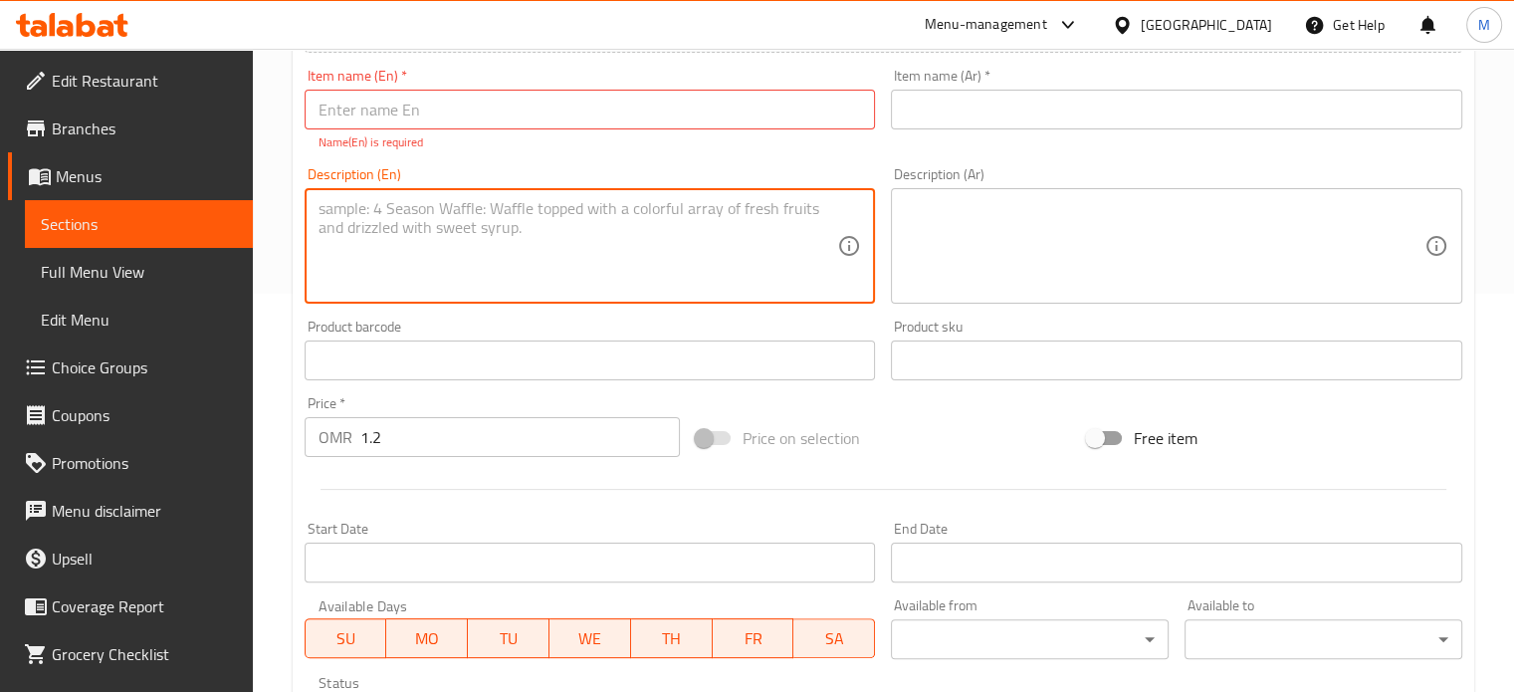
click at [494, 233] on textarea at bounding box center [579, 246] width 520 height 95
paste textarea "Biscoff cookies, Cream cheese, Sugar, Eggs, Vanilla extract, and Biscoff spread"
click at [765, 212] on textarea "Biscoff cookies, Cream cheese, Sugar, Eggs, Vanilla extract, and Biscoff spread" at bounding box center [579, 246] width 520 height 95
drag, startPoint x: 756, startPoint y: 206, endPoint x: 728, endPoint y: 257, distance: 57.9
click at [728, 257] on textarea "Biscoff cookies, Cream cheese, Sugar, Eggs, Vanilla extract, and Biscoff spread" at bounding box center [579, 246] width 520 height 95
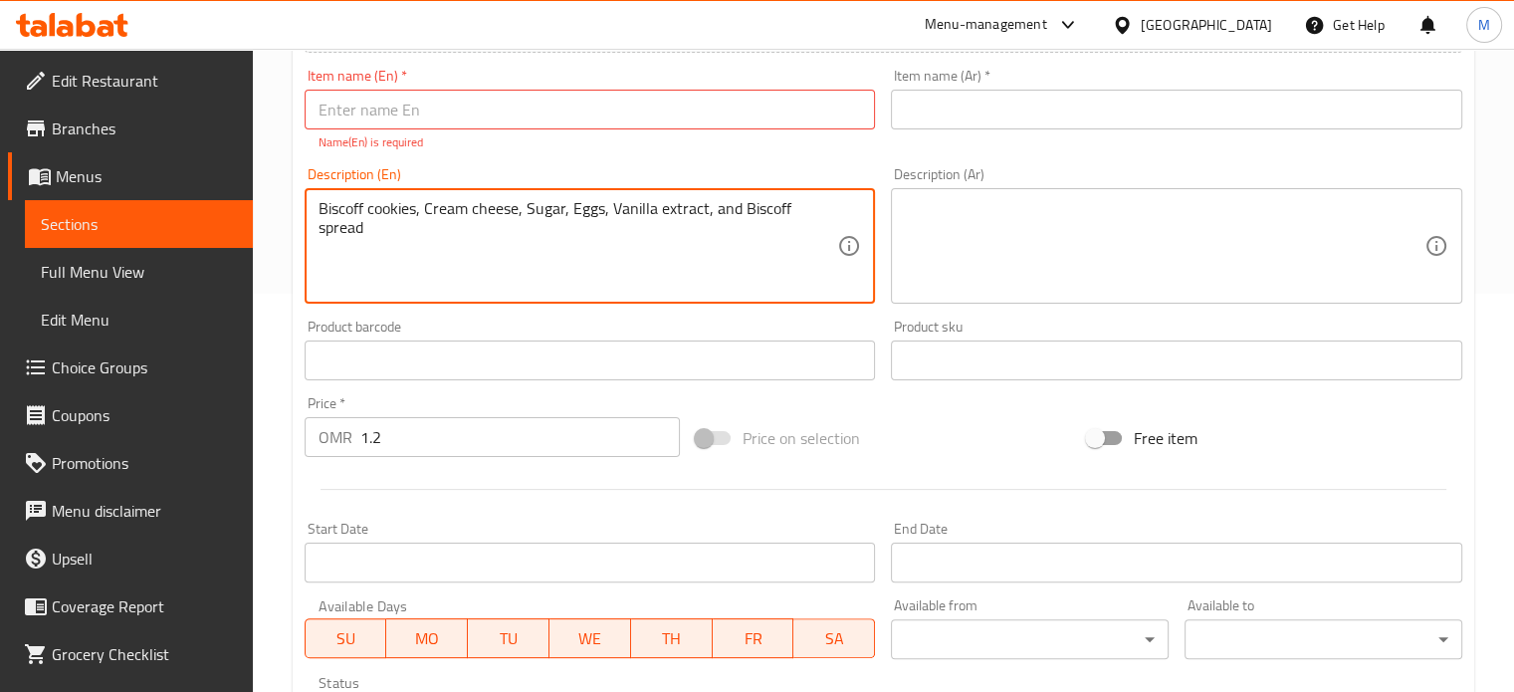
type textarea "Biscoff cookies, Cream cheese, Sugar, Eggs, Vanilla extract, and Biscoff spread"
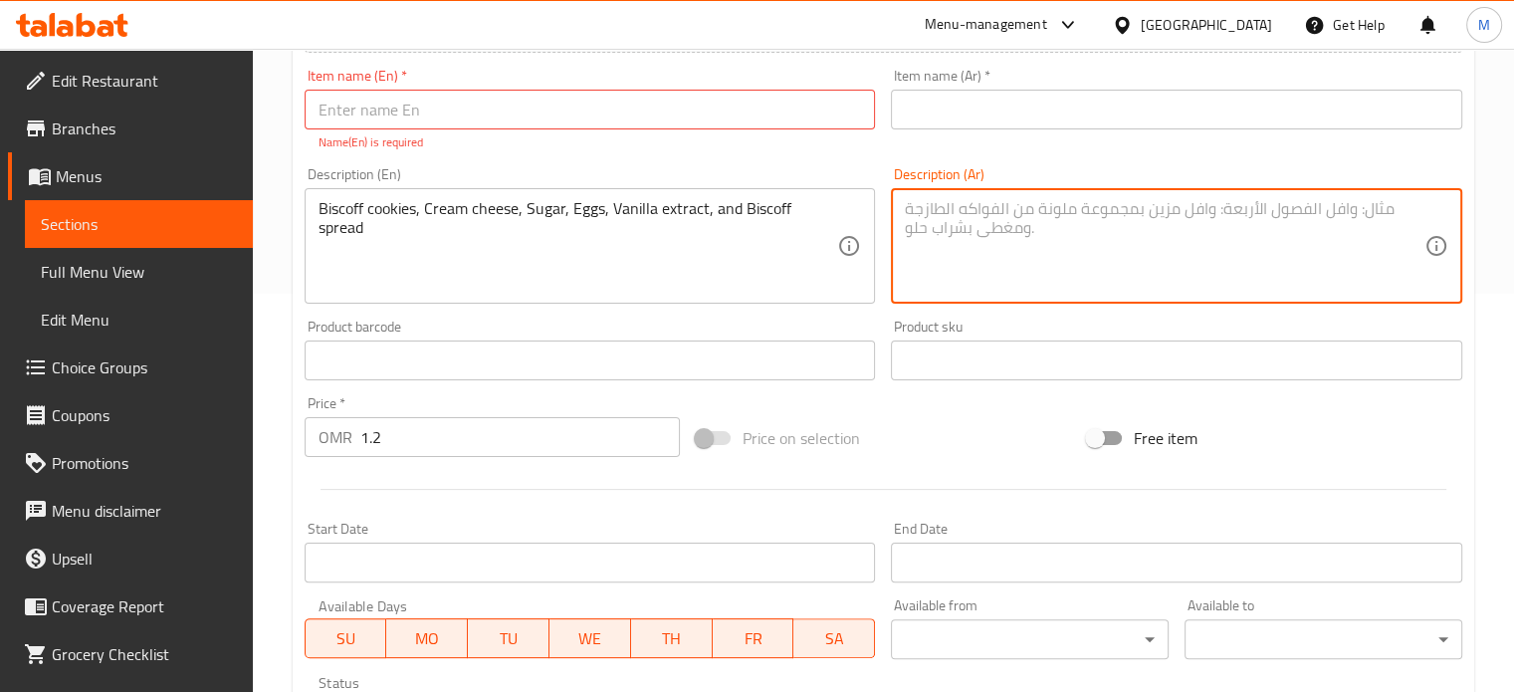
click at [964, 214] on textarea at bounding box center [1165, 246] width 520 height 95
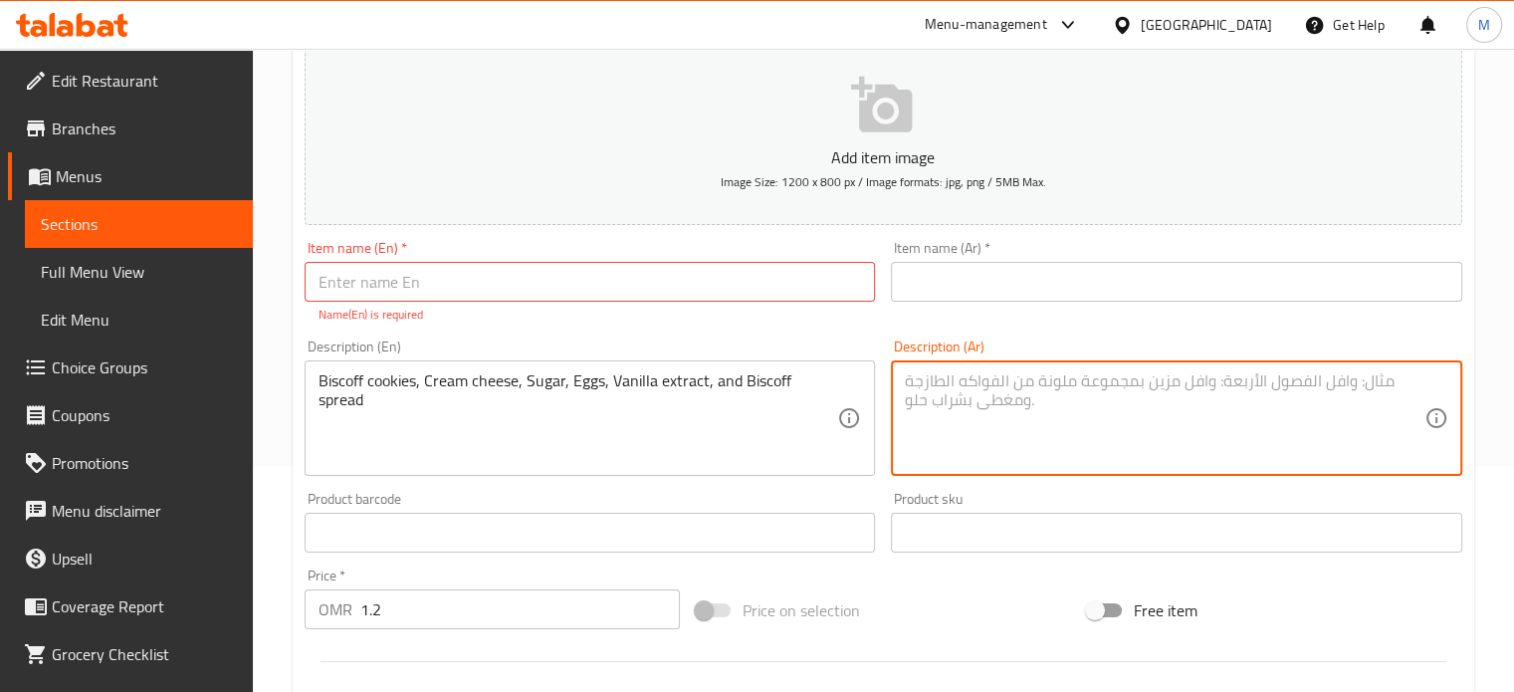
scroll to position [199, 0]
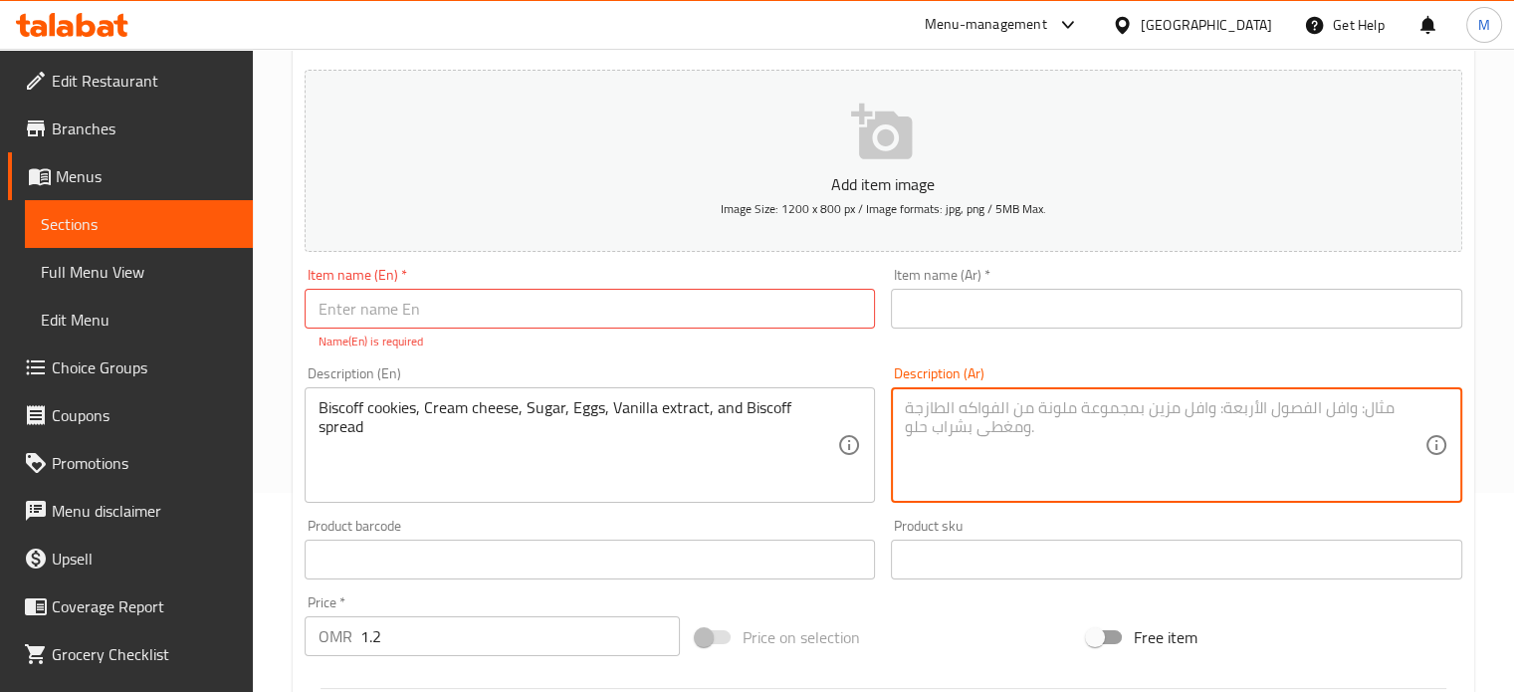
click at [944, 315] on input "text" at bounding box center [1177, 309] width 572 height 40
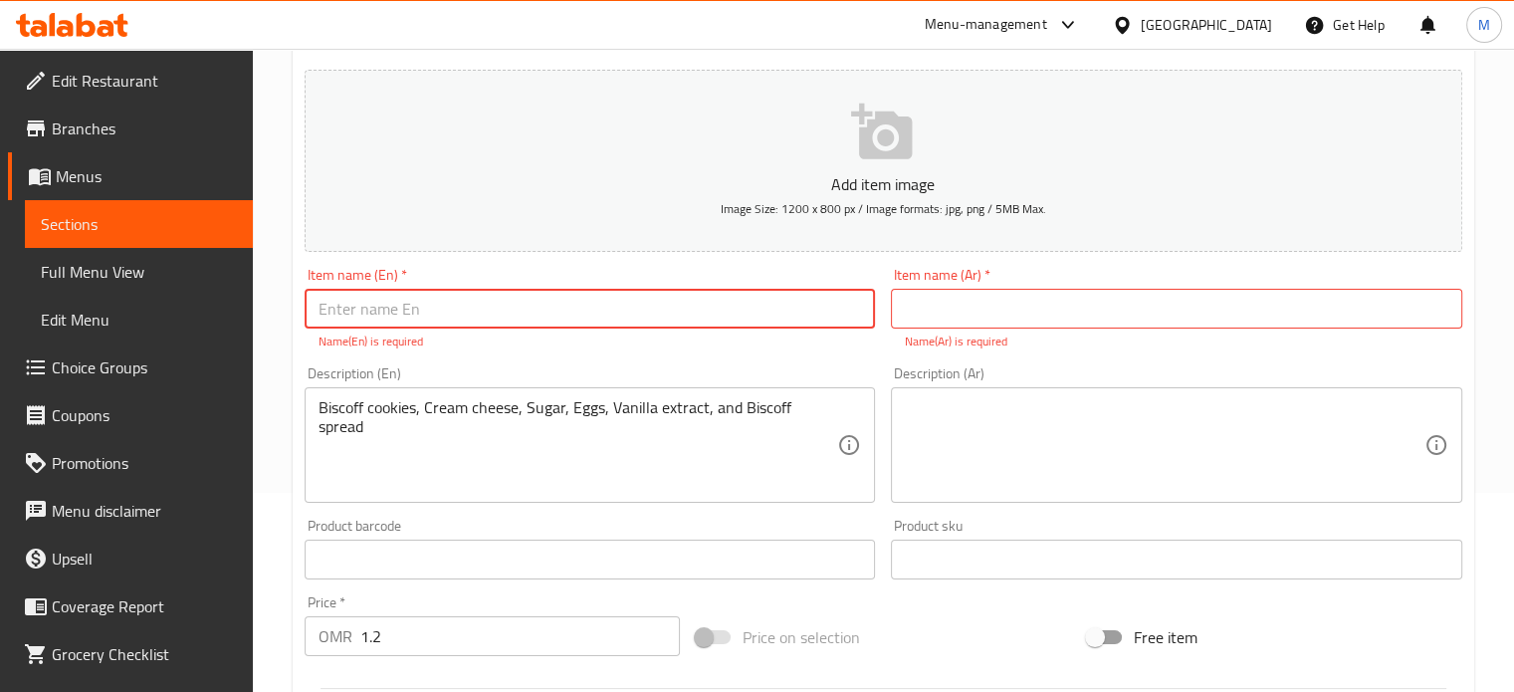
click at [620, 316] on input "text" at bounding box center [591, 309] width 572 height 40
type input "C"
type input "Biscoff cookie"
click at [927, 310] on input "text" at bounding box center [1177, 309] width 572 height 40
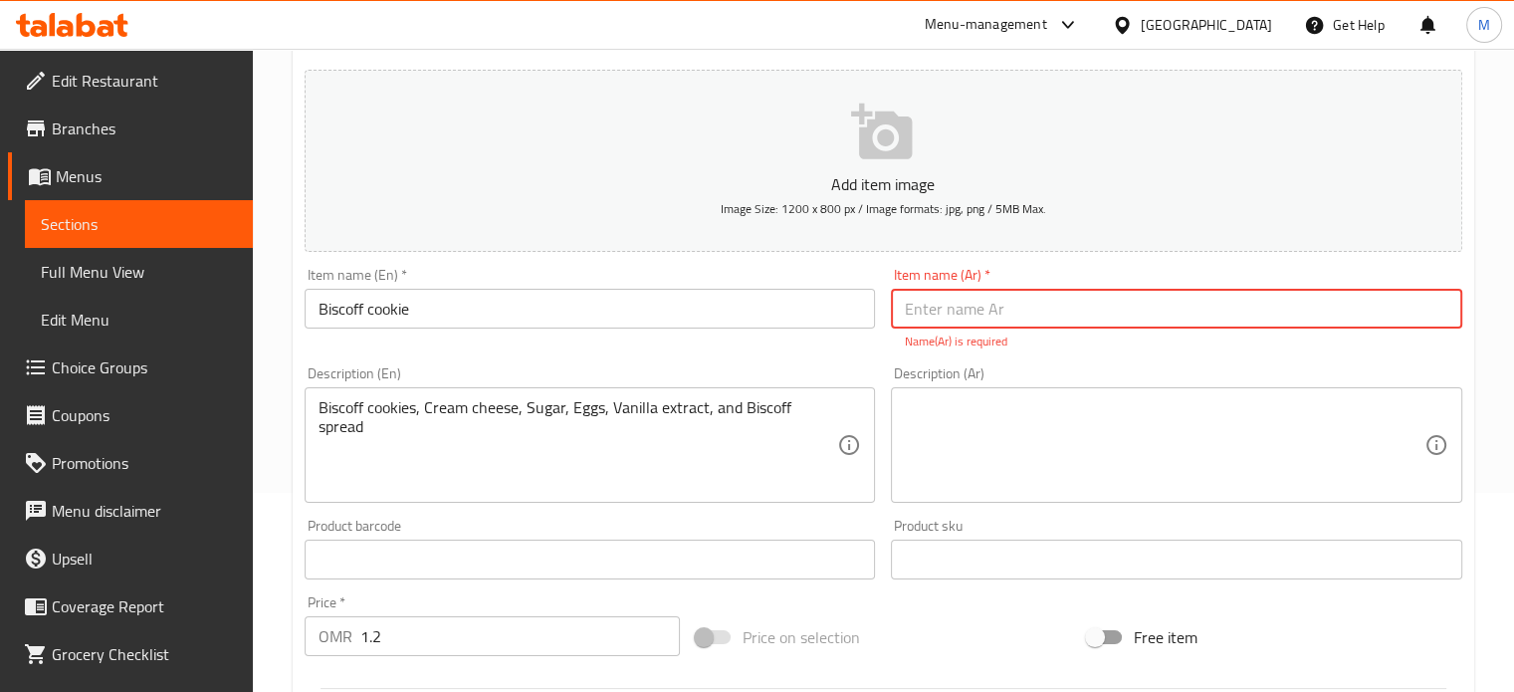
paste input "بسكويت بيسكوف"
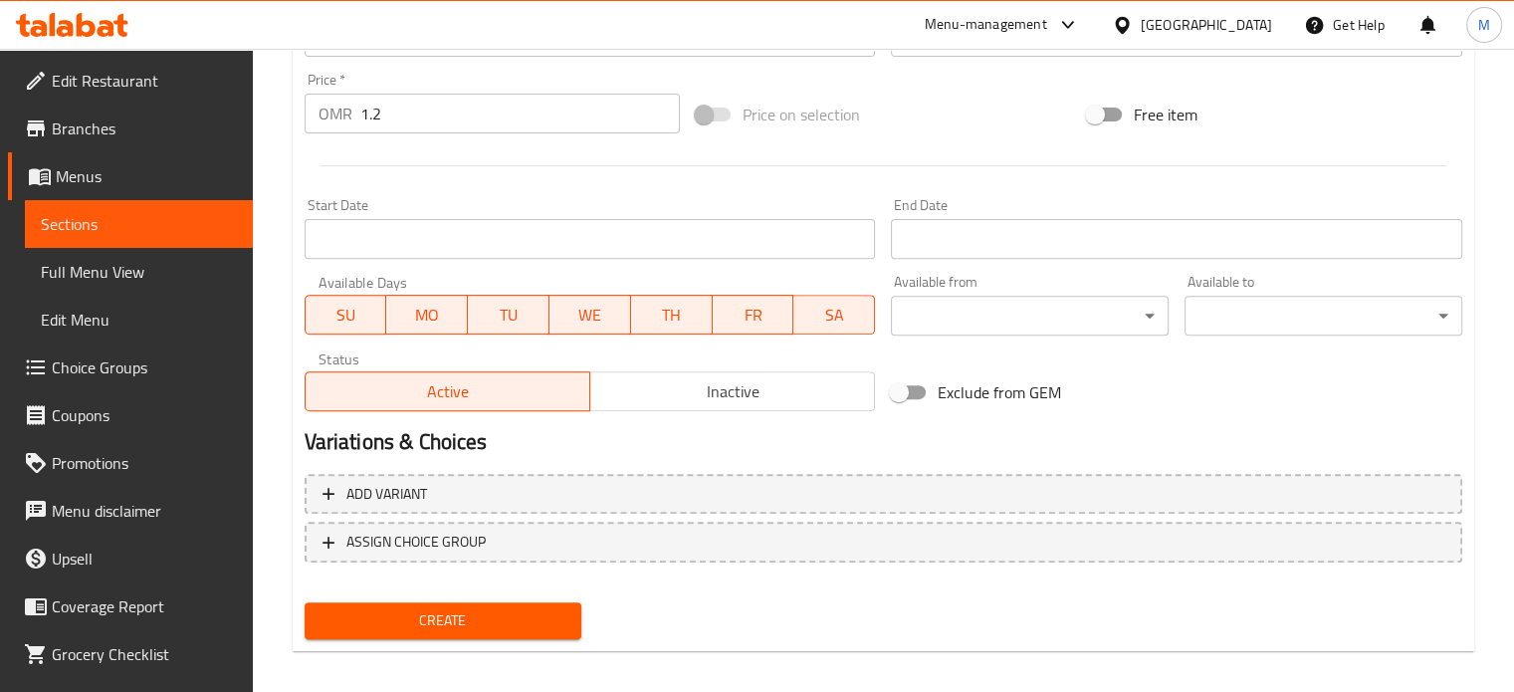
scroll to position [736, 0]
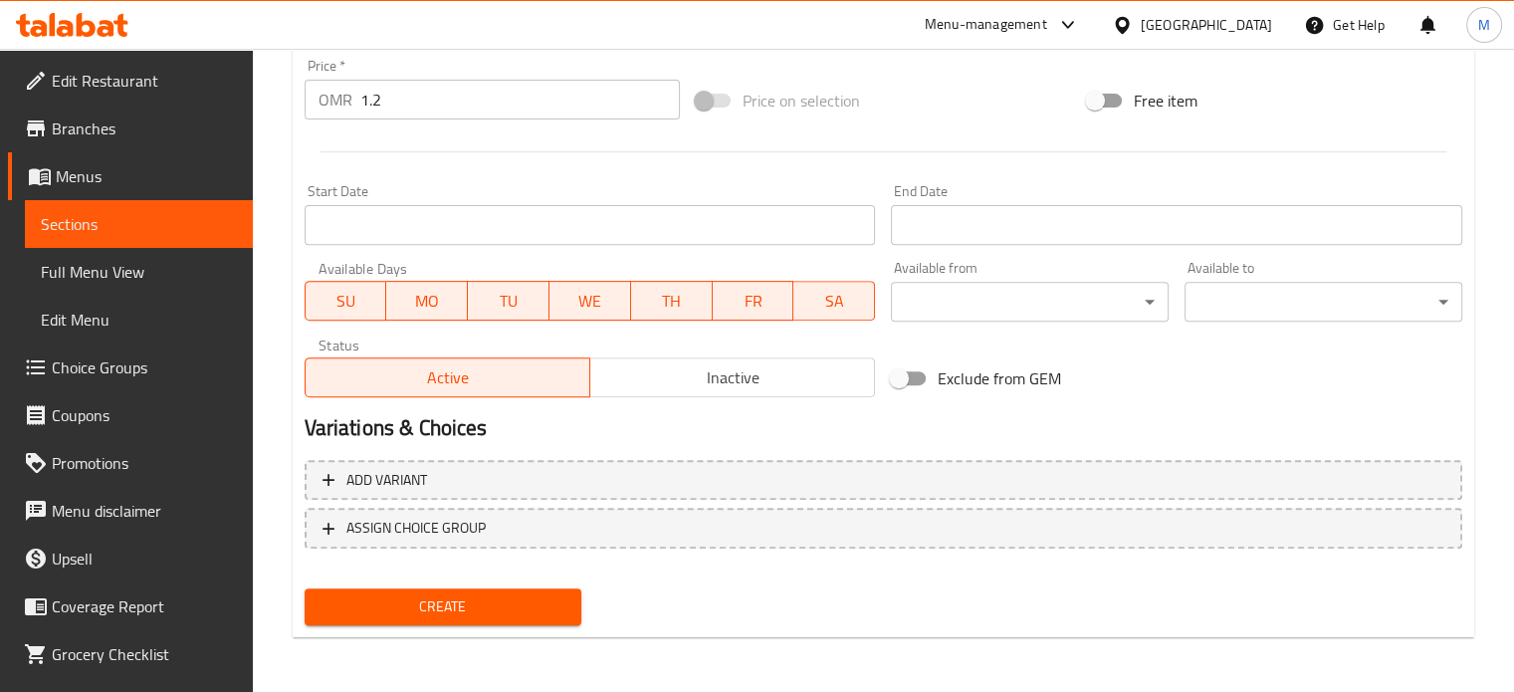
type input "بسكويت بيسكوف"
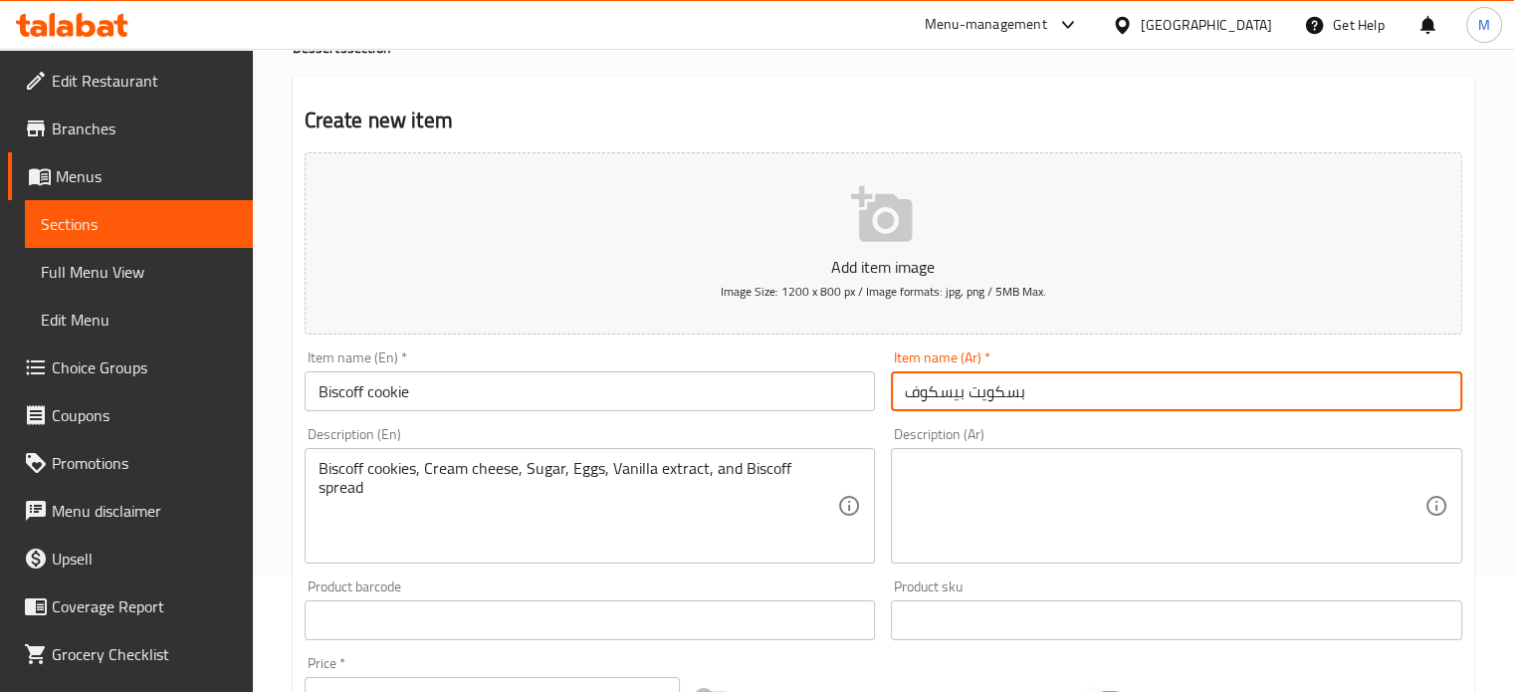
scroll to position [216, 0]
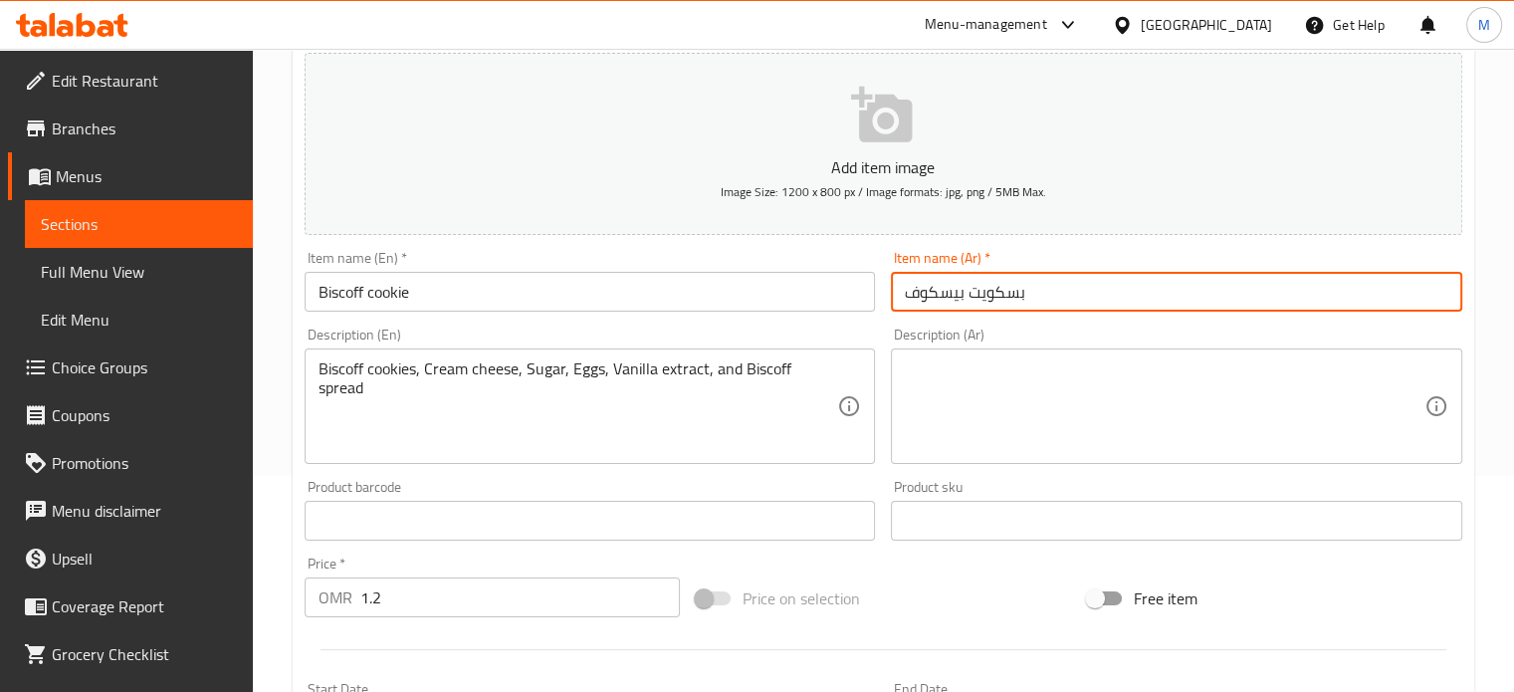
click at [861, 128] on icon "button" at bounding box center [881, 115] width 61 height 56
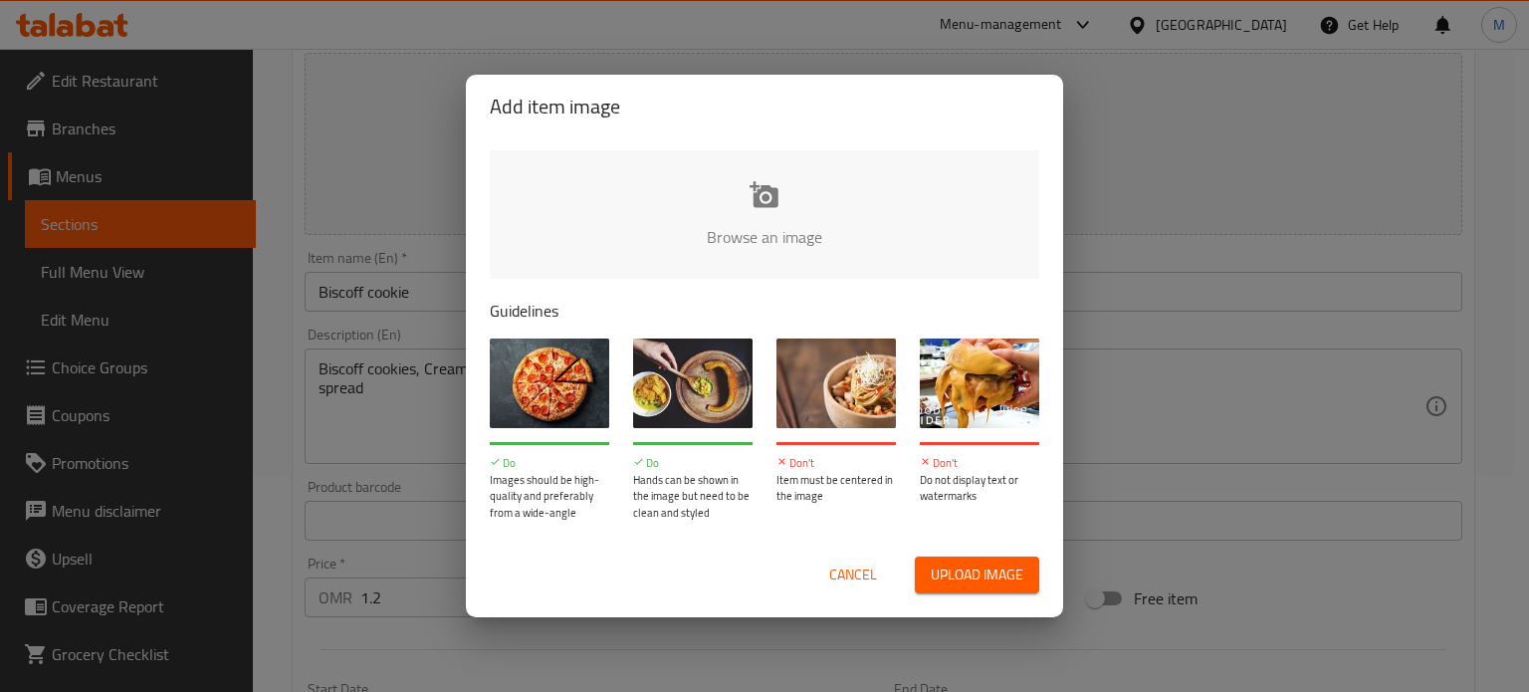
click at [979, 586] on span "Upload image" at bounding box center [977, 575] width 93 height 25
type input "C:\fakepath\e3dc71f0-6618-452b-bd89-3931cb597c54.jpg"
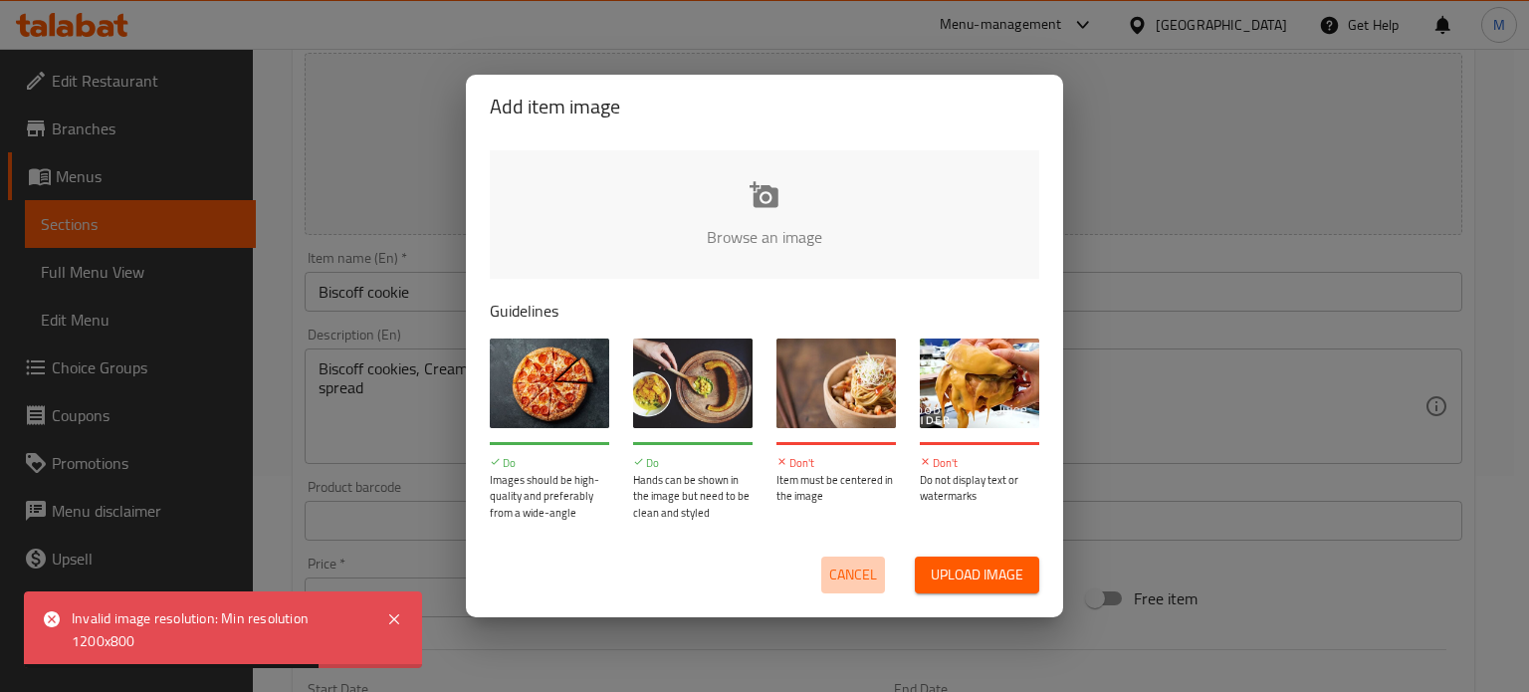
click at [852, 582] on span "Cancel" at bounding box center [853, 575] width 48 height 25
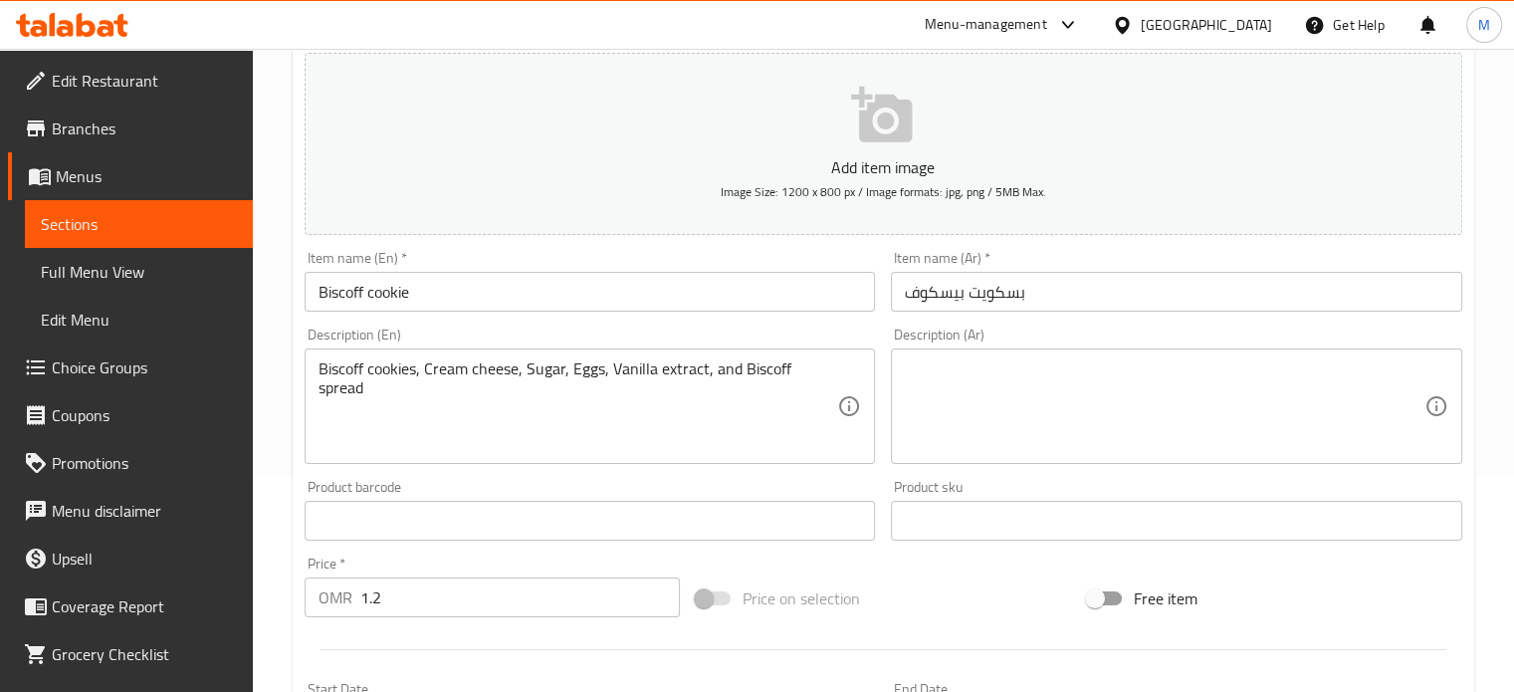
click at [914, 146] on icon "button" at bounding box center [883, 116] width 64 height 64
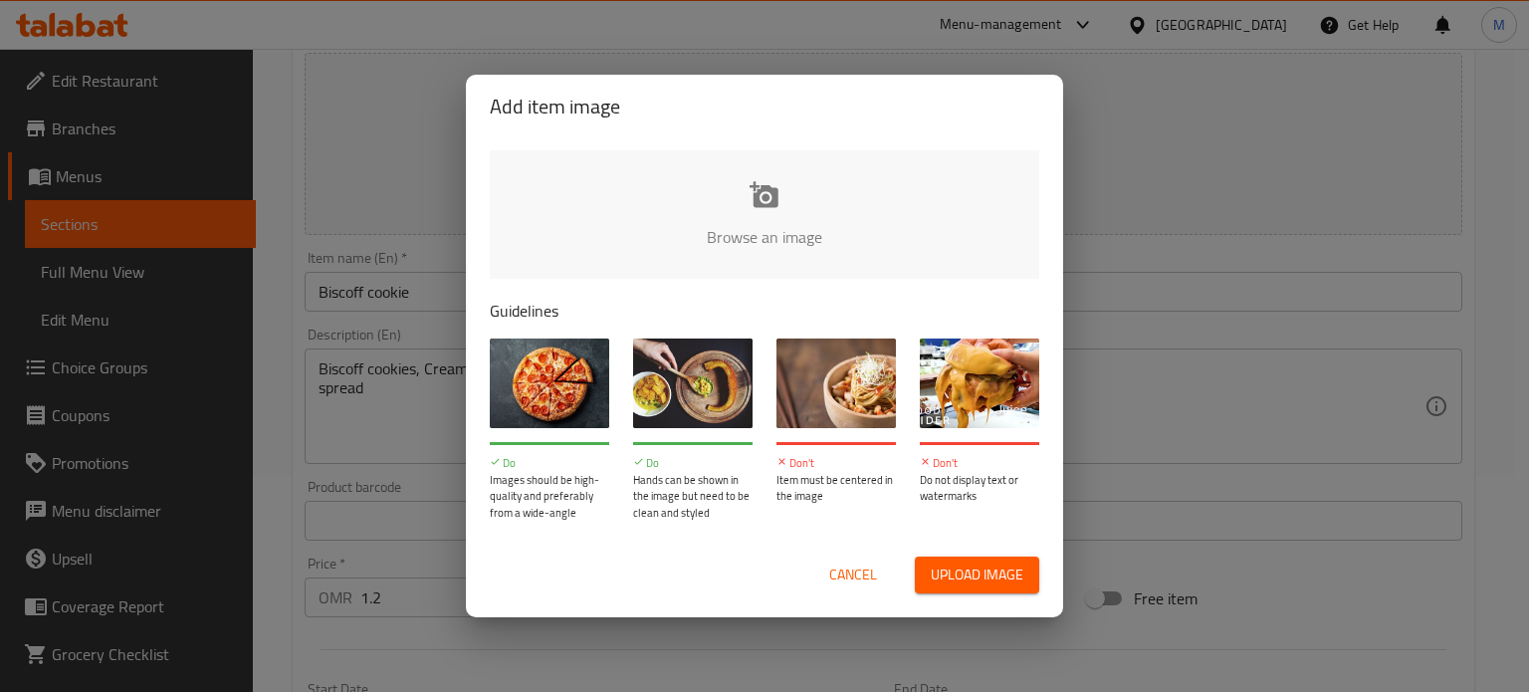
click at [929, 577] on button "Upload image" at bounding box center [977, 575] width 124 height 37
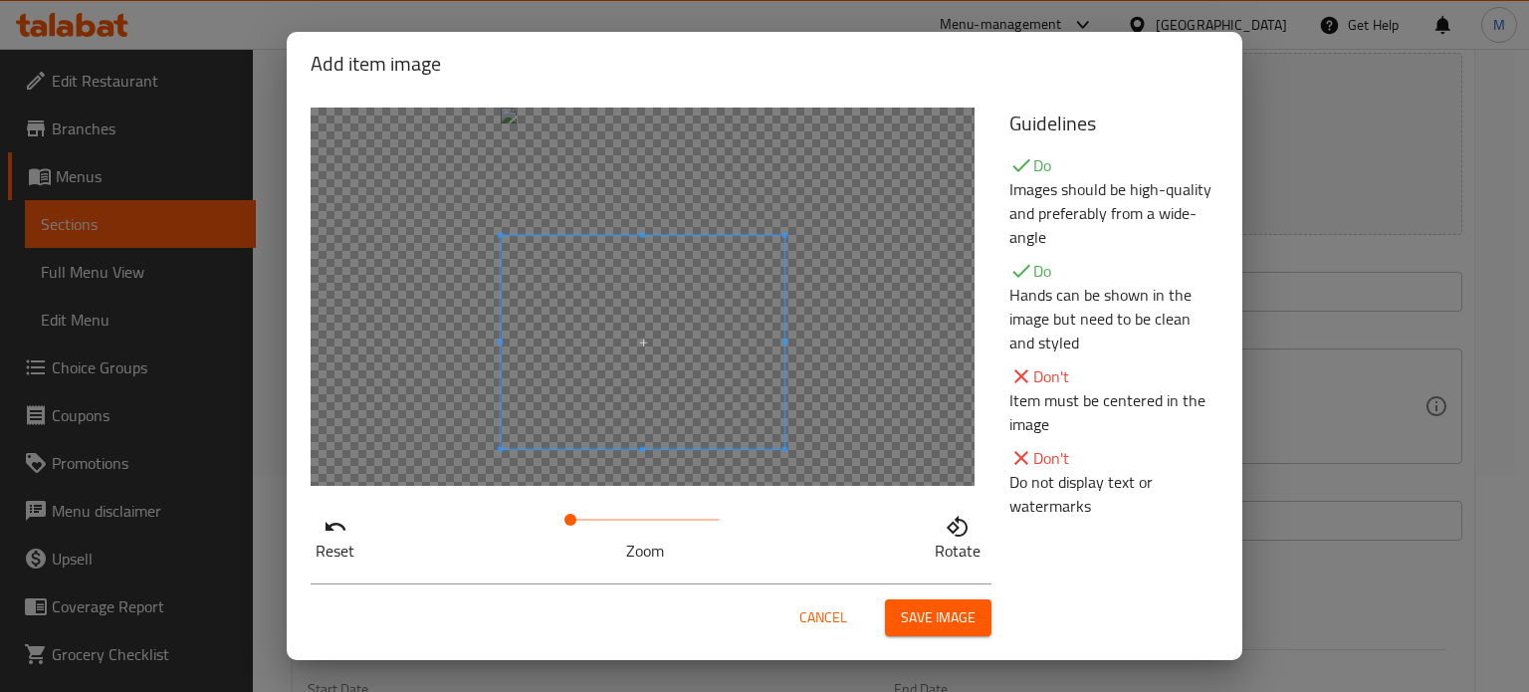
click at [736, 397] on span at bounding box center [643, 342] width 284 height 213
click at [937, 612] on span "Save image" at bounding box center [938, 617] width 75 height 25
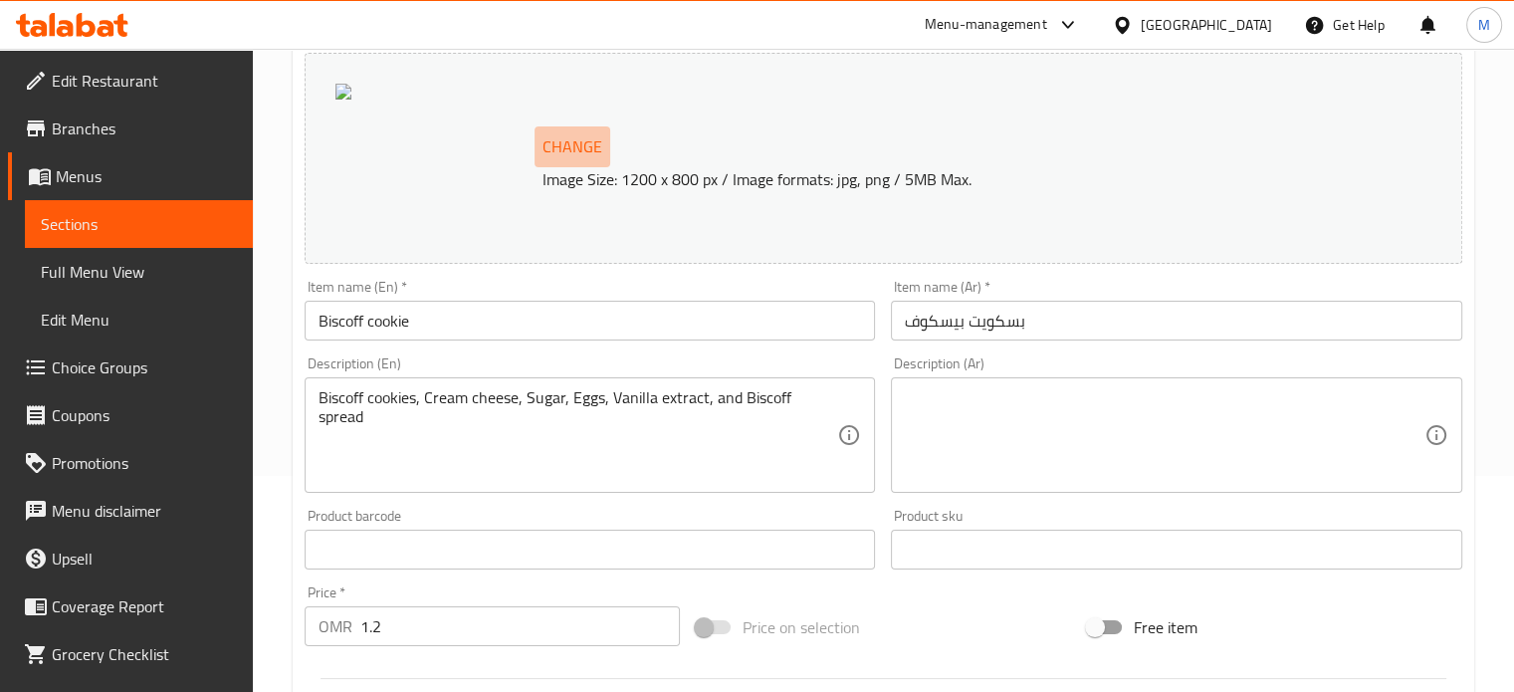
click at [567, 152] on span "Change" at bounding box center [573, 146] width 60 height 29
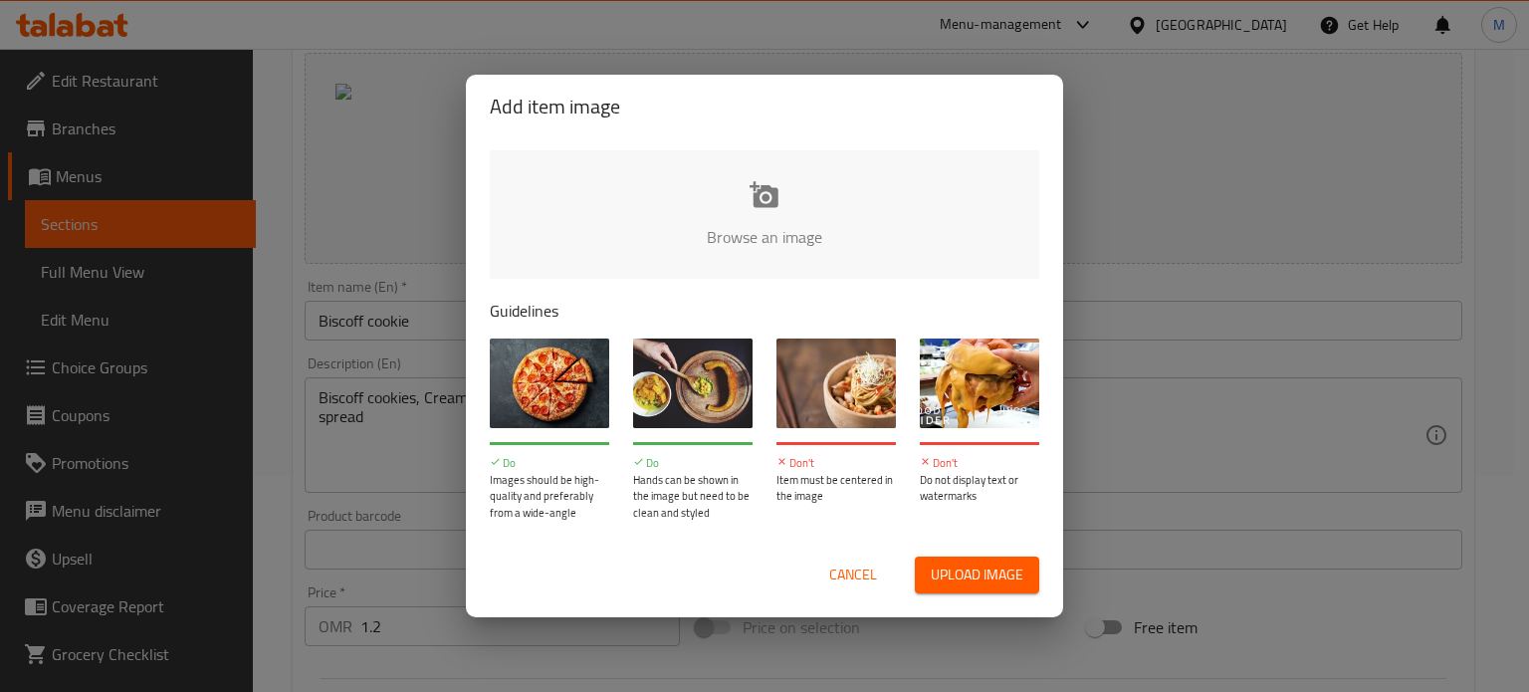
click at [958, 564] on span "Upload image" at bounding box center [977, 575] width 93 height 25
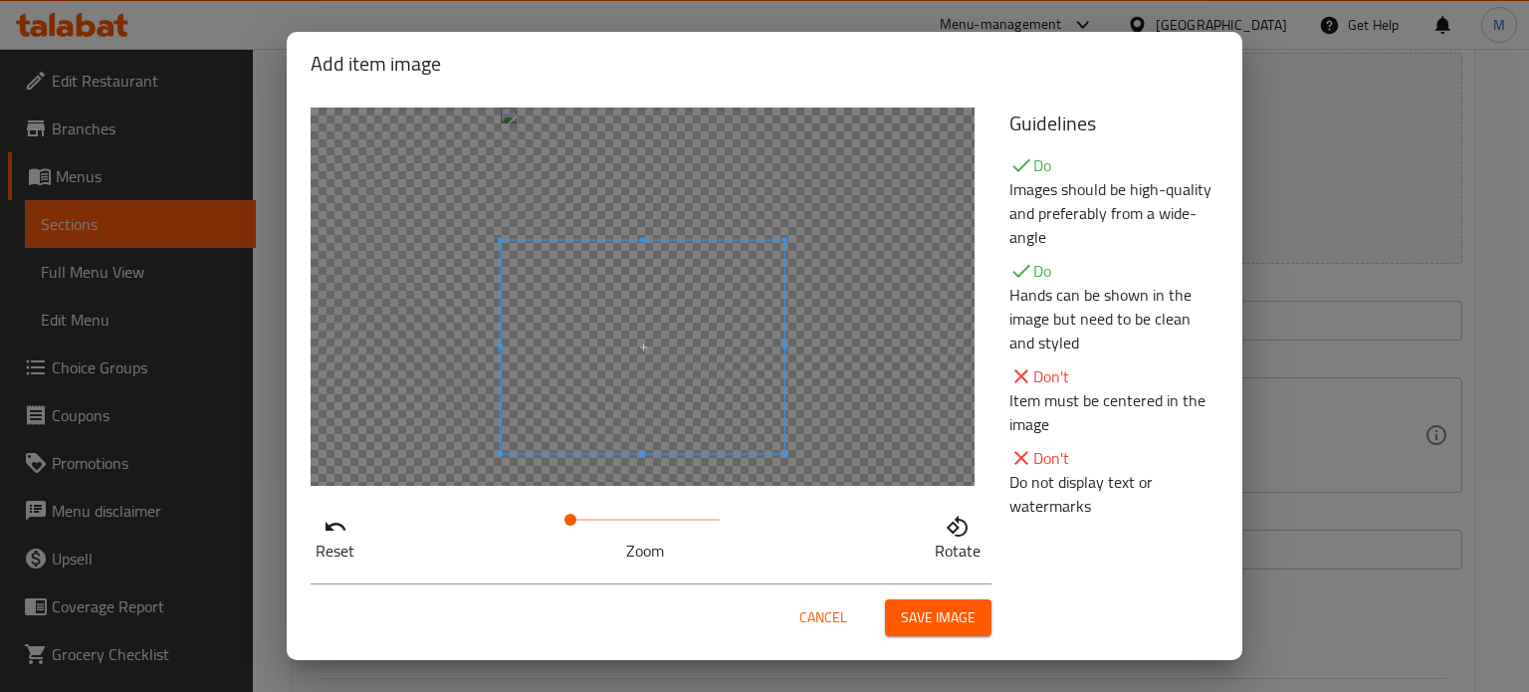
click at [706, 397] on span at bounding box center [643, 347] width 284 height 213
drag, startPoint x: 566, startPoint y: 519, endPoint x: 523, endPoint y: 529, distance: 44.0
click at [523, 529] on div "Reset Zoom Rotate" at bounding box center [648, 534] width 675 height 57
click at [931, 613] on span "Save image" at bounding box center [938, 617] width 75 height 25
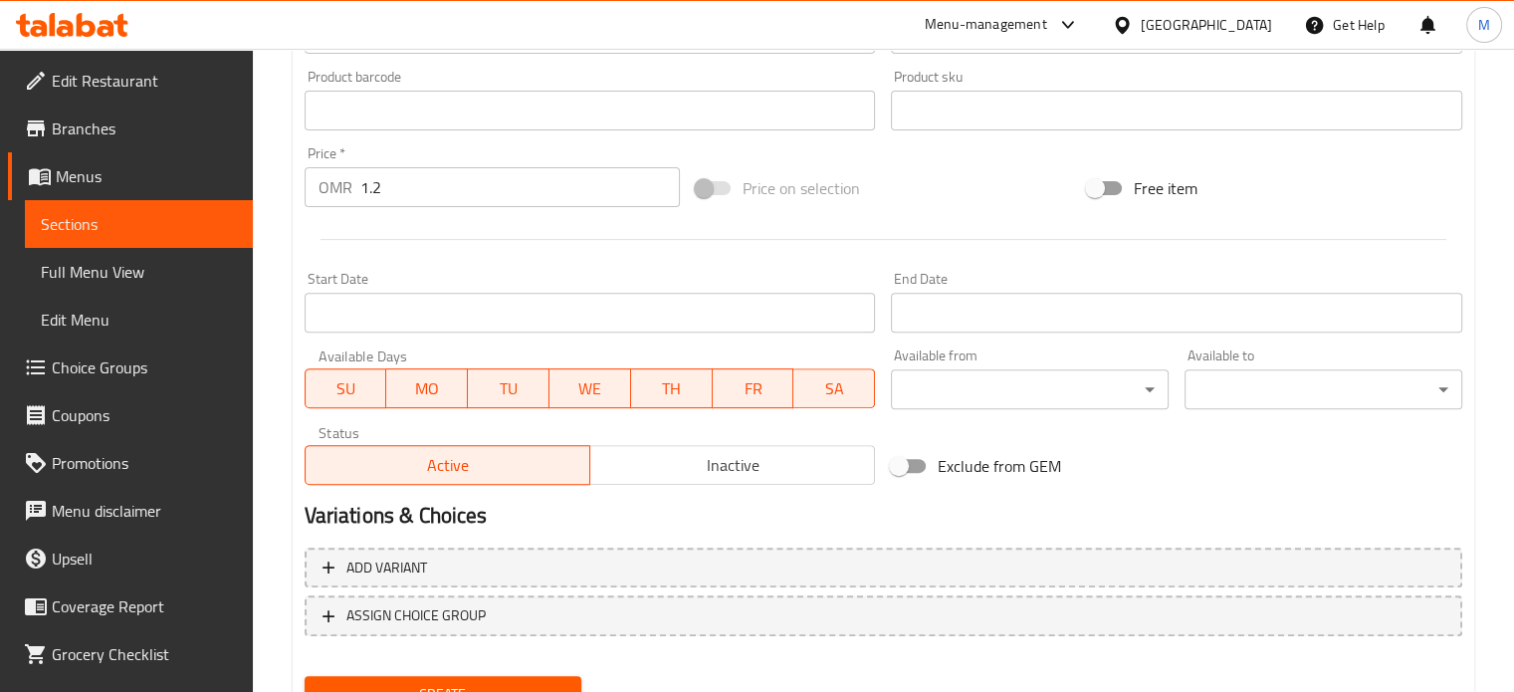
scroll to position [742, 0]
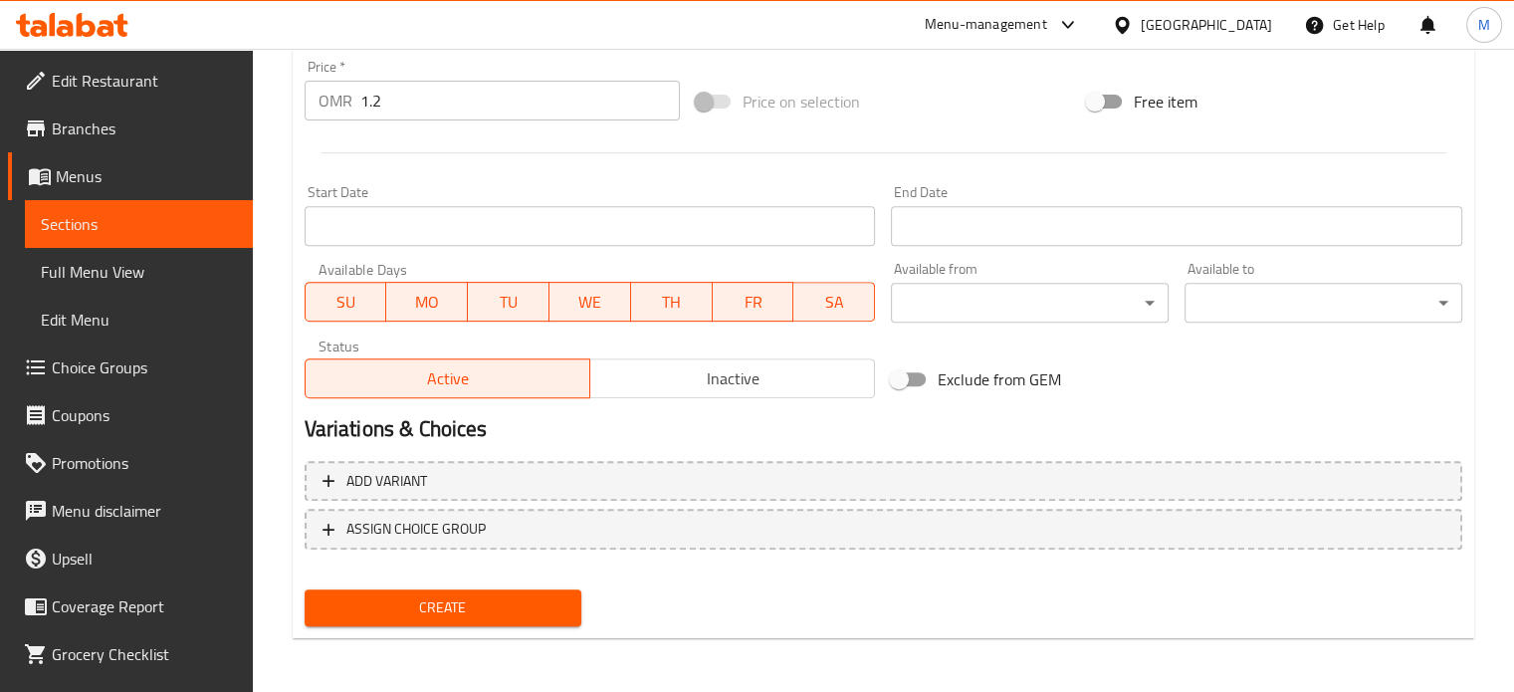
click at [534, 591] on button "Create" at bounding box center [444, 607] width 278 height 37
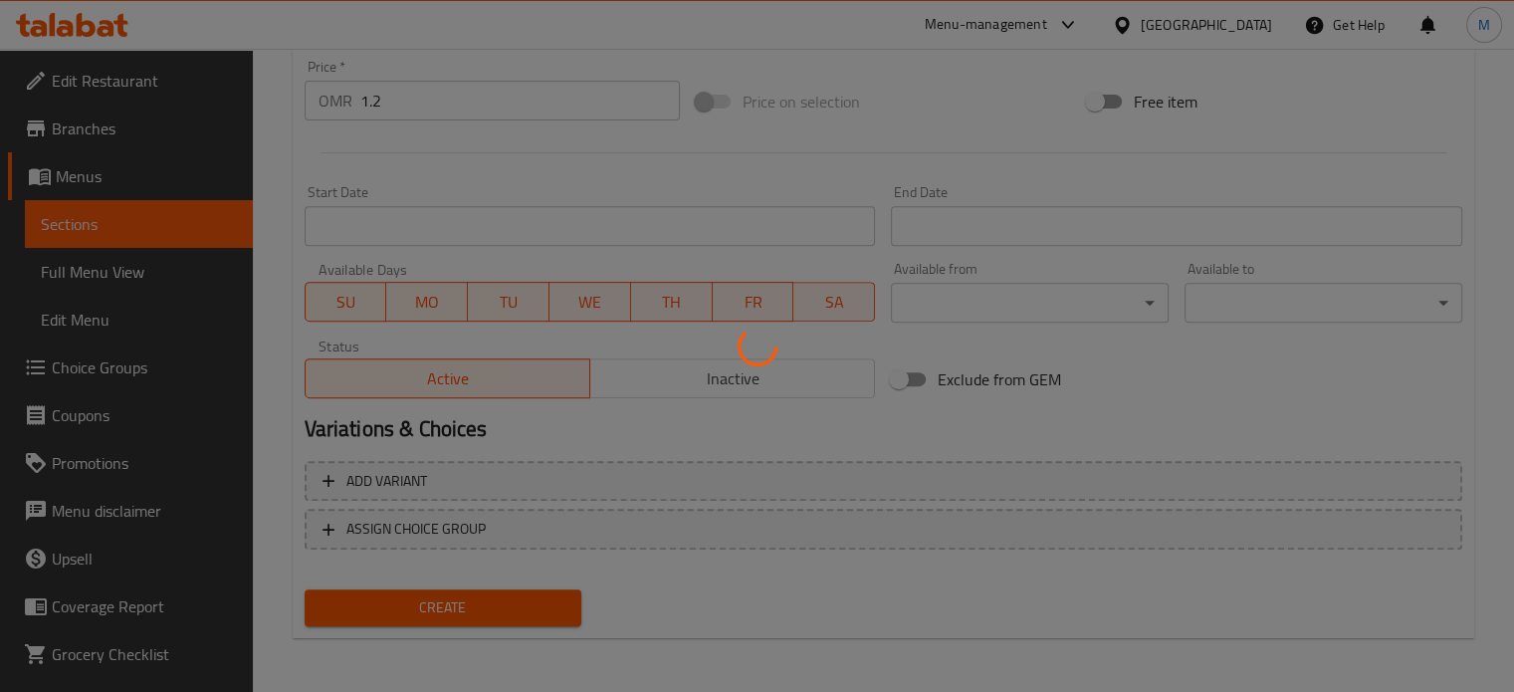
type input "0"
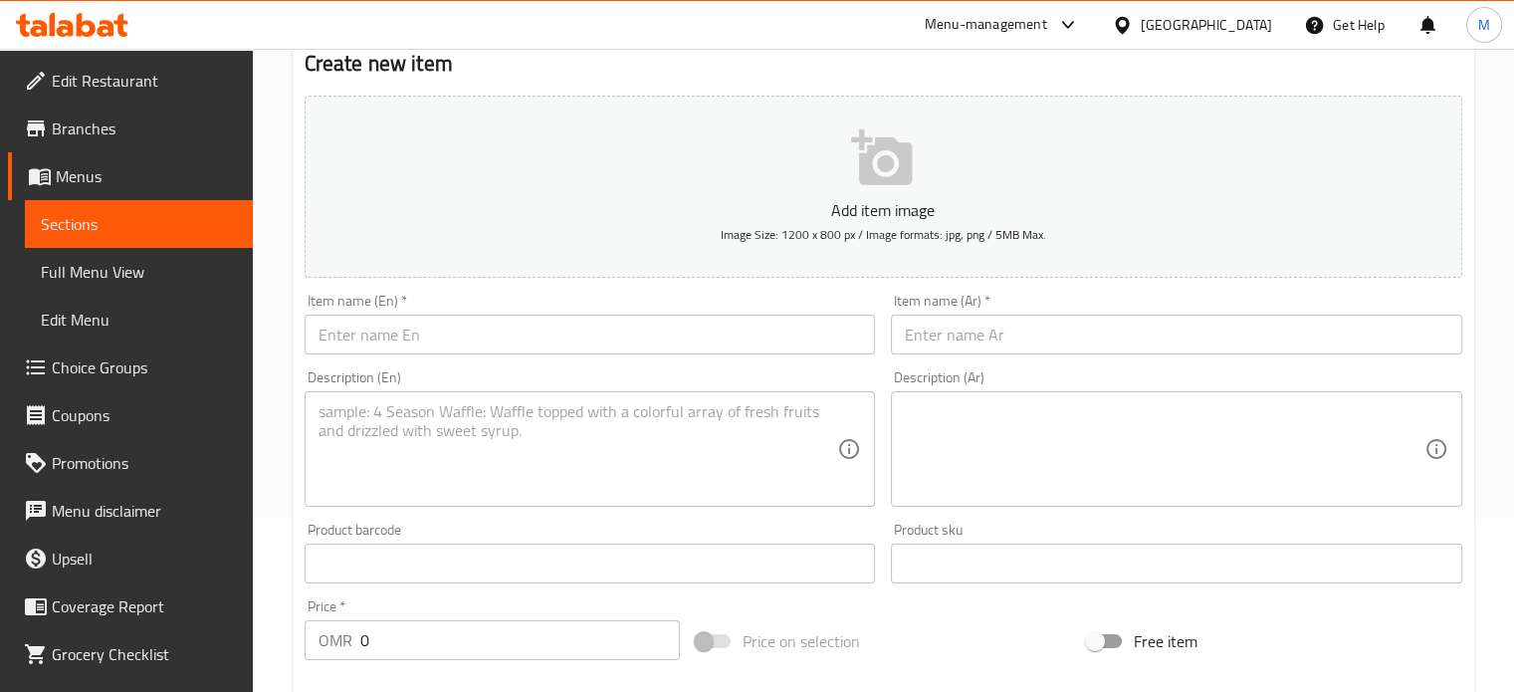
scroll to position [116, 0]
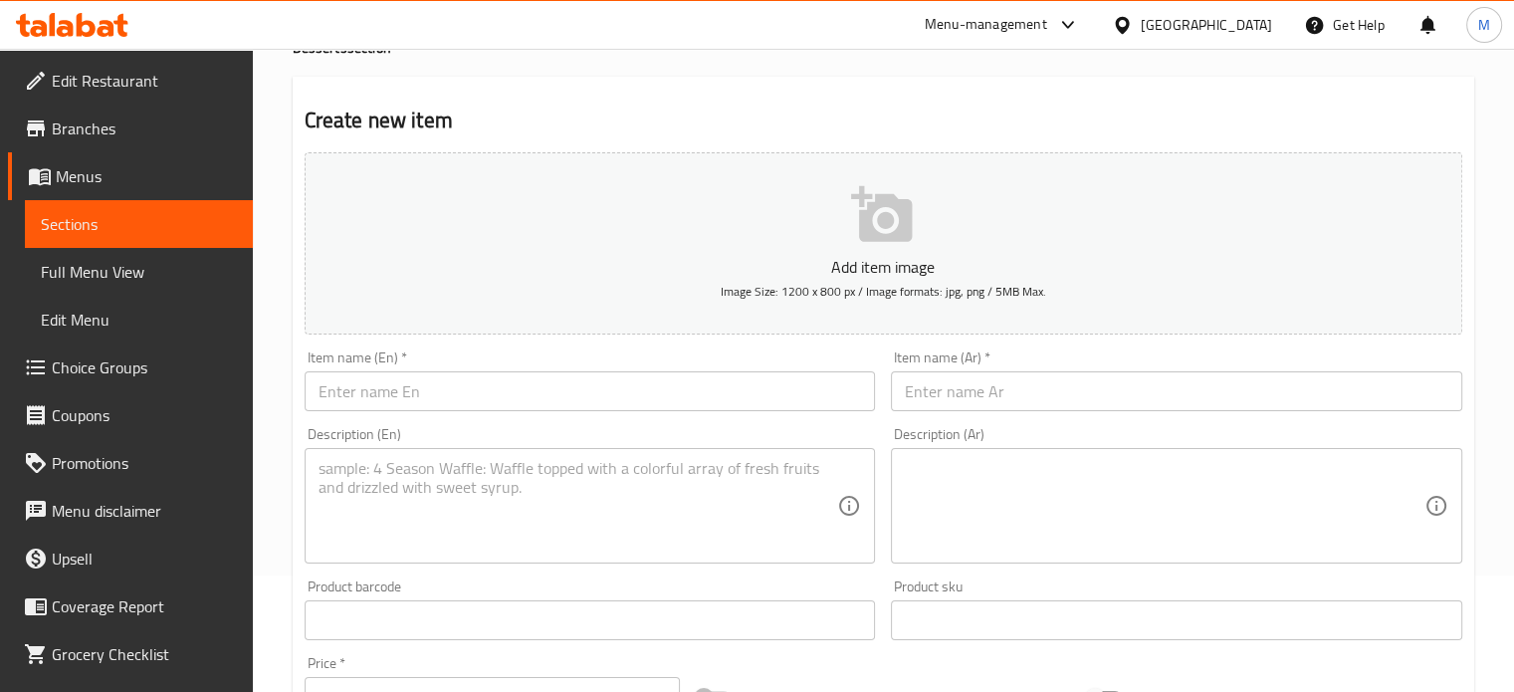
click at [89, 283] on span "Full Menu View" at bounding box center [139, 272] width 196 height 24
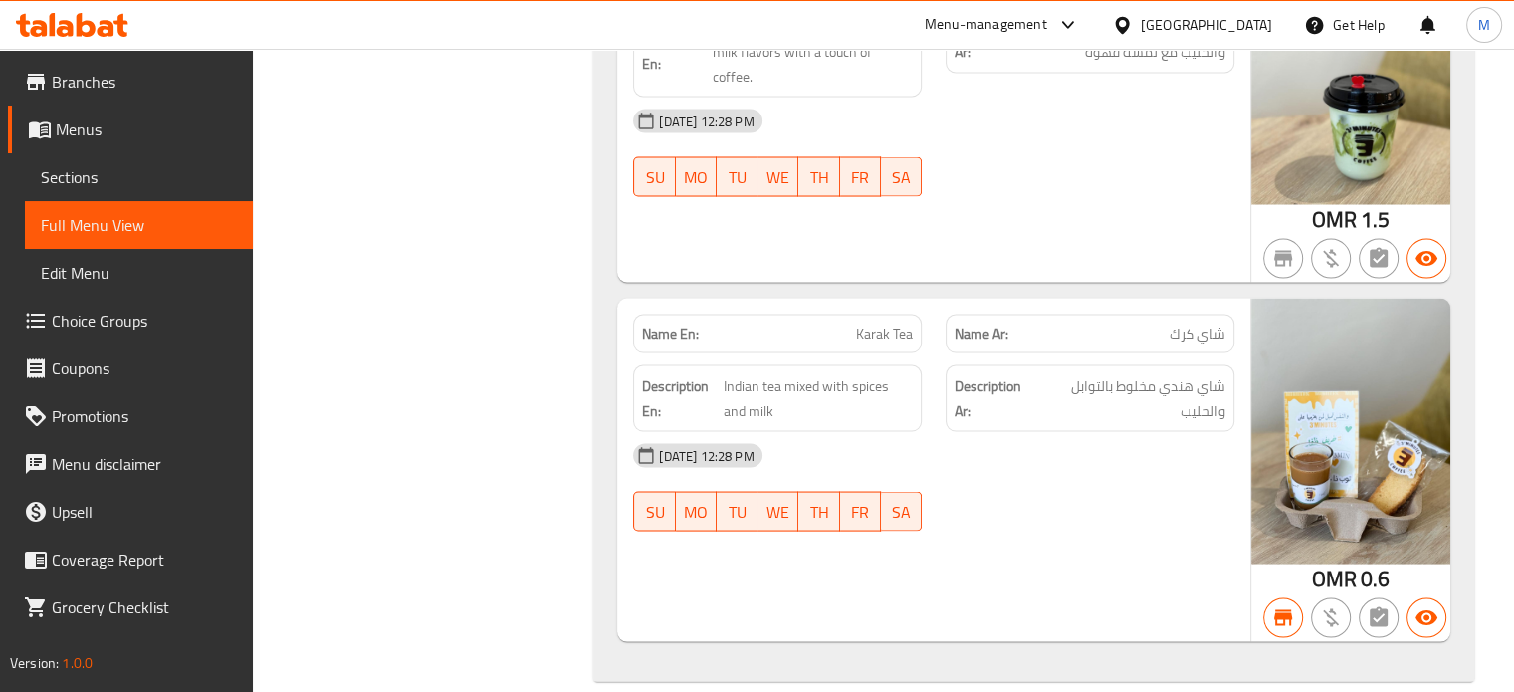
scroll to position [3760, 0]
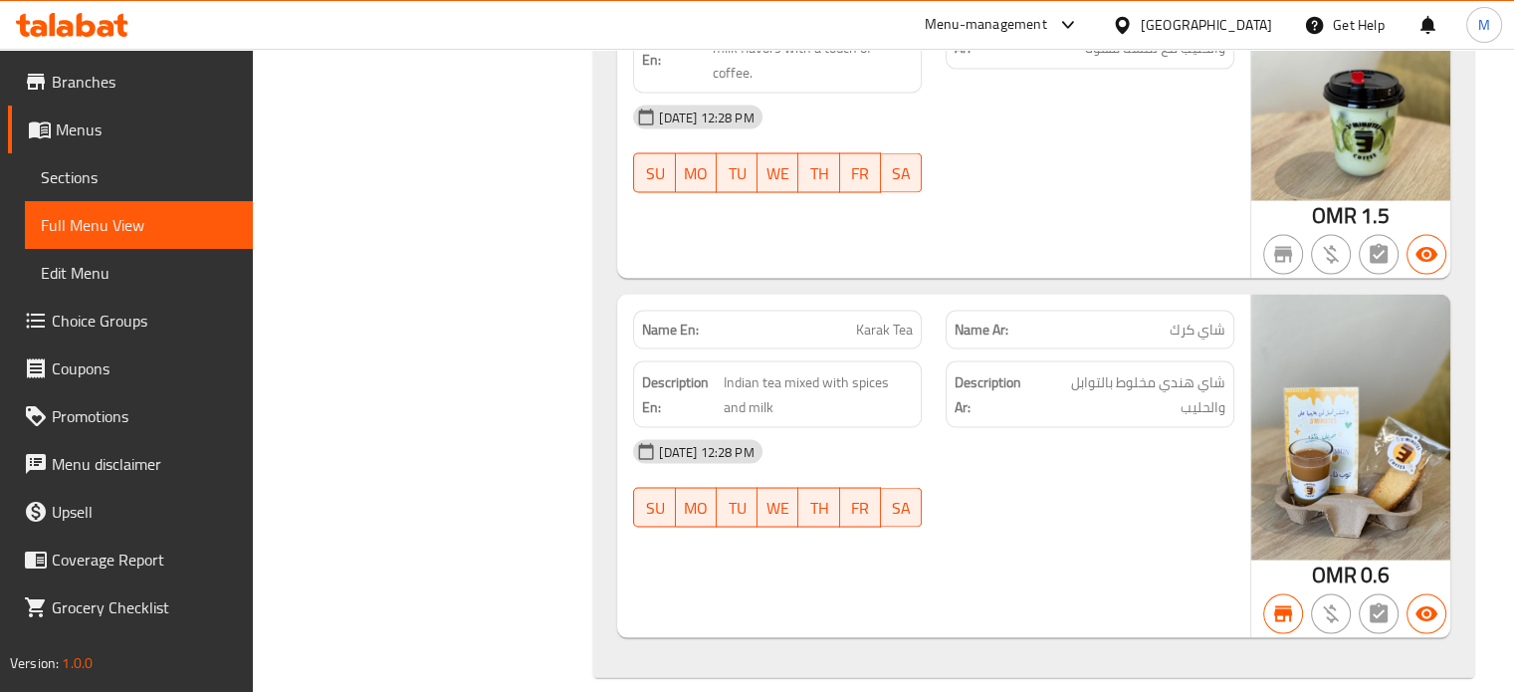
click at [116, 122] on span "Menus" at bounding box center [146, 129] width 181 height 24
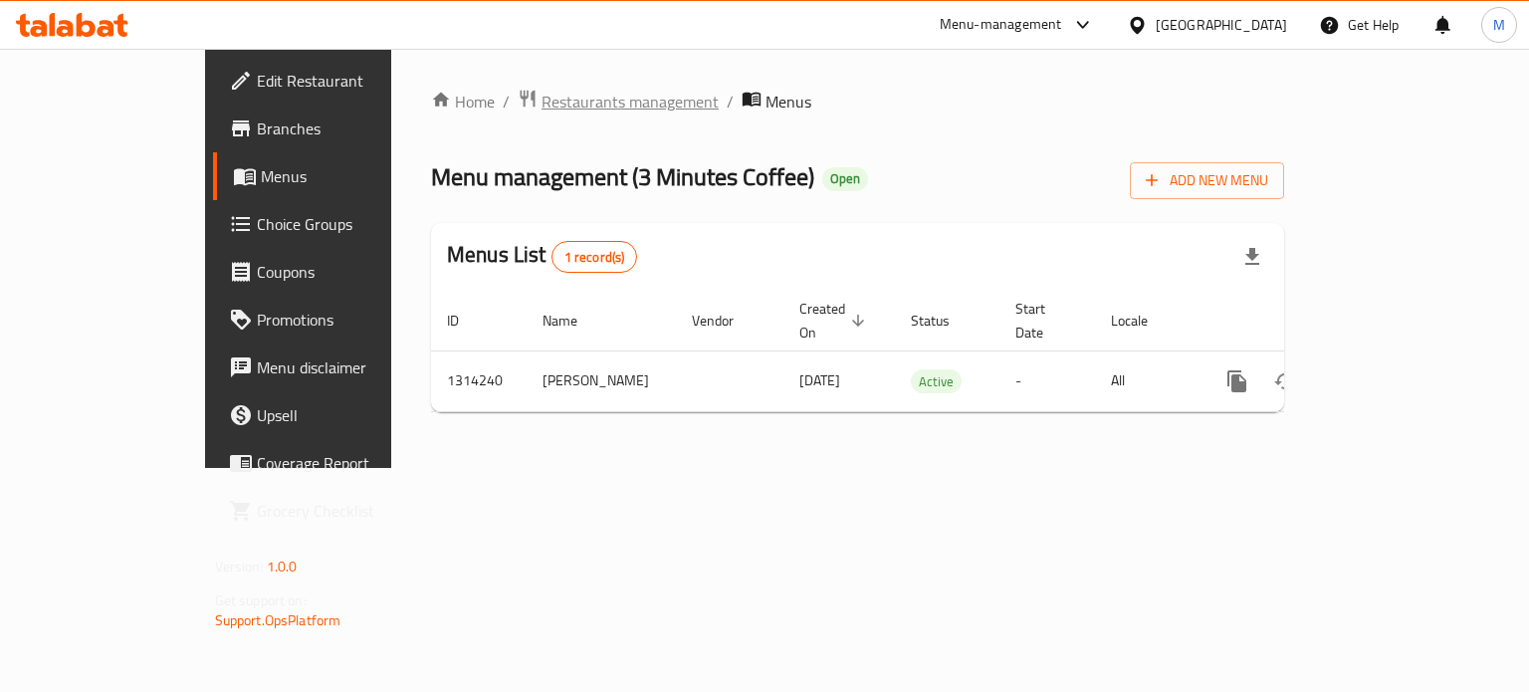
click at [542, 106] on span "Restaurants management" at bounding box center [630, 102] width 177 height 24
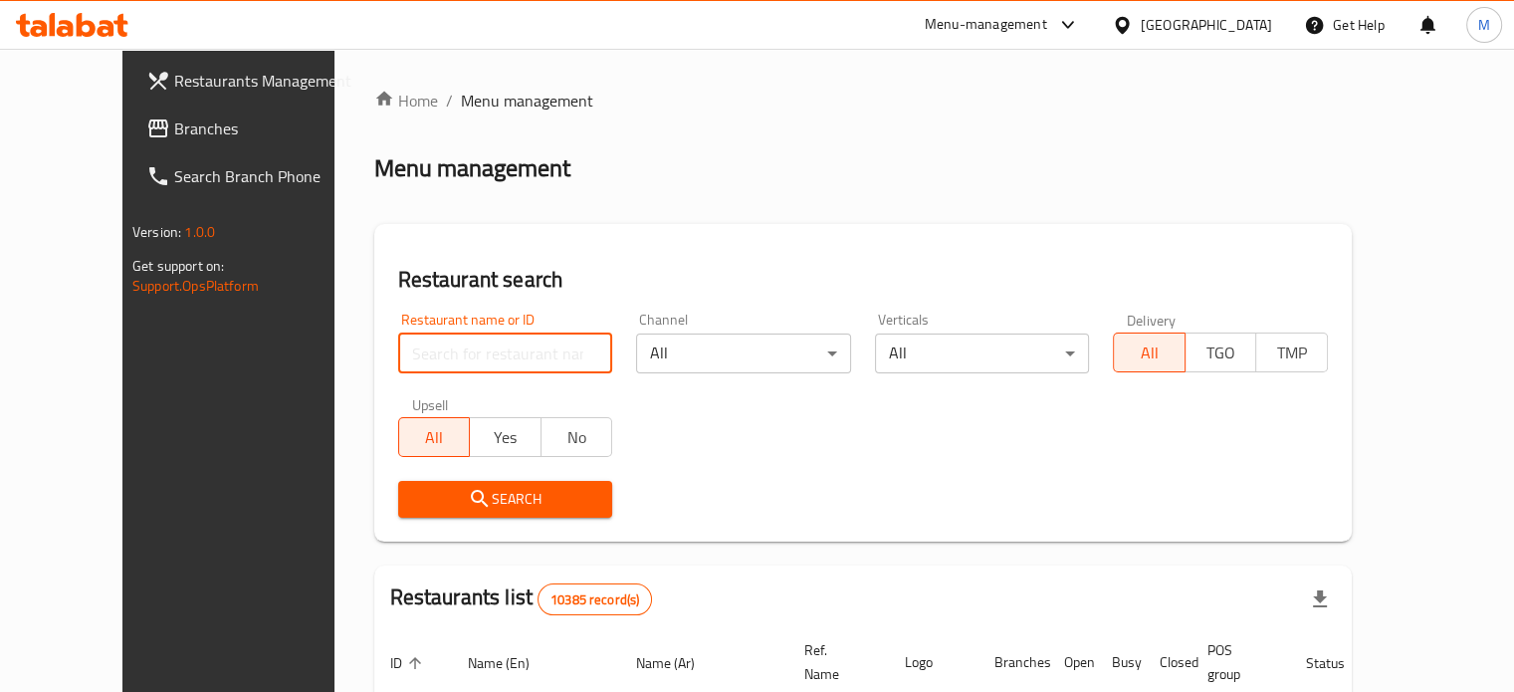
paste input "604985"
type input "604985"
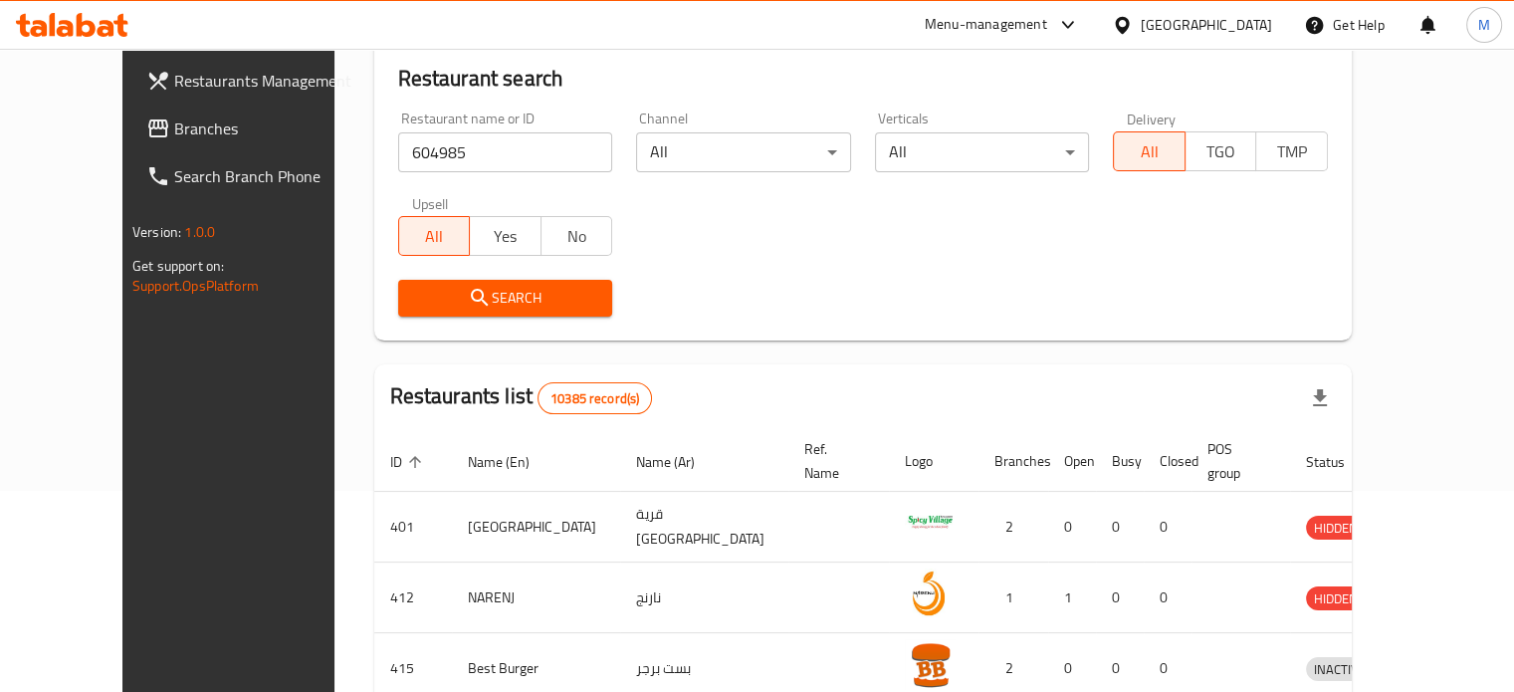
scroll to position [199, 0]
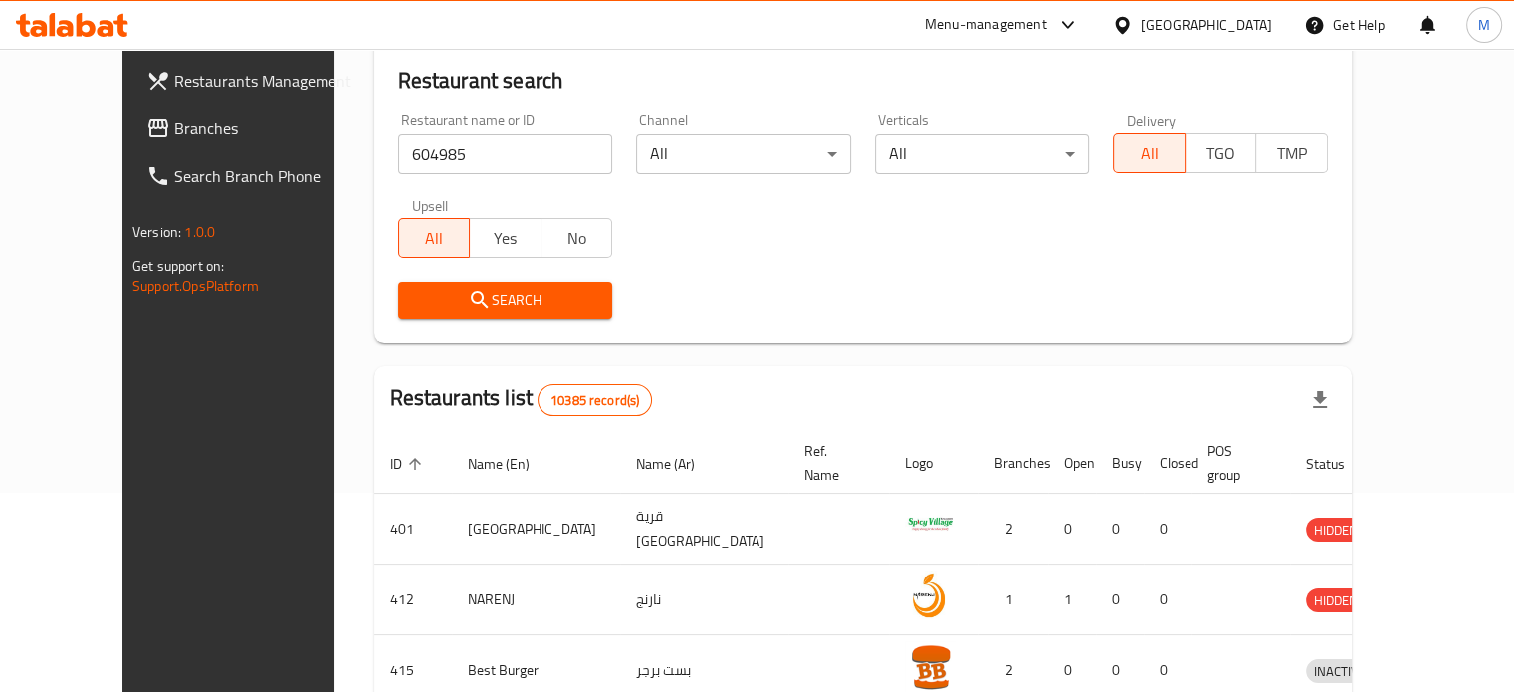
click at [495, 289] on span "Search" at bounding box center [505, 300] width 183 height 25
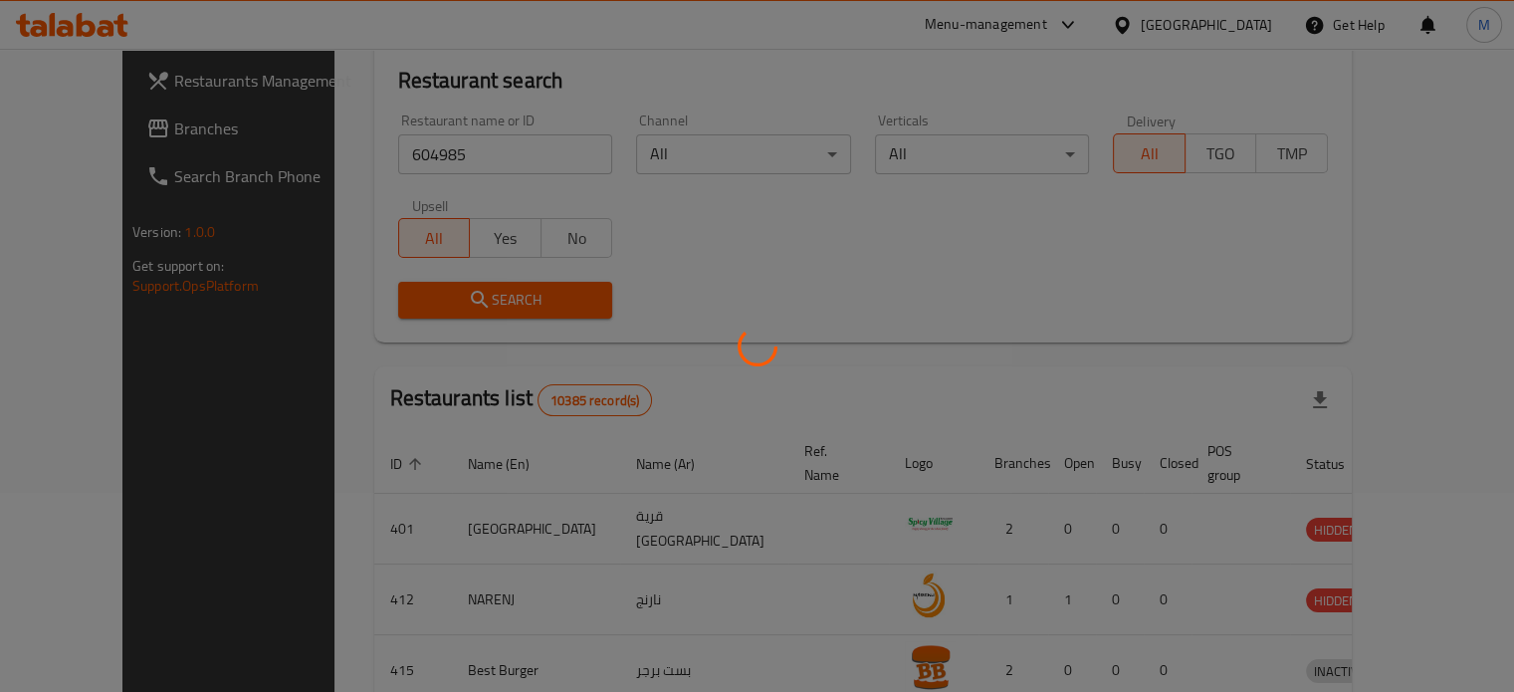
scroll to position [120, 0]
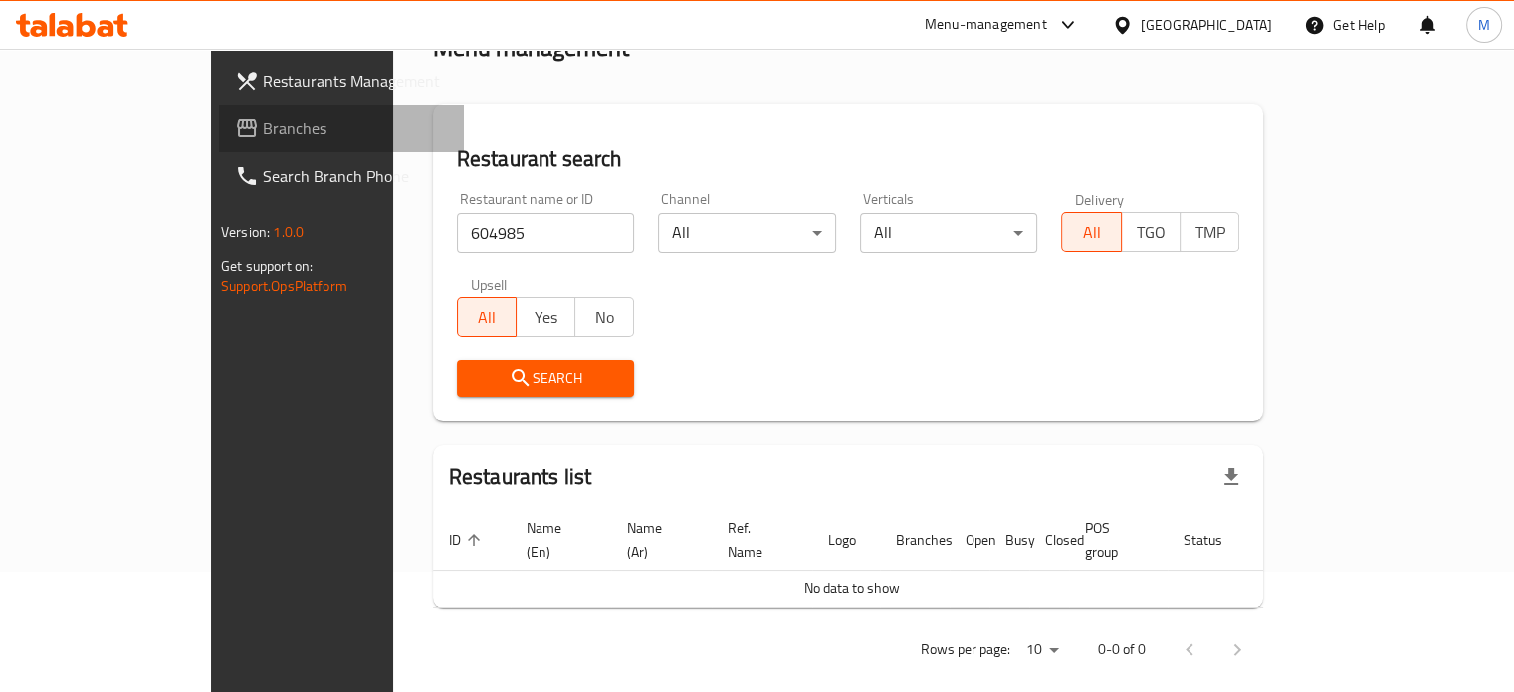
click at [263, 125] on span "Branches" at bounding box center [355, 128] width 185 height 24
